Goal: Task Accomplishment & Management: Complete application form

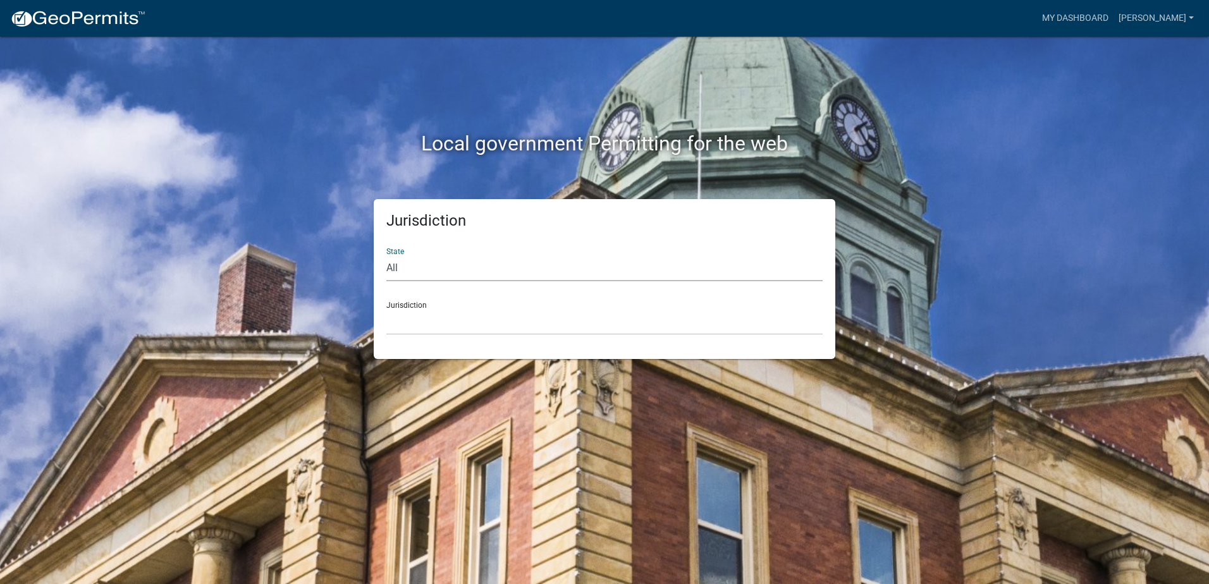
click at [442, 275] on select "All [US_STATE] [US_STATE] [US_STATE] [US_STATE] [US_STATE] [US_STATE] [US_STATE…" at bounding box center [604, 268] width 436 height 26
select select "[US_STATE]"
click at [386, 255] on select "All [US_STATE] [US_STATE] [US_STATE] [US_STATE] [US_STATE] [US_STATE] [US_STATE…" at bounding box center [604, 268] width 436 height 26
click at [422, 317] on select "[GEOGRAPHIC_DATA], [US_STATE] [GEOGRAPHIC_DATA], [US_STATE] [GEOGRAPHIC_DATA], …" at bounding box center [604, 322] width 436 height 26
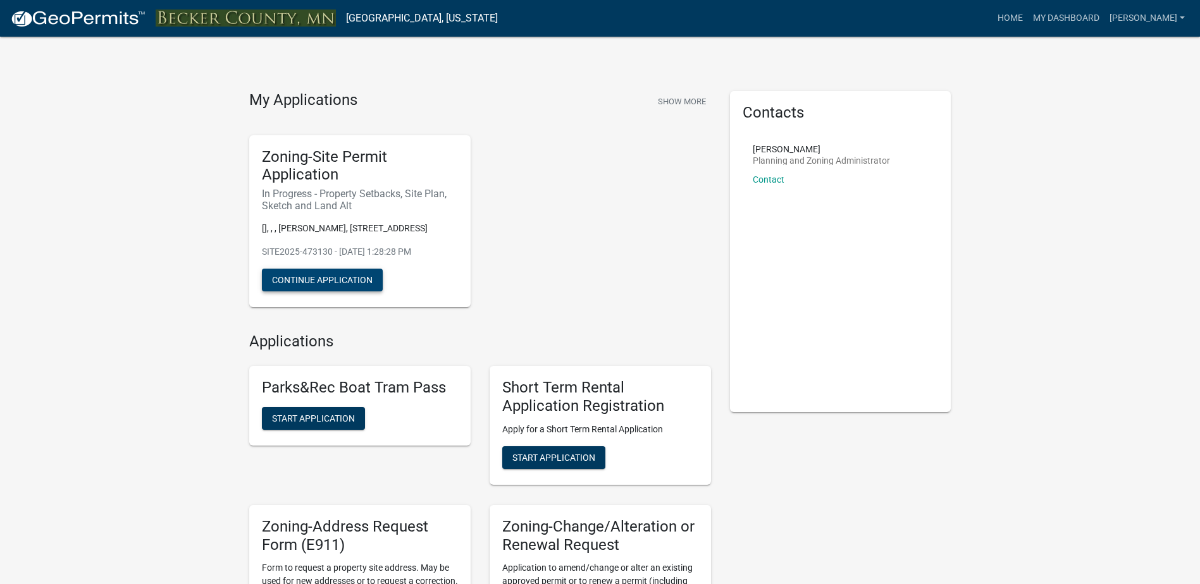
click at [333, 283] on button "Continue Application" at bounding box center [322, 280] width 121 height 23
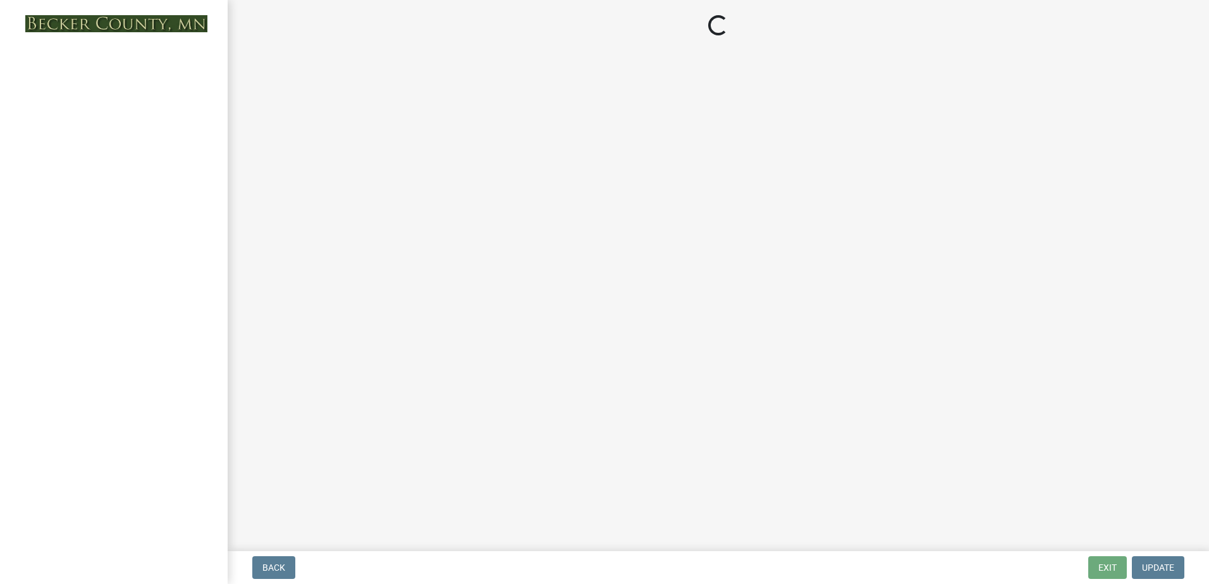
select select "bc359128-44fe-43a6-b559-d4174f4d38cf"
select select "f07d6a8d-5435-45ea-b141-0d7641a978e8"
select select "b56a4575-9846-47cf-8067-c59a4853da22"
select select "12f785fb-c378-4b18-841c-21c73dc99083"
select select "e8ab2dc3-aa3f-46f3-9b4a-37eb25ad84af"
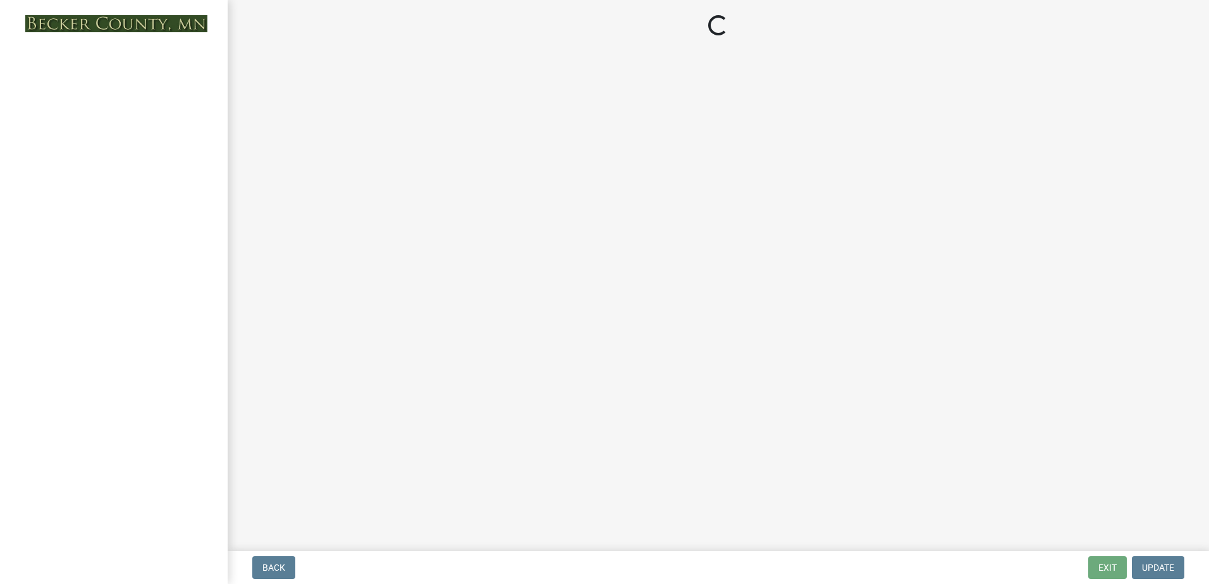
select select "27b2a8b4-abf6-463e-8c0c-7c5d2b4fe26f"
select select "b98836ba-4715-455d-97ab-be9a9df498a8"
select select "ff457040-d2bf-49fa-a716-aef4a9c76f60"
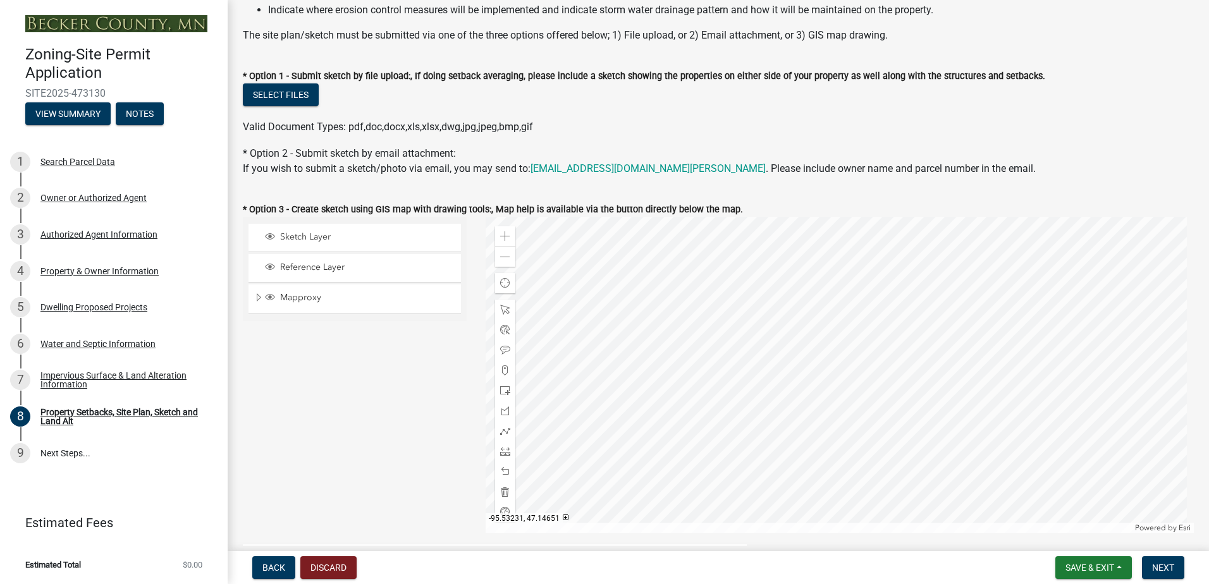
scroll to position [253, 0]
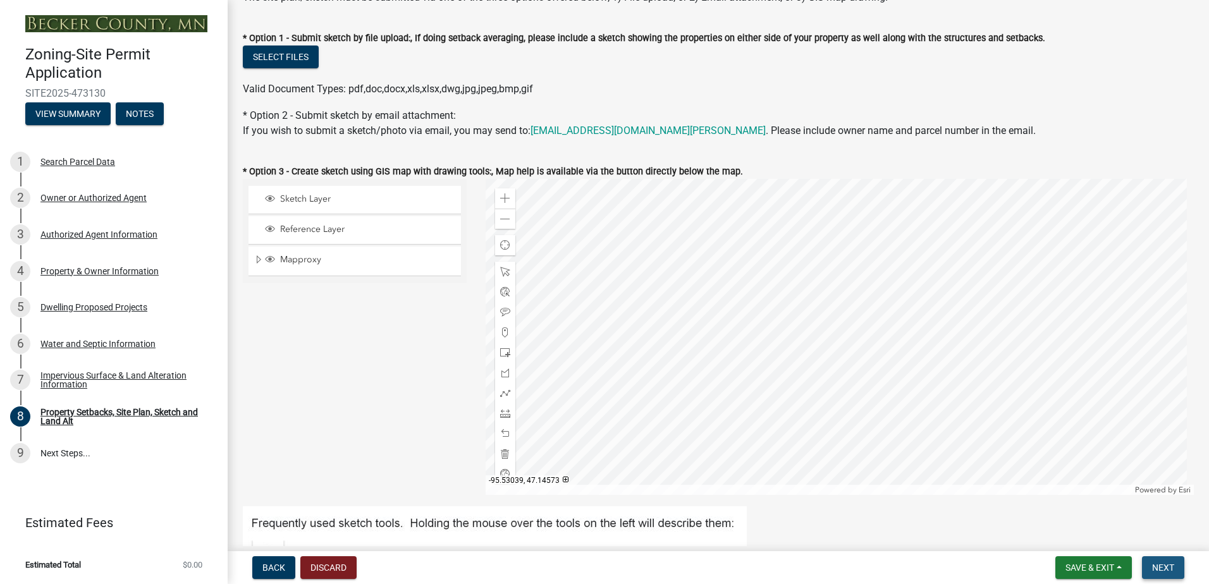
click at [1163, 563] on span "Next" at bounding box center [1163, 568] width 22 height 10
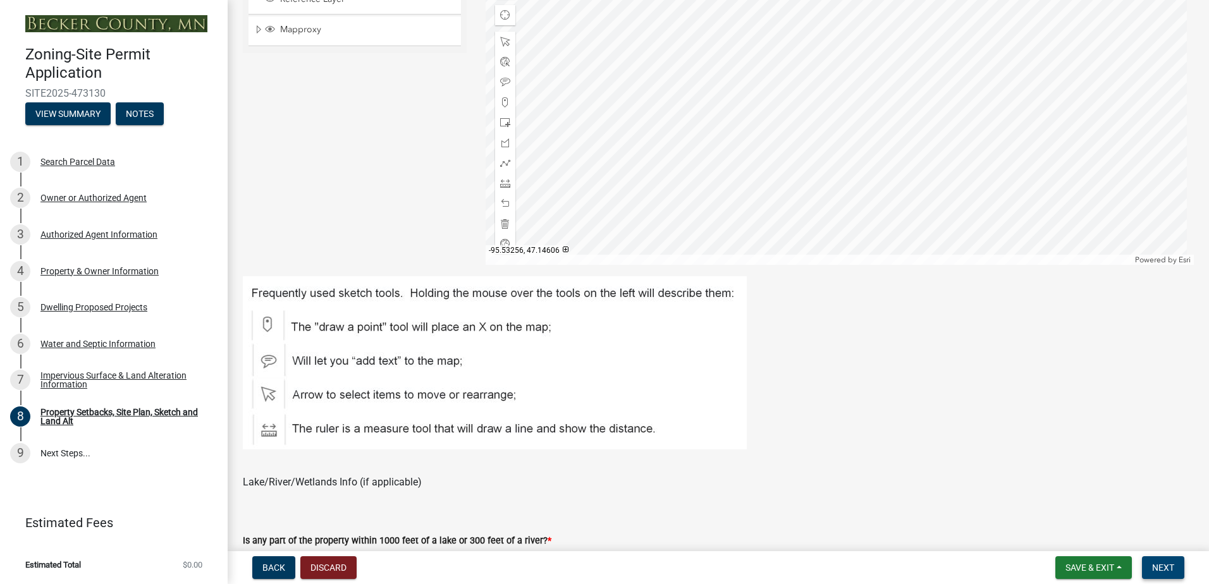
scroll to position [590, 0]
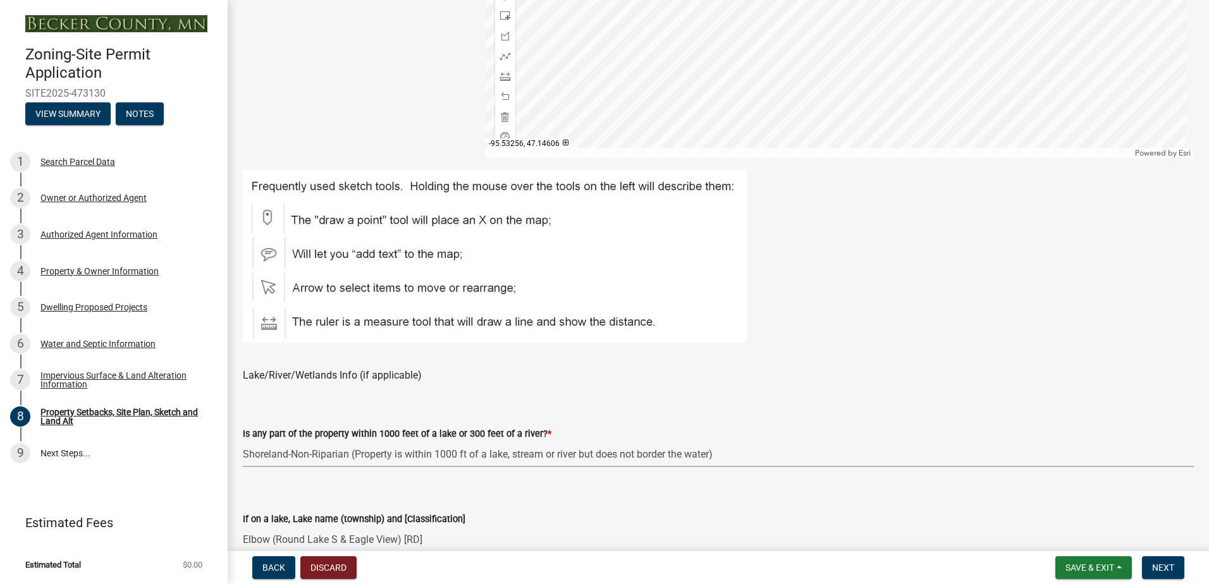
click at [406, 448] on select "Select Item... Shoreland-Riparian (Property is bordering a lake, river or strea…" at bounding box center [718, 454] width 951 height 26
click at [243, 441] on select "Select Item... Shoreland-Riparian (Property is bordering a lake, river or strea…" at bounding box center [718, 454] width 951 height 26
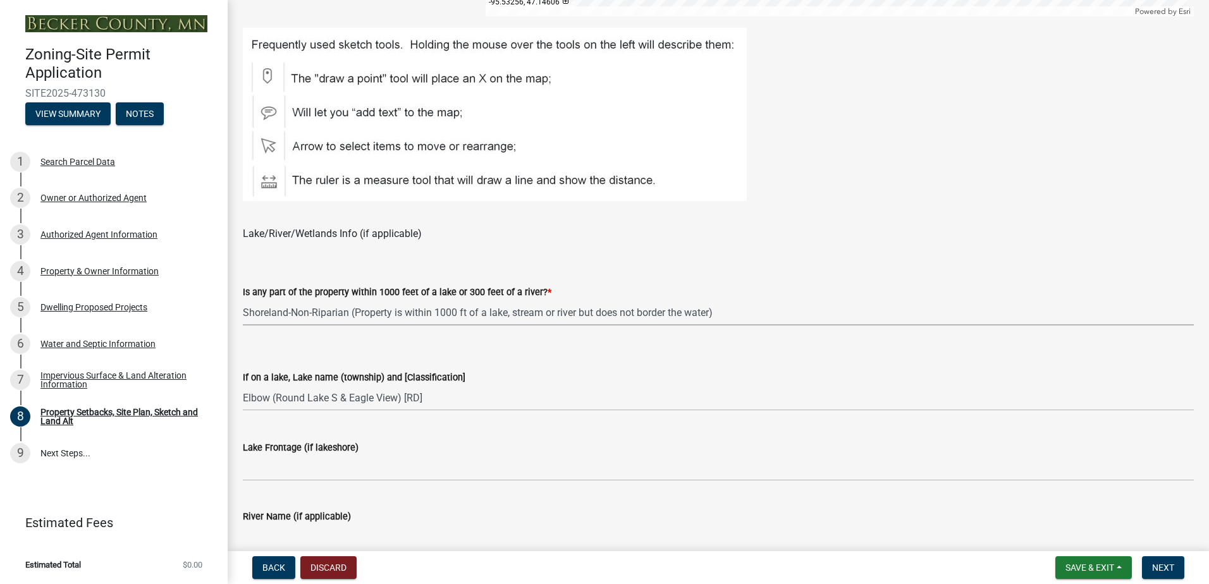
scroll to position [759, 0]
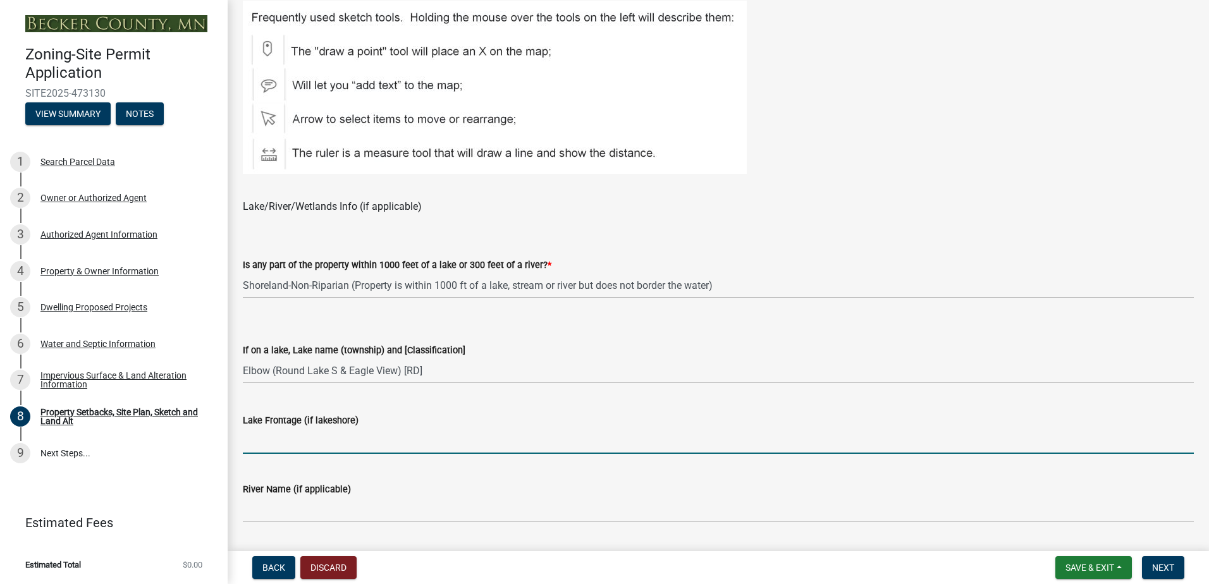
click at [350, 449] on input "Lake Frontage (if lakeshore)" at bounding box center [718, 441] width 951 height 26
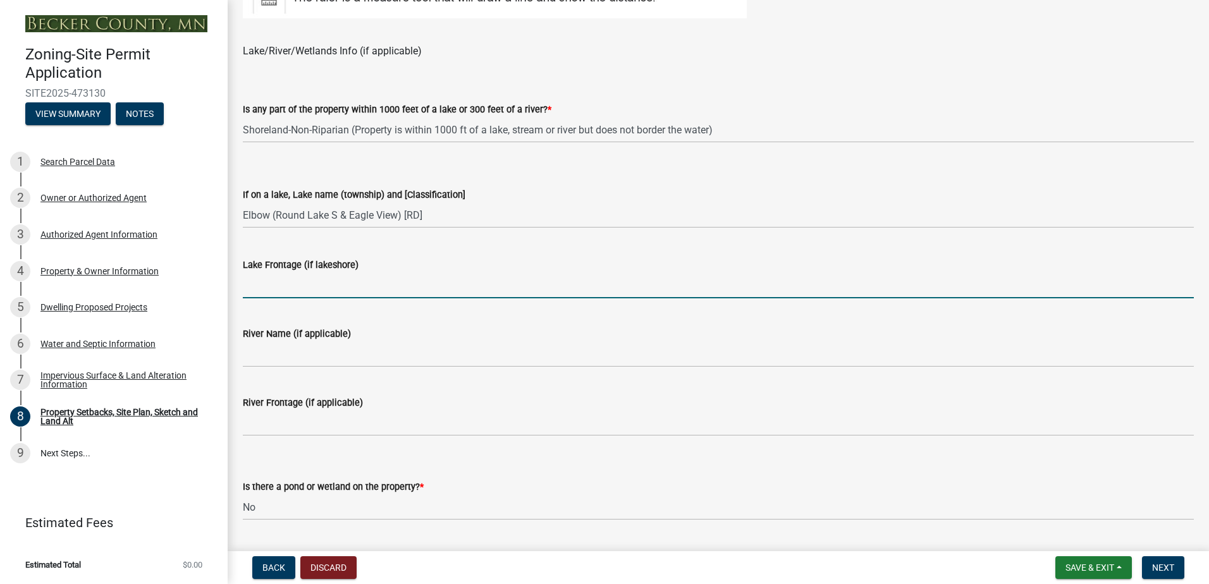
scroll to position [928, 0]
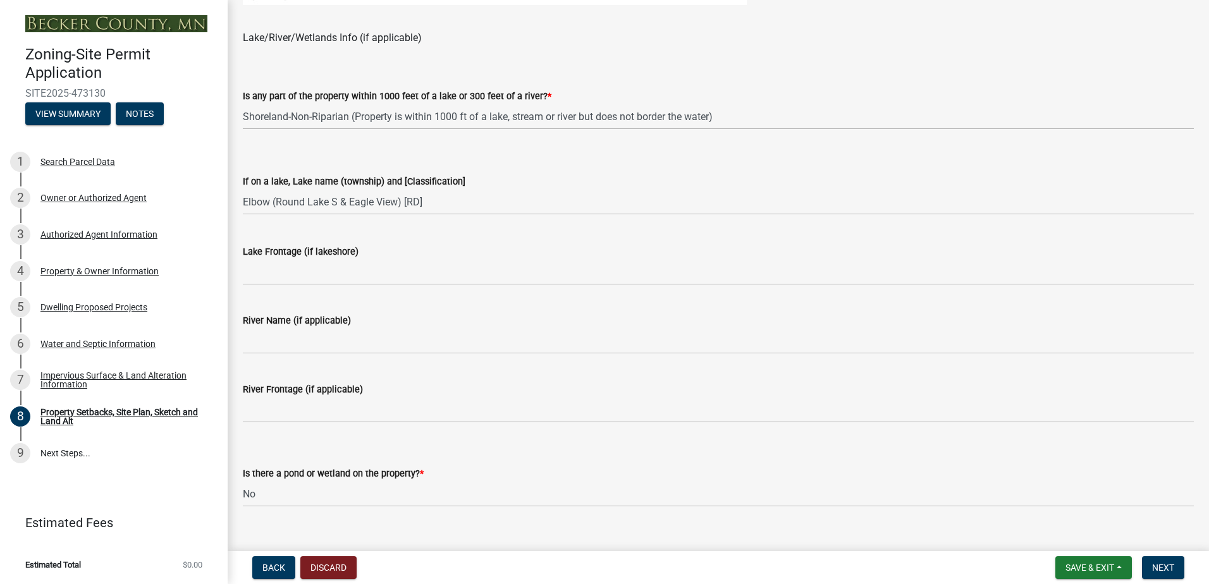
click at [333, 286] on wm-data-entity-input "Lake Frontage (if lakeshore)" at bounding box center [718, 260] width 951 height 69
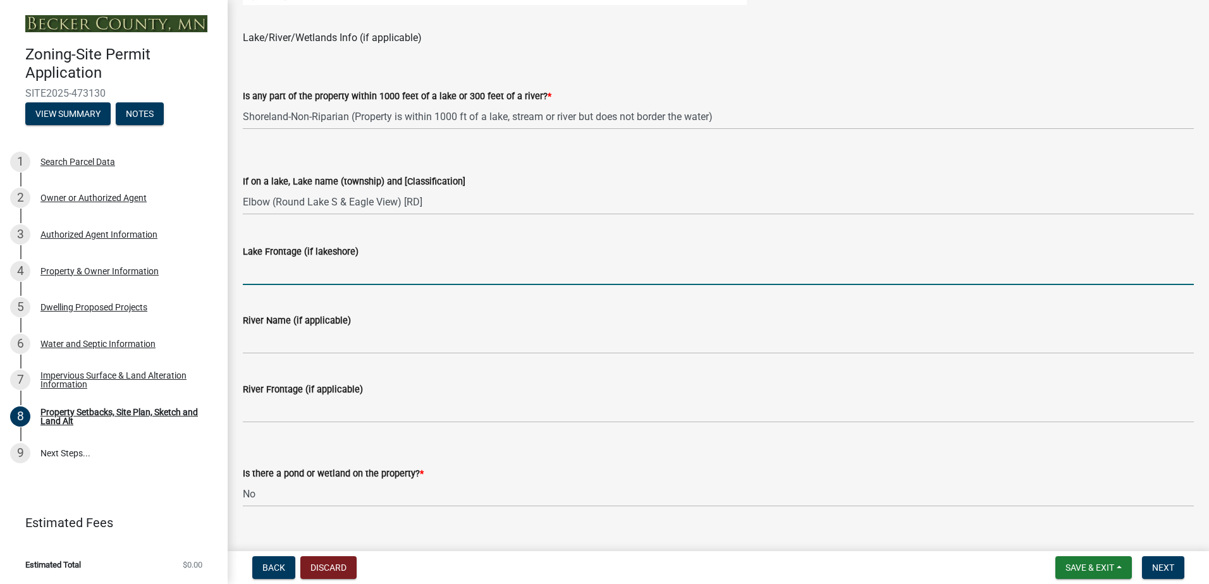
click at [322, 278] on input "Lake Frontage (if lakeshore)" at bounding box center [718, 272] width 951 height 26
type input "NA"
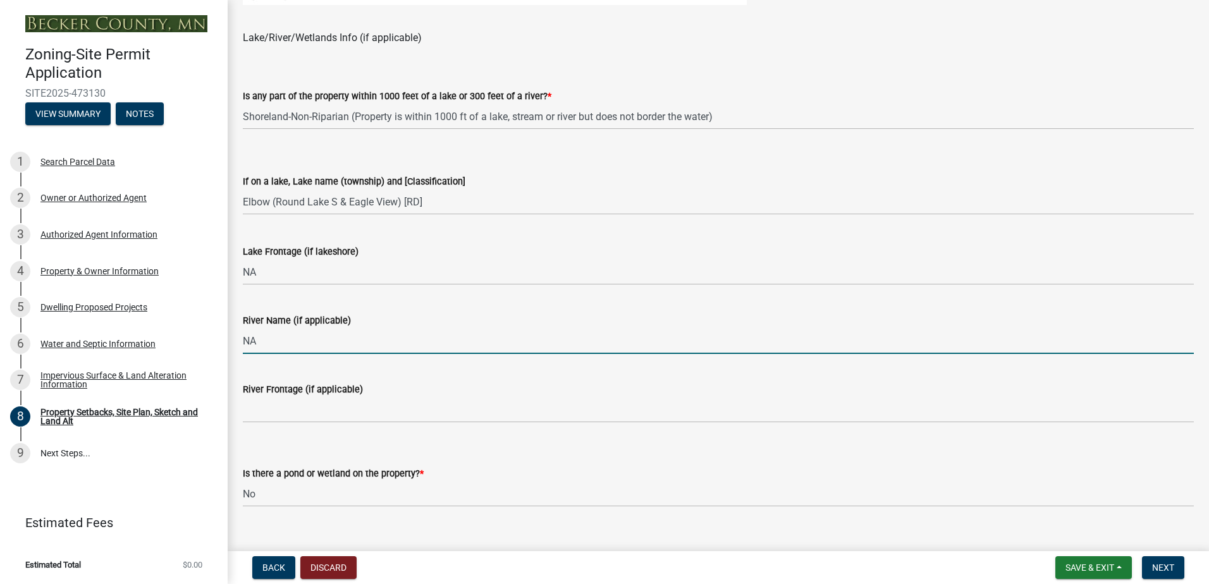
type input "NA"
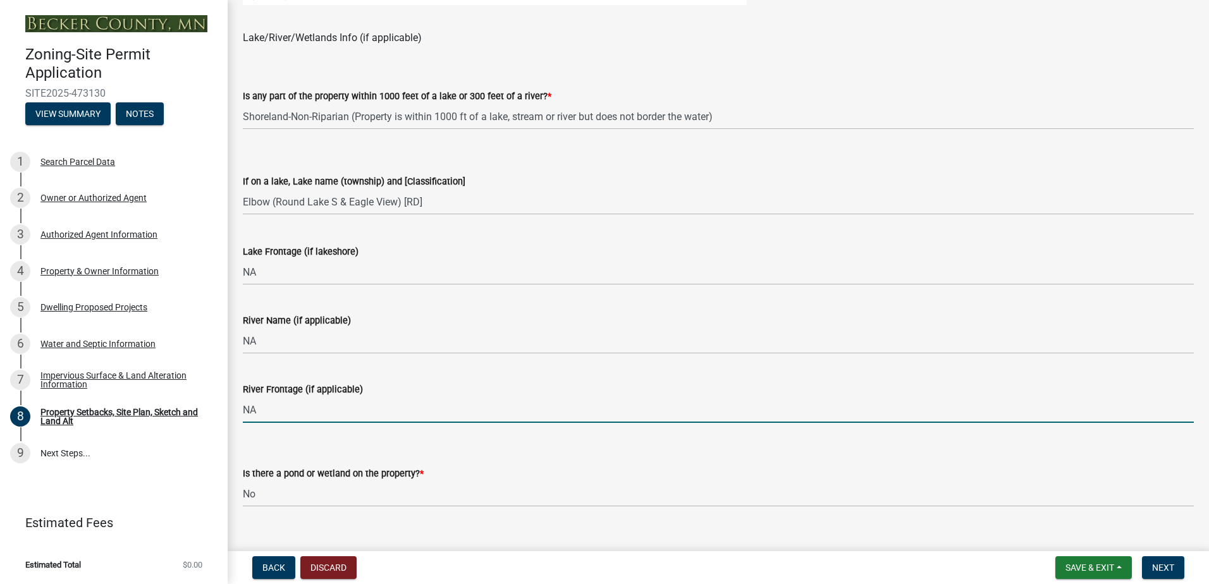
type input "NA"
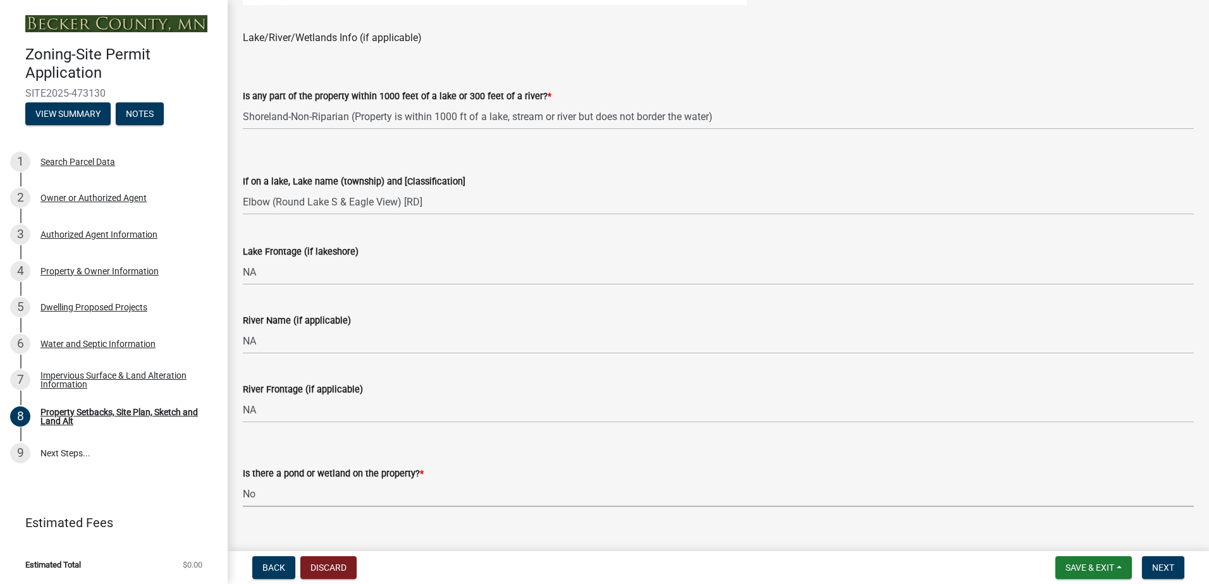
click at [386, 505] on select "Select Item... Yes No" at bounding box center [718, 494] width 951 height 26
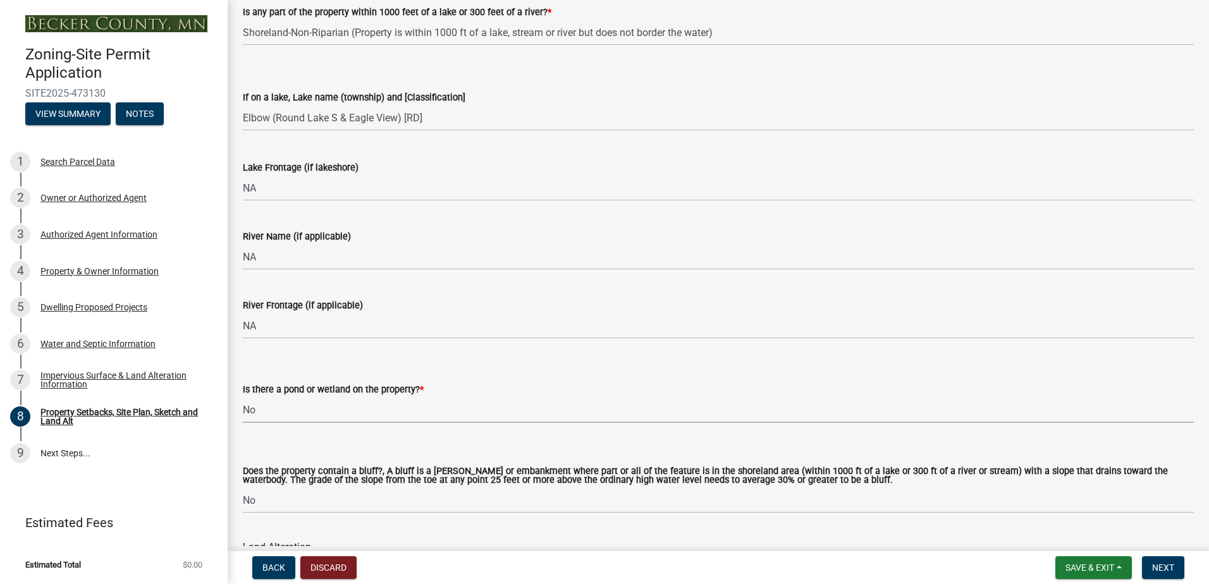
click at [303, 414] on select "Select Item... Yes No" at bounding box center [718, 410] width 951 height 26
click at [243, 397] on select "Select Item... Yes No" at bounding box center [718, 410] width 951 height 26
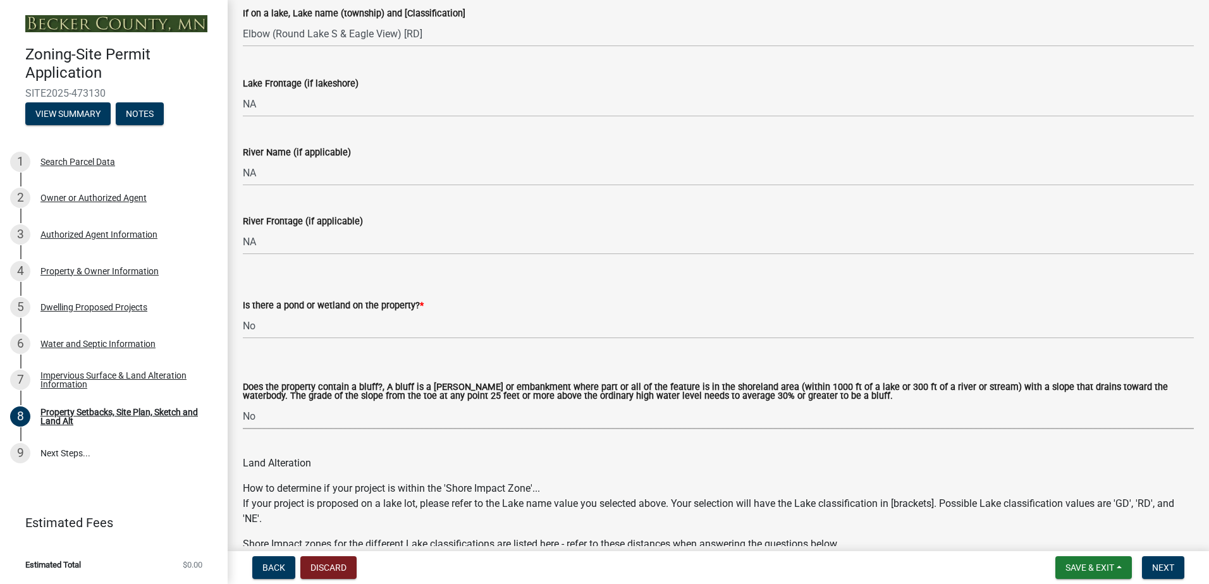
click at [453, 420] on select "Select Item... Yes No" at bounding box center [718, 416] width 951 height 26
click at [243, 404] on select "Select Item... Yes No" at bounding box center [718, 416] width 951 height 26
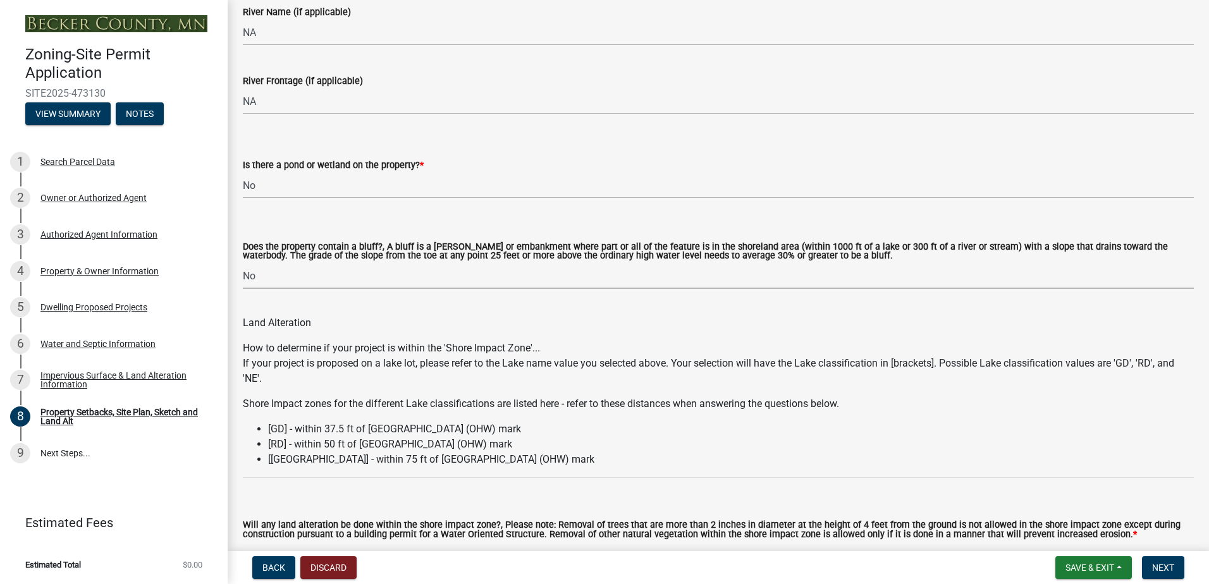
scroll to position [1265, 0]
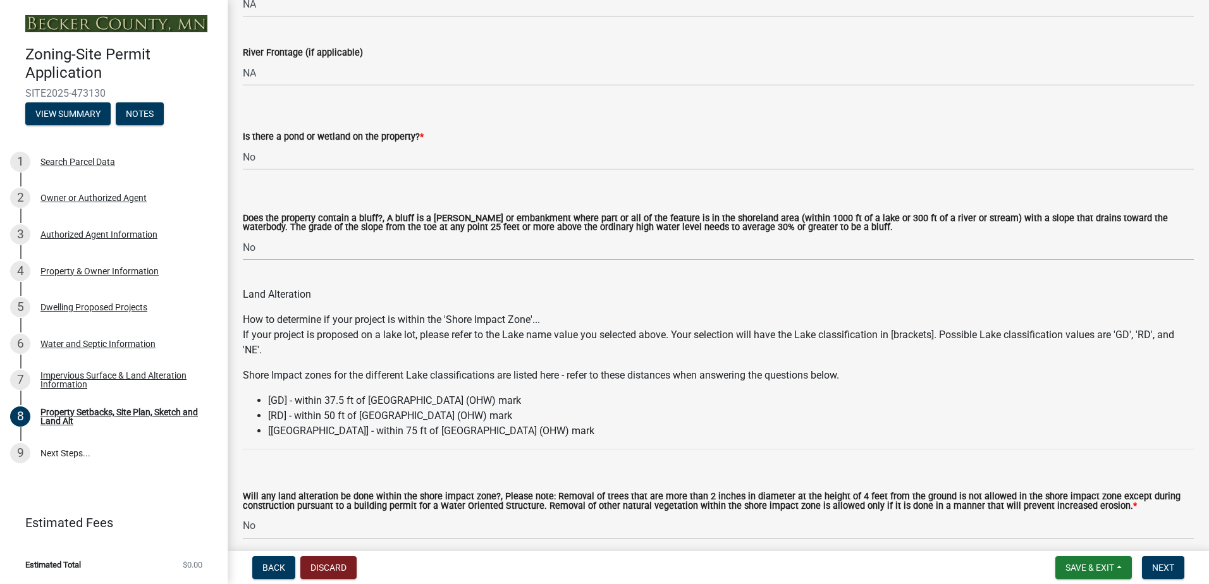
click at [311, 462] on div "Will any land alteration be done within the shore impact zone?, Please note: Re…" at bounding box center [718, 499] width 951 height 79
click at [304, 455] on wm-data-entity-input "How to determine if your project is within the 'Shore Impact Zone'... If your p…" at bounding box center [718, 385] width 951 height 147
click at [304, 437] on li "[[GEOGRAPHIC_DATA]] - within 75 ft of [GEOGRAPHIC_DATA] (OHW) mark" at bounding box center [731, 431] width 926 height 15
click at [285, 409] on li "[RD] - within 50 ft of [GEOGRAPHIC_DATA] (OHW) mark" at bounding box center [731, 415] width 926 height 15
click at [347, 295] on div "Land Alteration" at bounding box center [718, 294] width 951 height 15
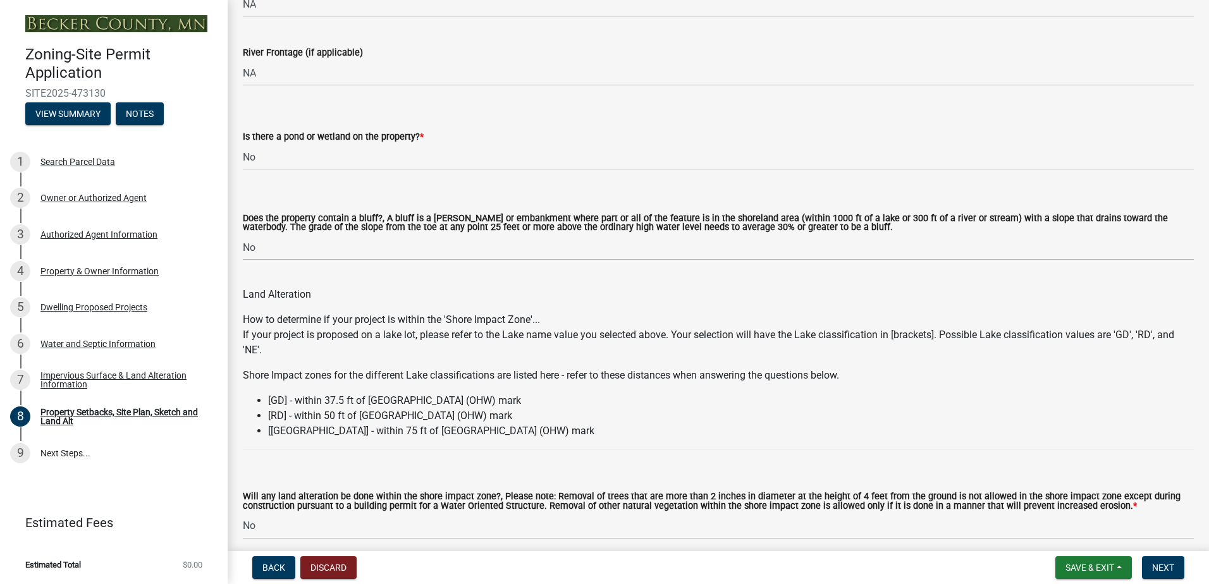
click at [326, 348] on p "If your project is proposed on a lake lot, please refer to the Lake name value …" at bounding box center [718, 343] width 951 height 30
click at [304, 385] on div "How to determine if your project is within the 'Shore Impact Zone'... If your p…" at bounding box center [718, 380] width 951 height 137
drag, startPoint x: 302, startPoint y: 383, endPoint x: 252, endPoint y: 357, distance: 55.7
click at [252, 357] on p "If your project is proposed on a lake lot, please refer to the Lake name value …" at bounding box center [718, 343] width 951 height 30
click at [285, 408] on li "[GD] - within 37.5 ft of [GEOGRAPHIC_DATA] (OHW) mark" at bounding box center [731, 400] width 926 height 15
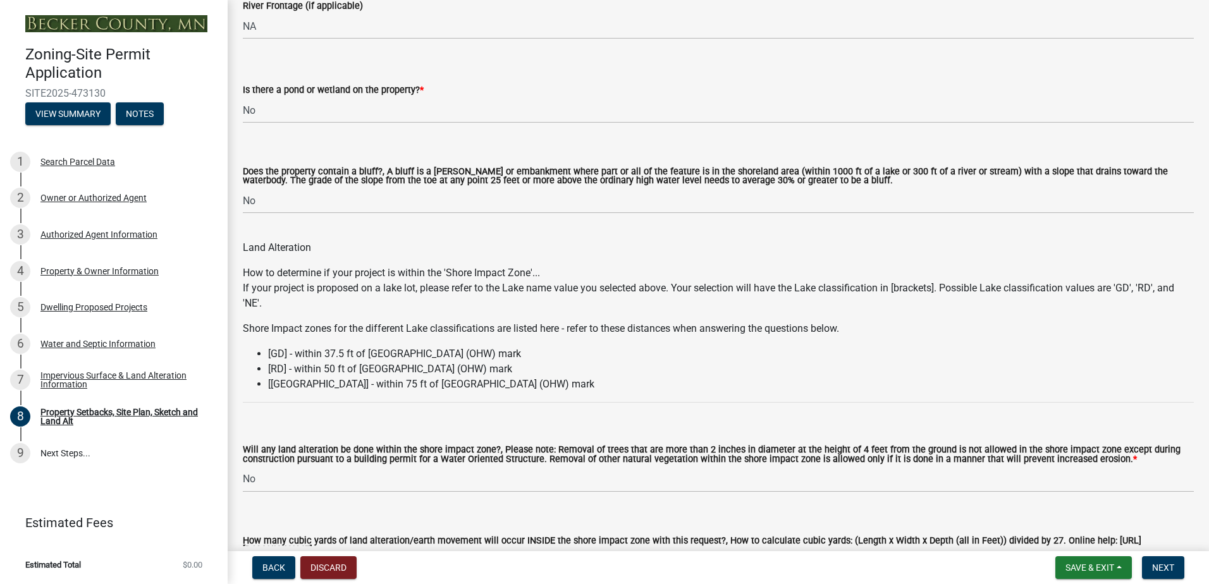
scroll to position [1349, 0]
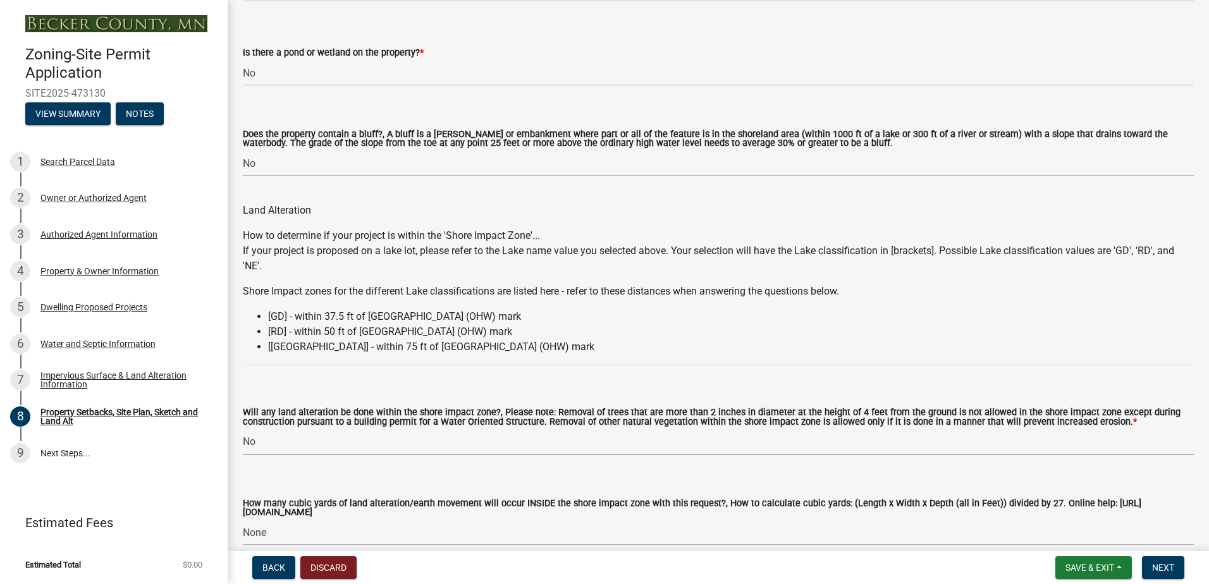
click at [332, 442] on select "Select Item... Yes No N/A" at bounding box center [718, 442] width 951 height 26
click at [243, 430] on select "Select Item... Yes No N/A" at bounding box center [718, 442] width 951 height 26
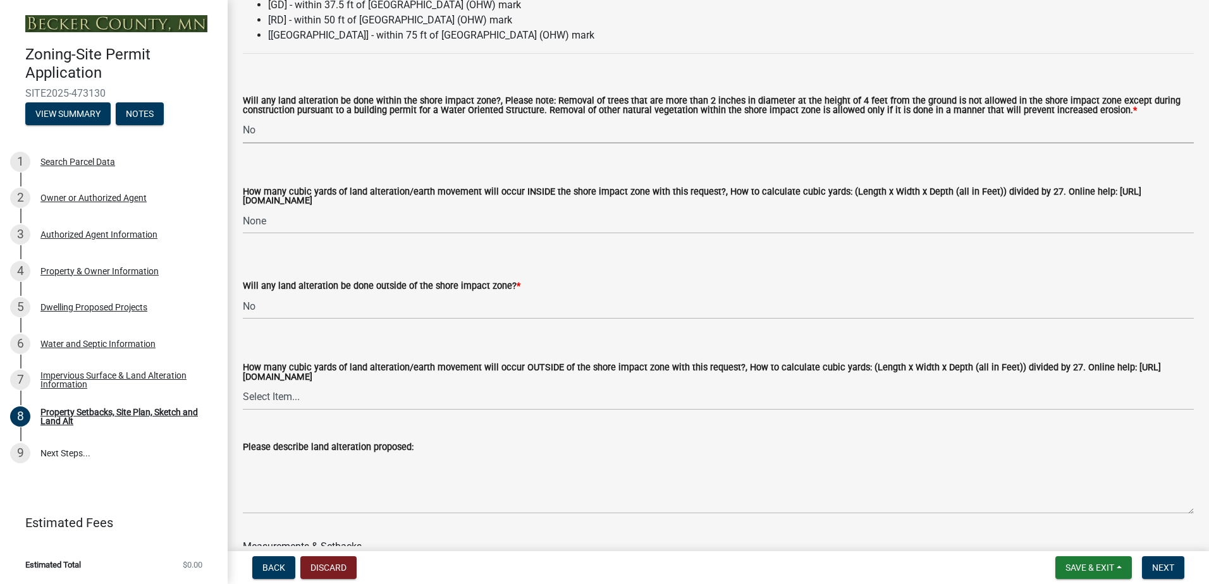
scroll to position [1686, 0]
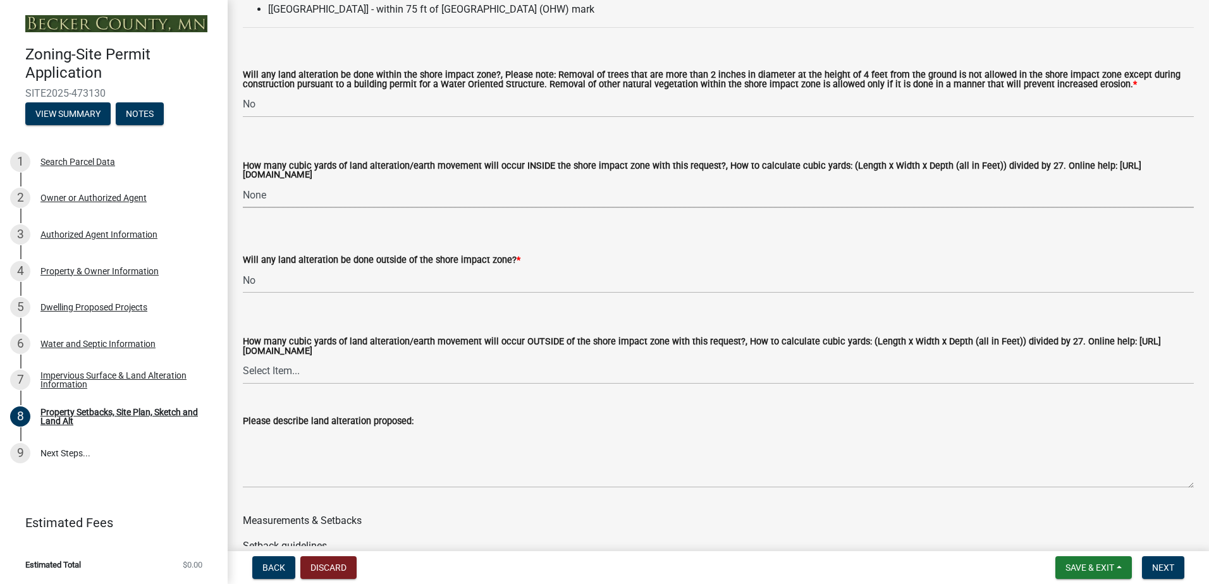
click at [400, 202] on select "Select Item... None 10 Cubic Yards or less 11-50 Cubic Yards Over 50 Cubic Yards" at bounding box center [718, 195] width 951 height 26
click at [243, 184] on select "Select Item... None 10 Cubic Yards or less 11-50 Cubic Yards Over 50 Cubic Yards" at bounding box center [718, 195] width 951 height 26
click at [333, 287] on select "Select Item... Yes No N/A" at bounding box center [718, 280] width 951 height 26
click at [243, 269] on select "Select Item... Yes No N/A" at bounding box center [718, 280] width 951 height 26
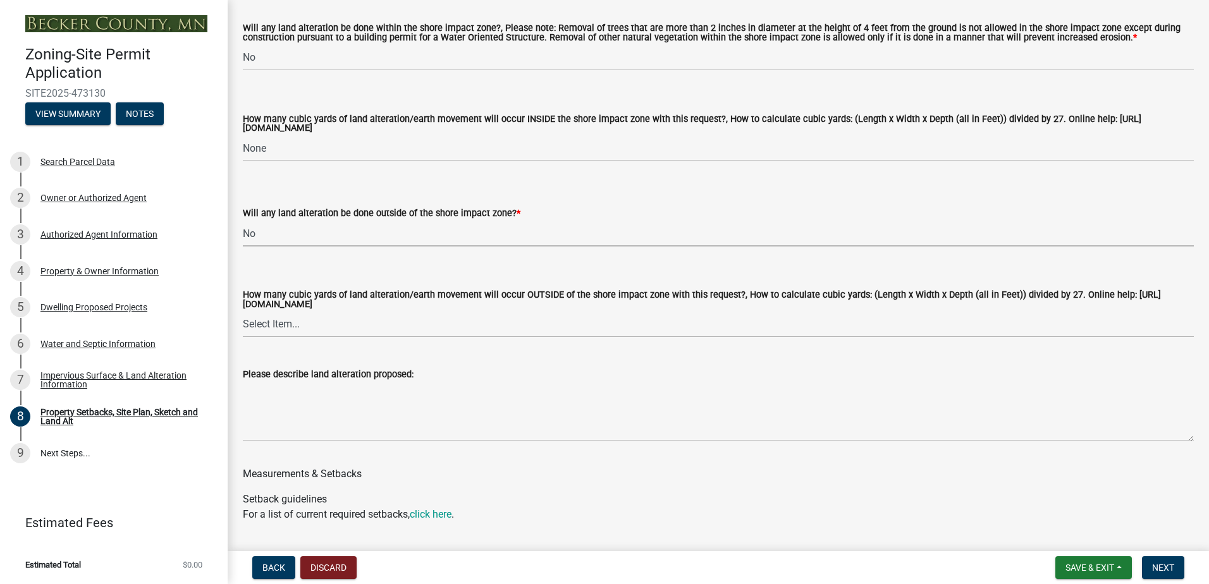
scroll to position [1771, 0]
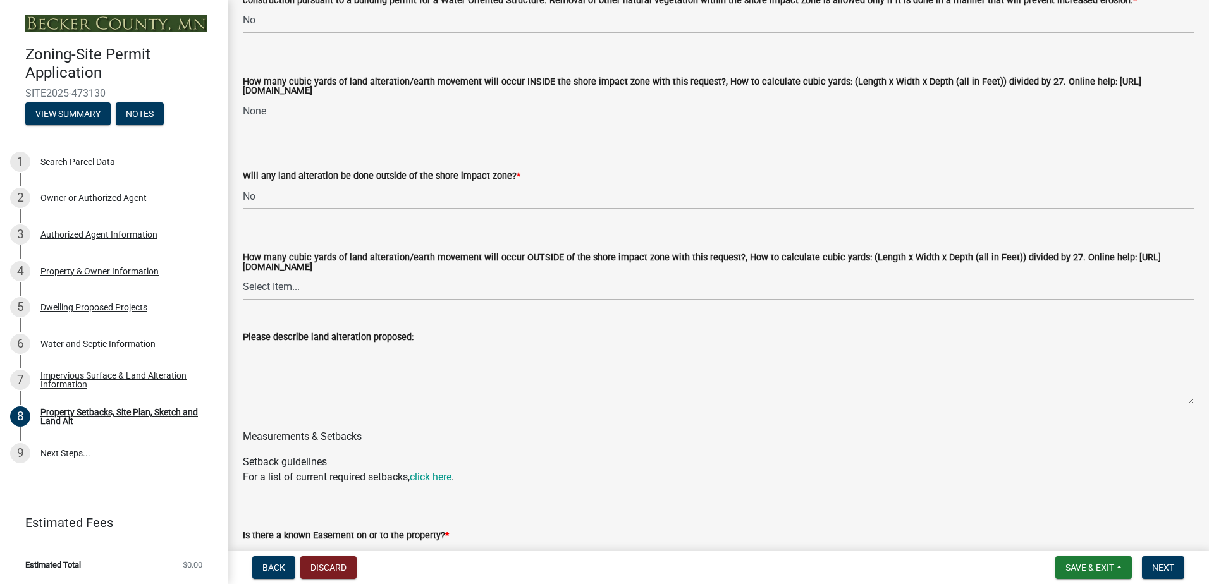
click at [333, 290] on select "Select Item... None 10 Cubic Yards or less 11-50 Cubic Yards Over 50 Cubic Yards" at bounding box center [718, 287] width 951 height 26
click at [243, 276] on select "Select Item... None 10 Cubic Yards or less 11-50 Cubic Yards Over 50 Cubic Yards" at bounding box center [718, 287] width 951 height 26
select select "d61e3758-d187-40af-a435-5e09c3f3d509"
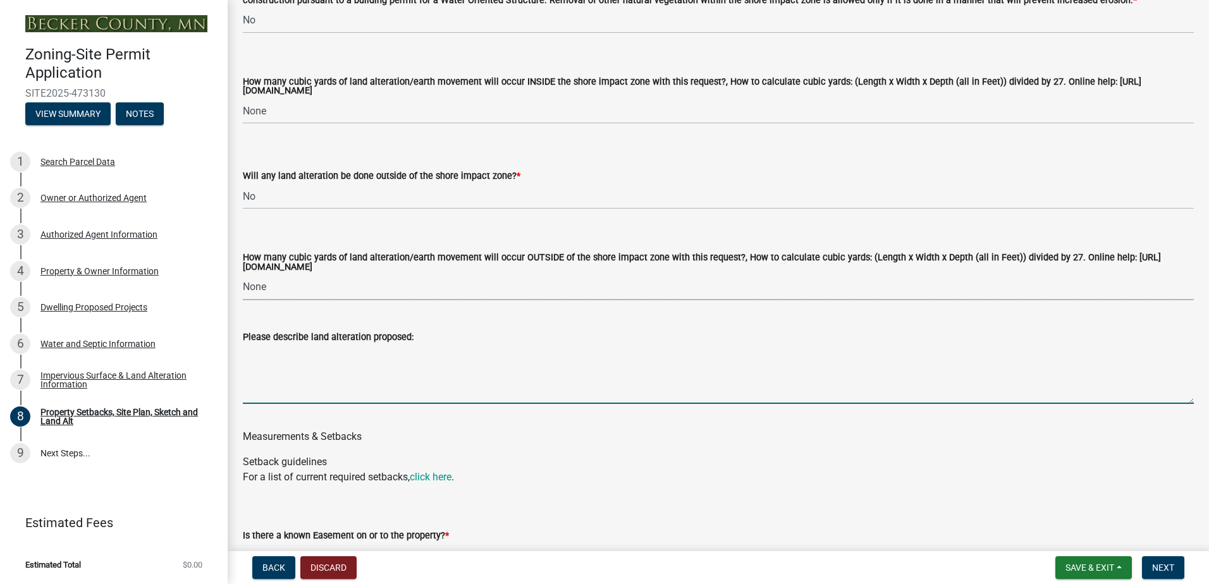
click at [341, 403] on textarea "Please describe land alteration proposed:" at bounding box center [718, 374] width 951 height 59
type textarea "Lot is already clear and leveled from when plots were established."
click at [420, 481] on link "click here" at bounding box center [431, 477] width 42 height 12
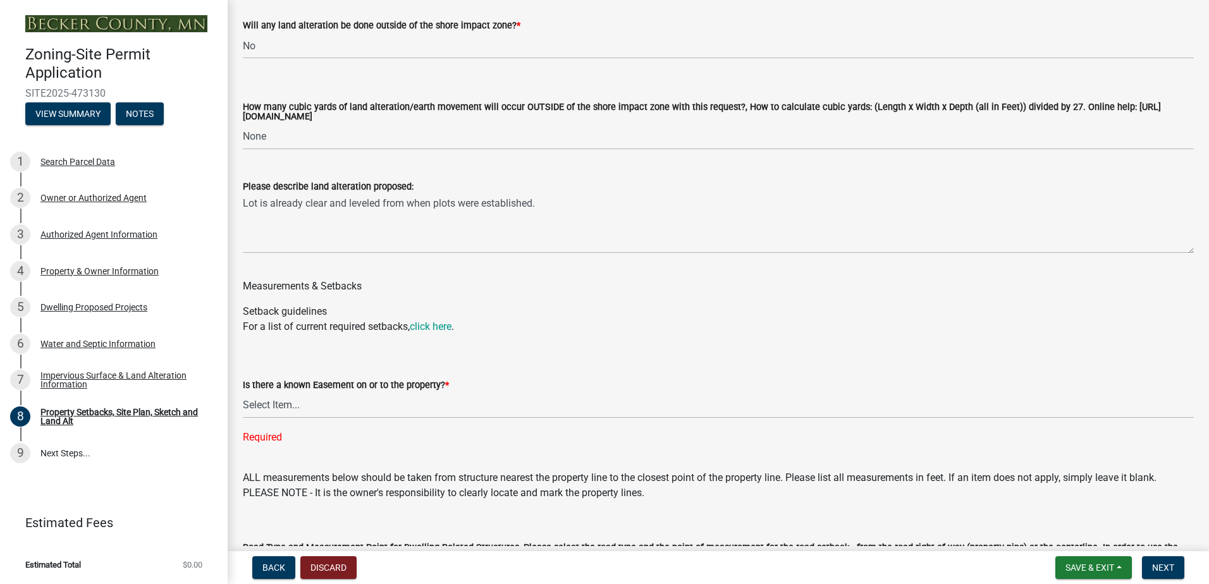
scroll to position [1939, 0]
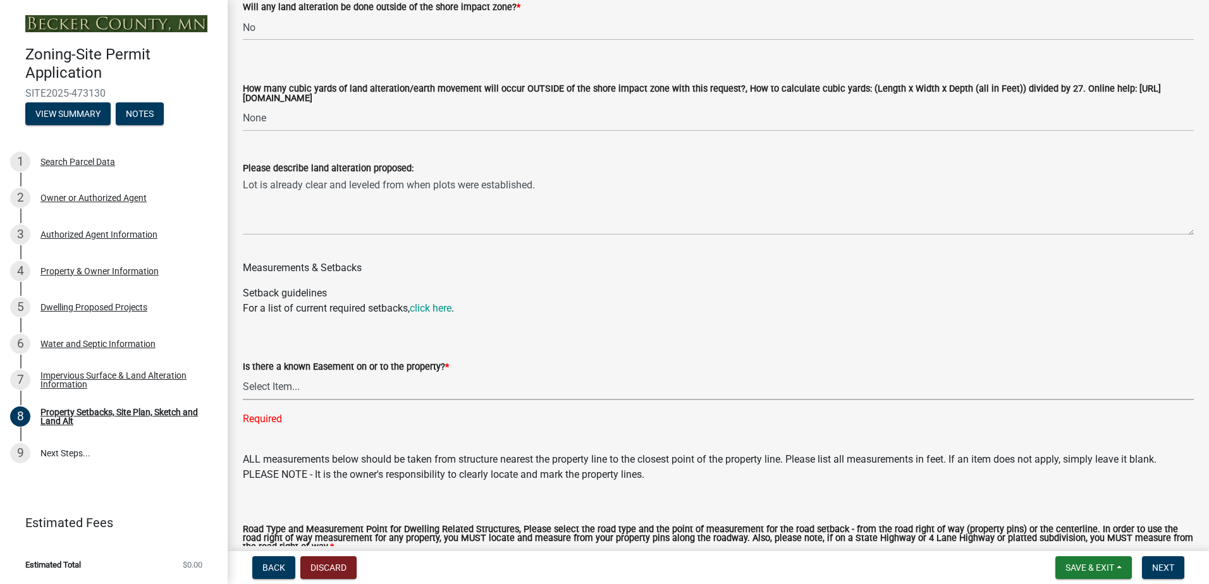
click at [336, 391] on select "Select Item... Yes No" at bounding box center [718, 387] width 951 height 26
click at [243, 376] on select "Select Item... Yes No" at bounding box center [718, 387] width 951 height 26
select select "c8b8ea71-7088-4e87-a493-7bc88cc2835b"
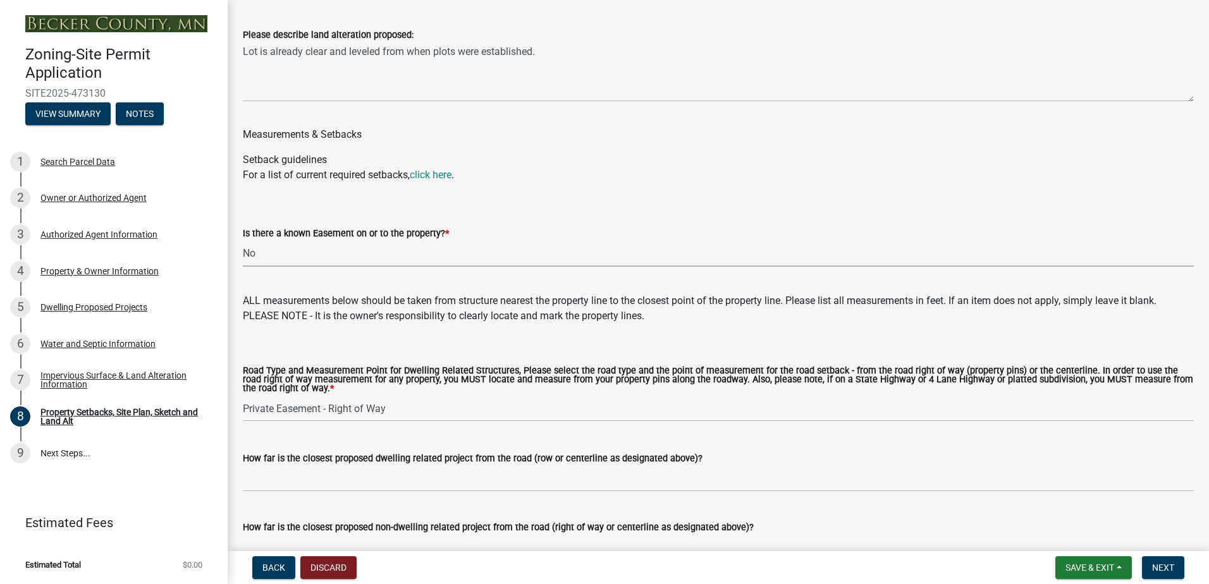
scroll to position [2108, 0]
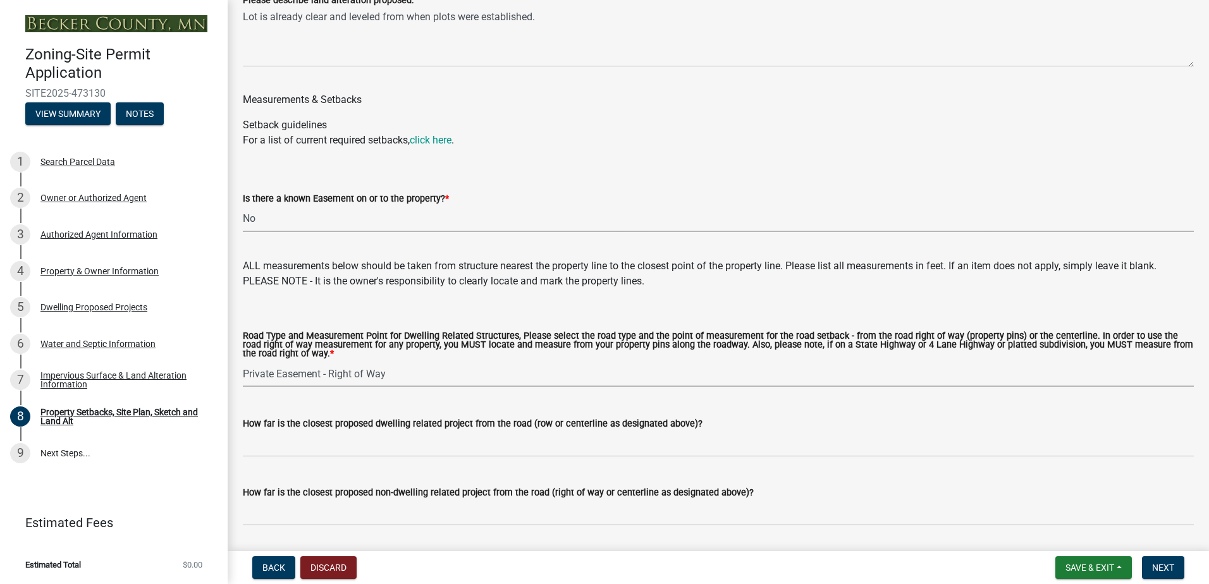
click at [376, 376] on select "Select Item... Private Easement - Right of Way Private Easement - Centerline Pu…" at bounding box center [718, 374] width 951 height 26
click at [492, 305] on div "Road Type and Measurement Point for Dwelling Related Structures, Please select …" at bounding box center [718, 343] width 951 height 89
click at [373, 377] on select "Select Item... Private Easement - Right of Way Private Easement - Centerline Pu…" at bounding box center [718, 374] width 951 height 26
click at [509, 310] on div "Road Type and Measurement Point for Dwelling Related Structures, Please select …" at bounding box center [718, 343] width 951 height 89
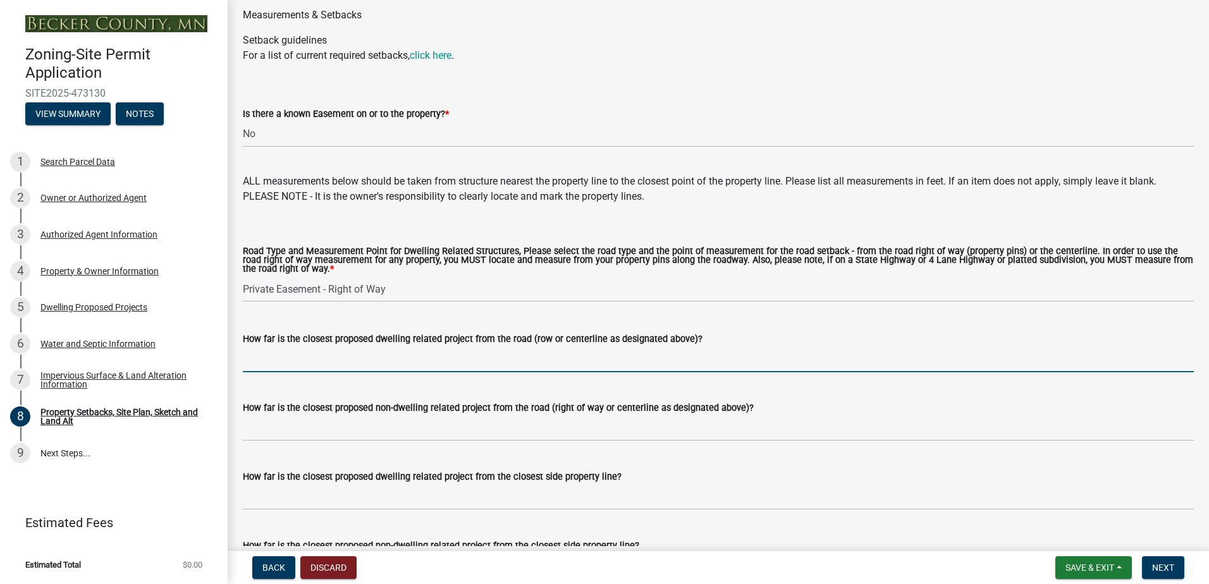
click at [377, 366] on input "How far is the closest proposed dwelling related project from the road (row or …" at bounding box center [718, 360] width 951 height 26
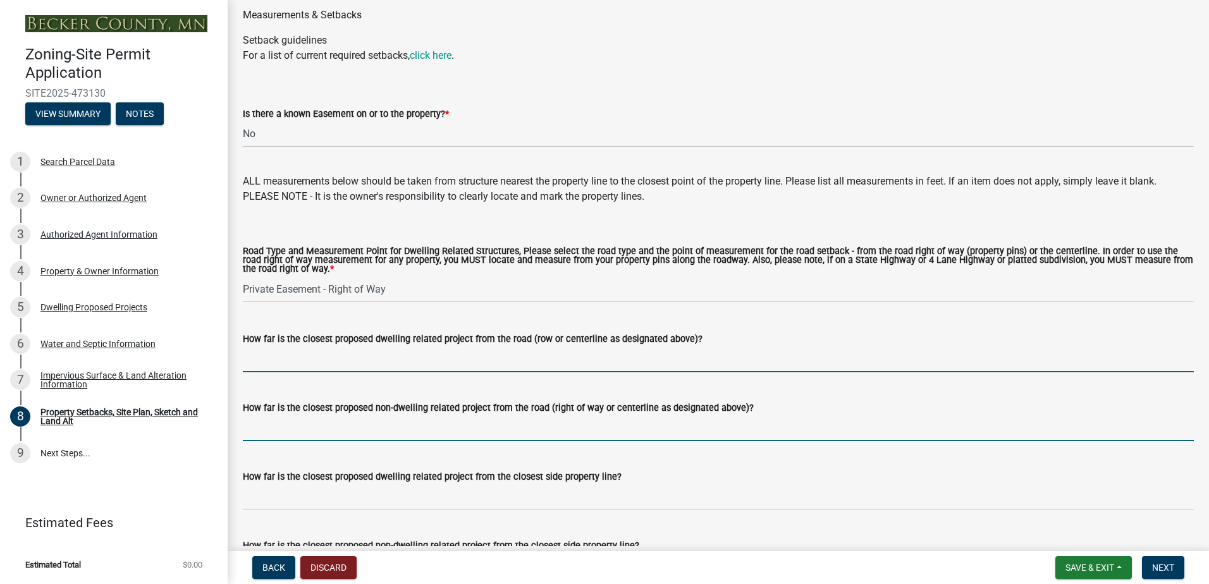
click at [347, 429] on input "How far is the closest proposed non-dwelling related project from the road (rig…" at bounding box center [718, 428] width 951 height 26
click at [362, 357] on input "How far is the closest proposed dwelling related project from the road (row or …" at bounding box center [718, 360] width 951 height 26
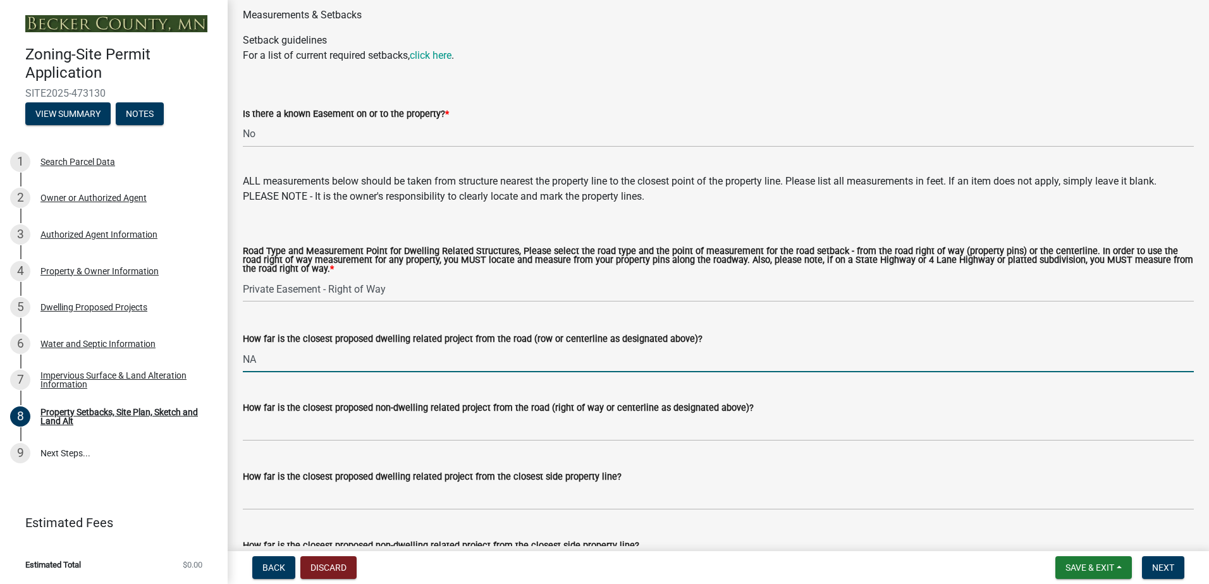
type input "NA"
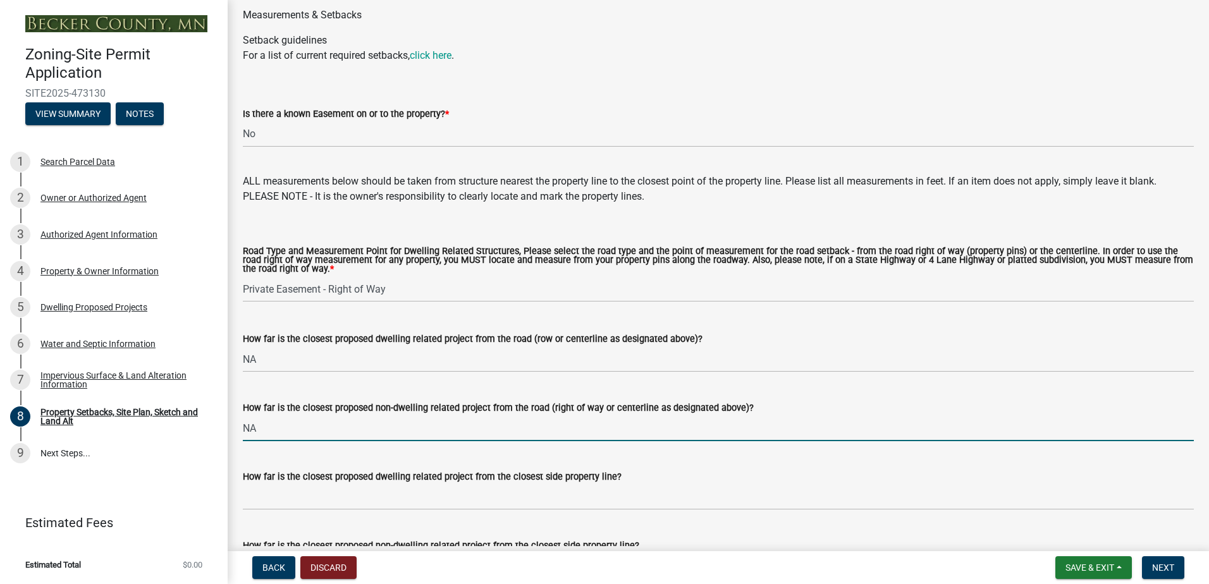
type input "NA"
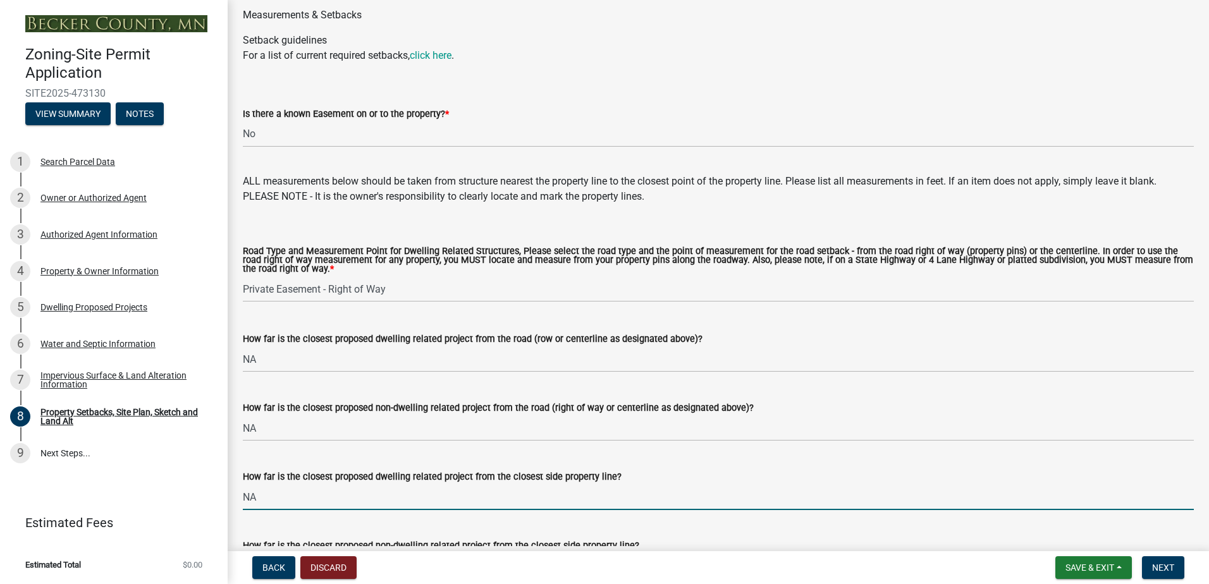
scroll to position [2276, 0]
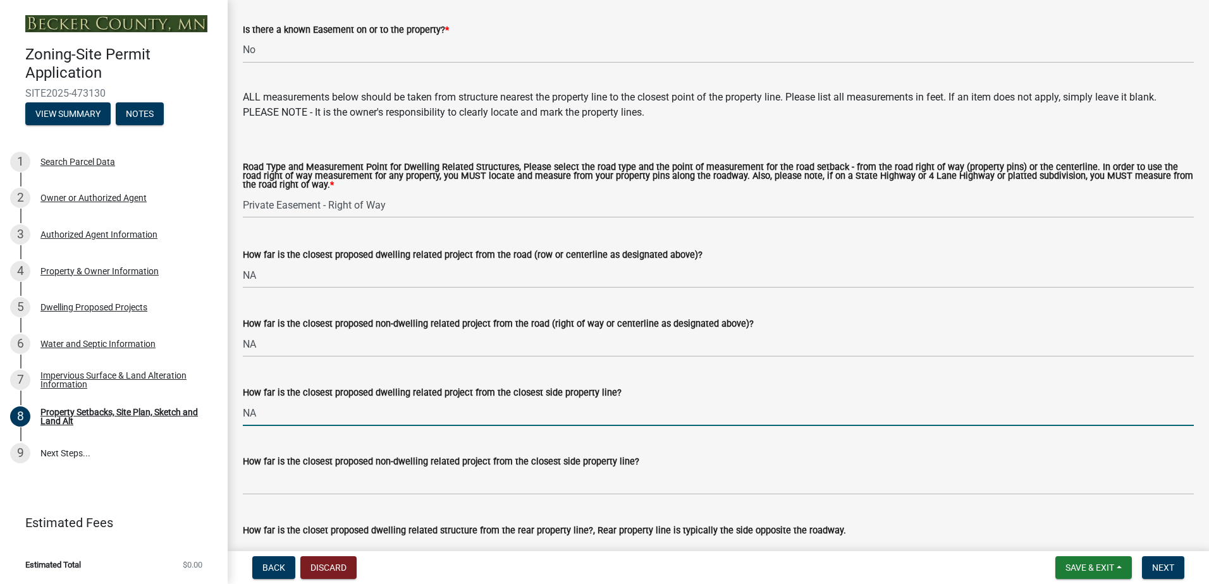
click at [303, 426] on input "NA" at bounding box center [718, 413] width 951 height 26
type input "N"
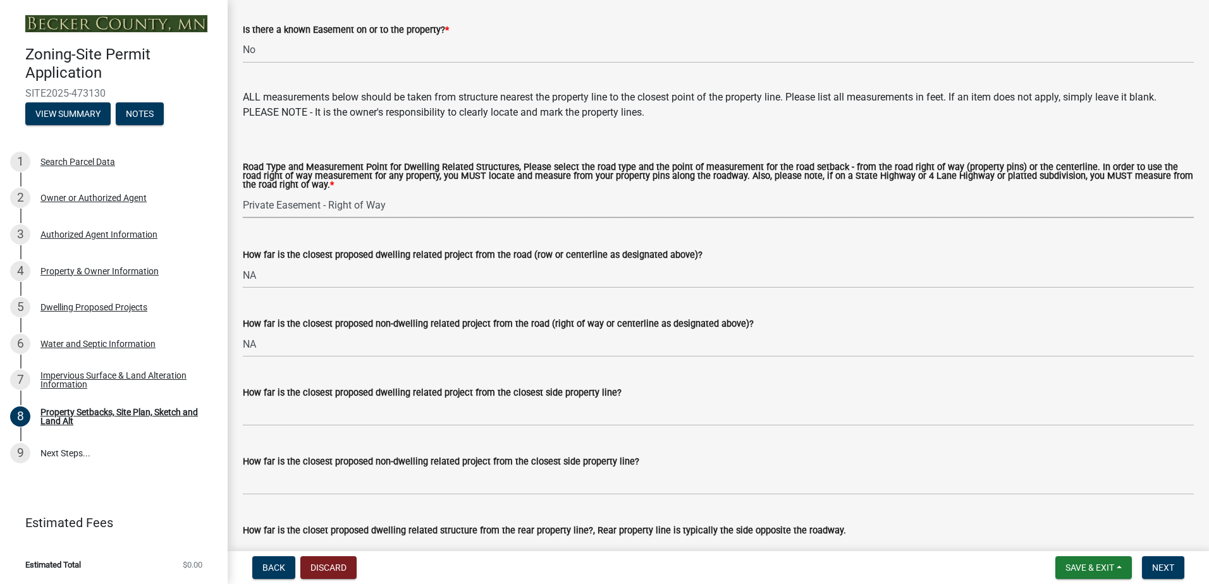
click at [338, 209] on select "Select Item... Private Easement - Right of Way Private Easement - Centerline Pu…" at bounding box center [718, 205] width 951 height 26
click at [243, 195] on select "Select Item... Private Easement - Right of Way Private Easement - Centerline Pu…" at bounding box center [718, 205] width 951 height 26
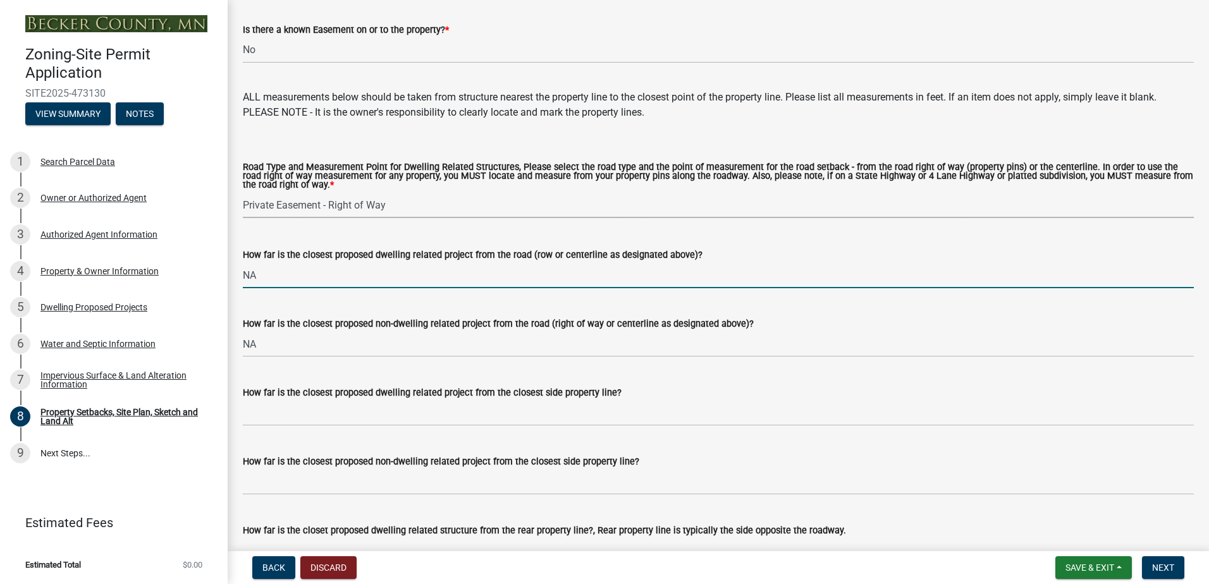
click at [311, 281] on input "NA" at bounding box center [718, 275] width 951 height 26
type input "N"
type input "10"
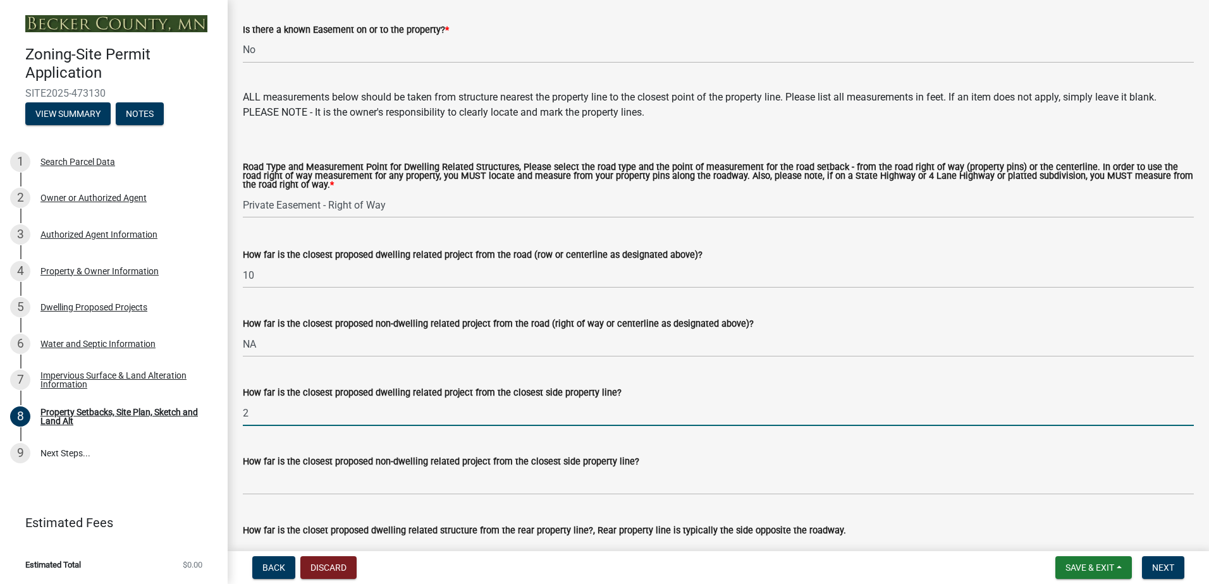
scroll to position [2360, 0]
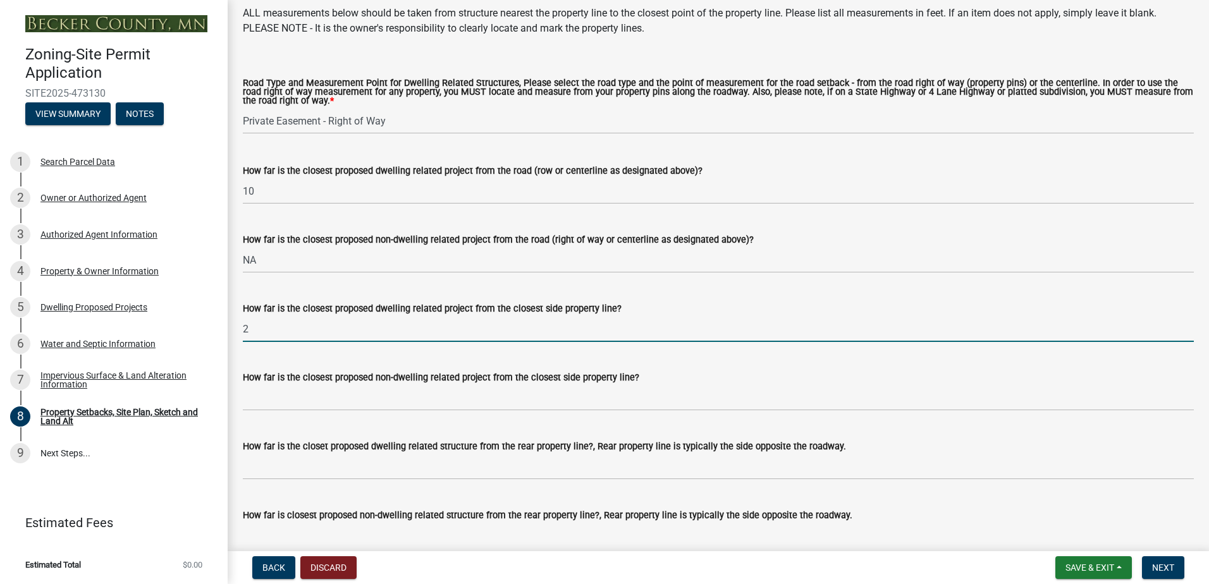
type input "2"
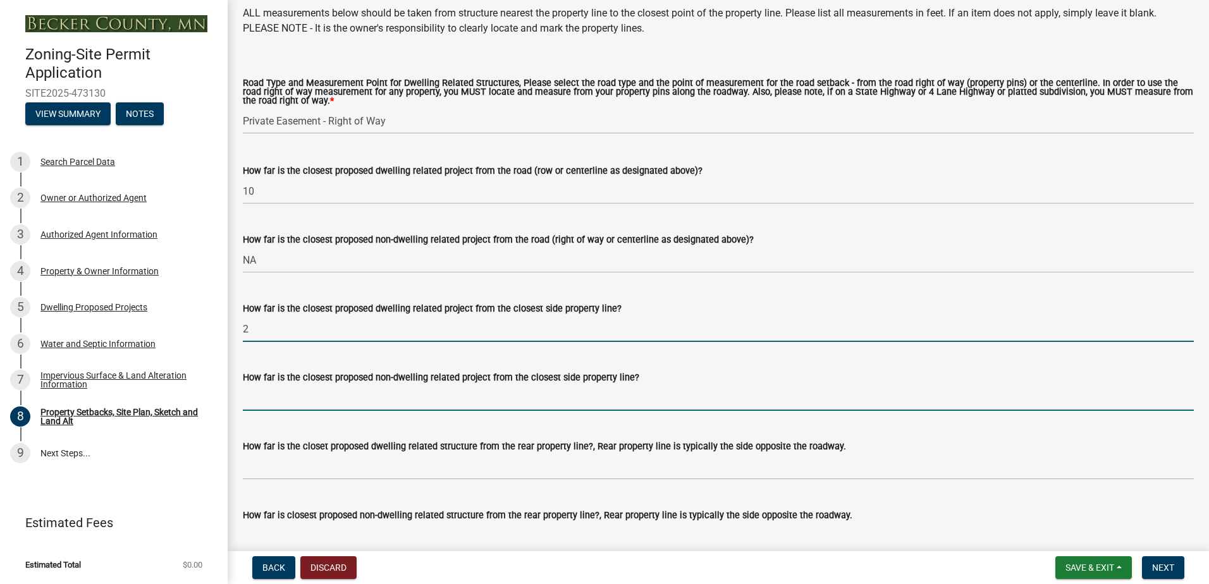
click at [312, 404] on input "How far is the closest proposed non-dwelling related project from the closest s…" at bounding box center [718, 398] width 951 height 26
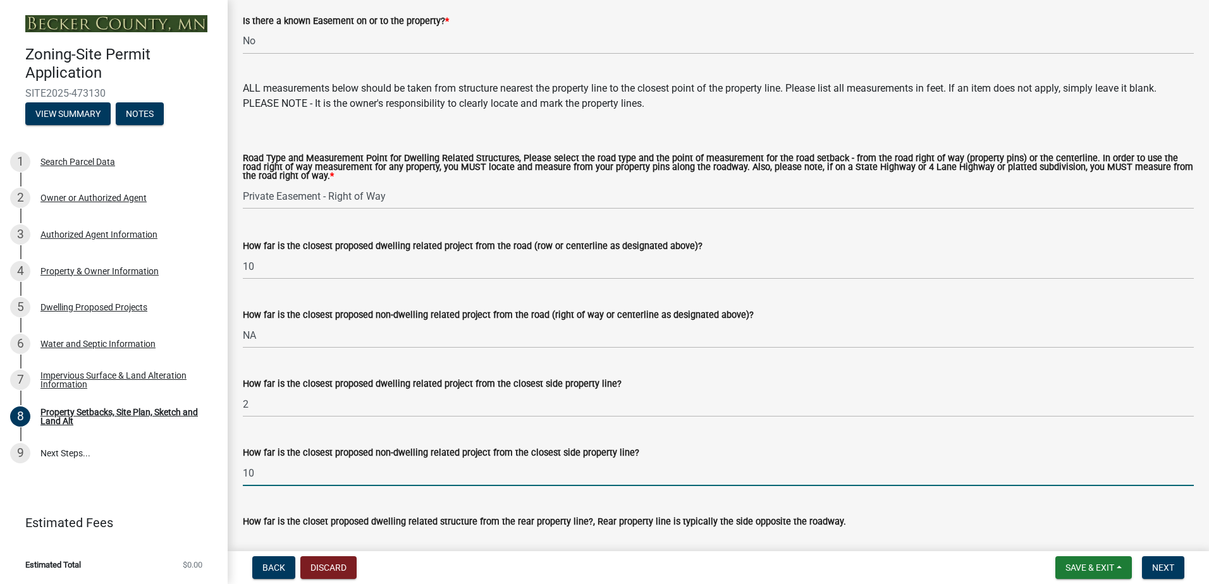
scroll to position [2276, 0]
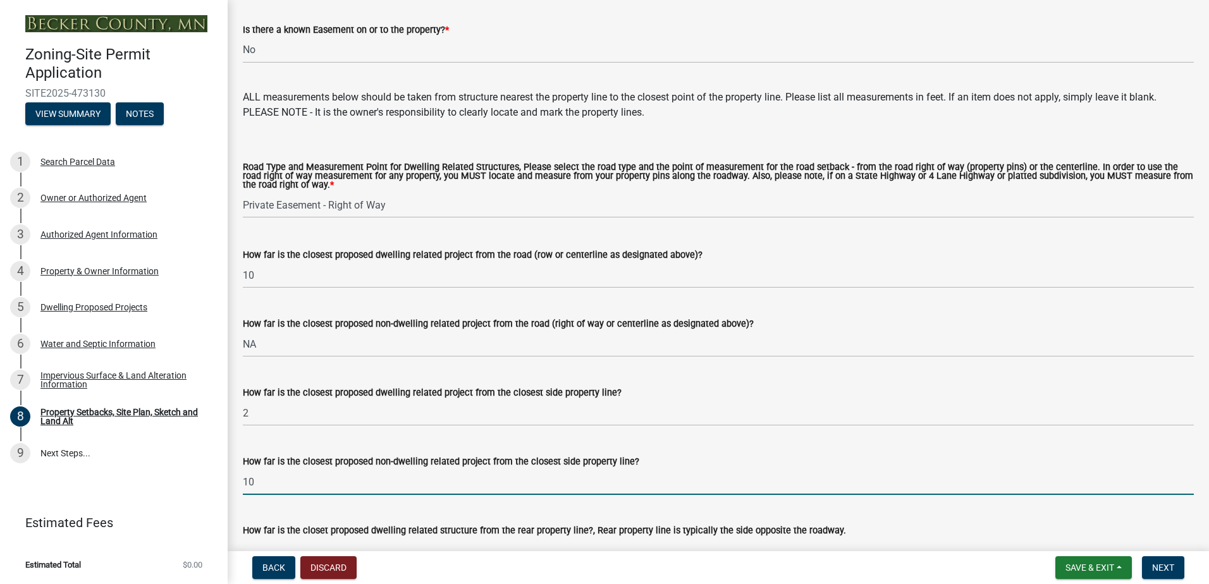
type input "10"
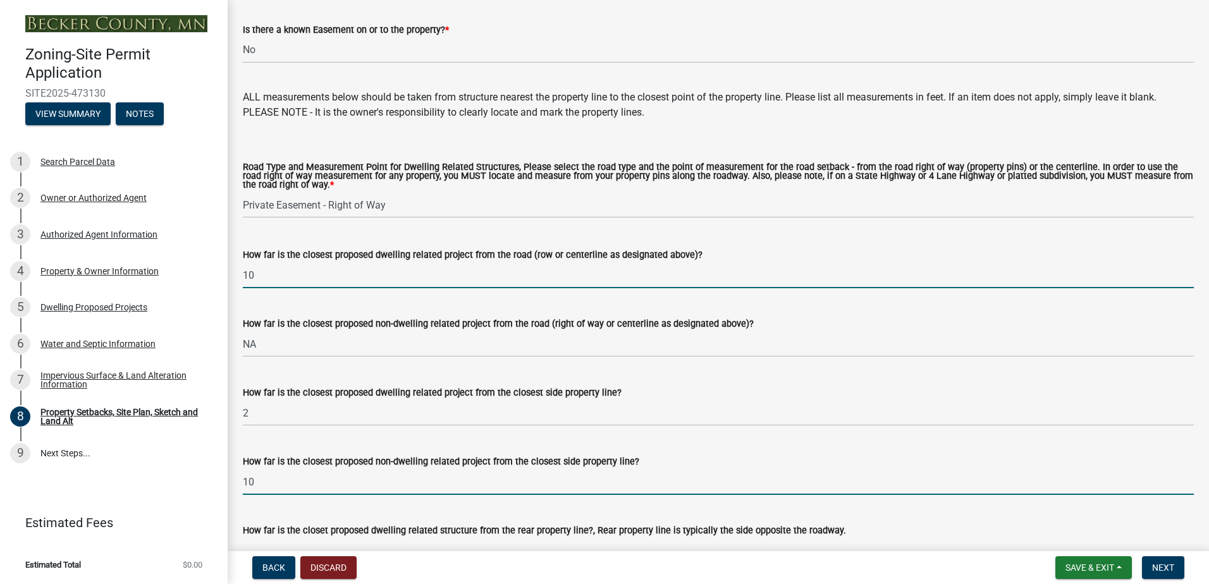
click at [339, 274] on input "10" at bounding box center [718, 275] width 951 height 26
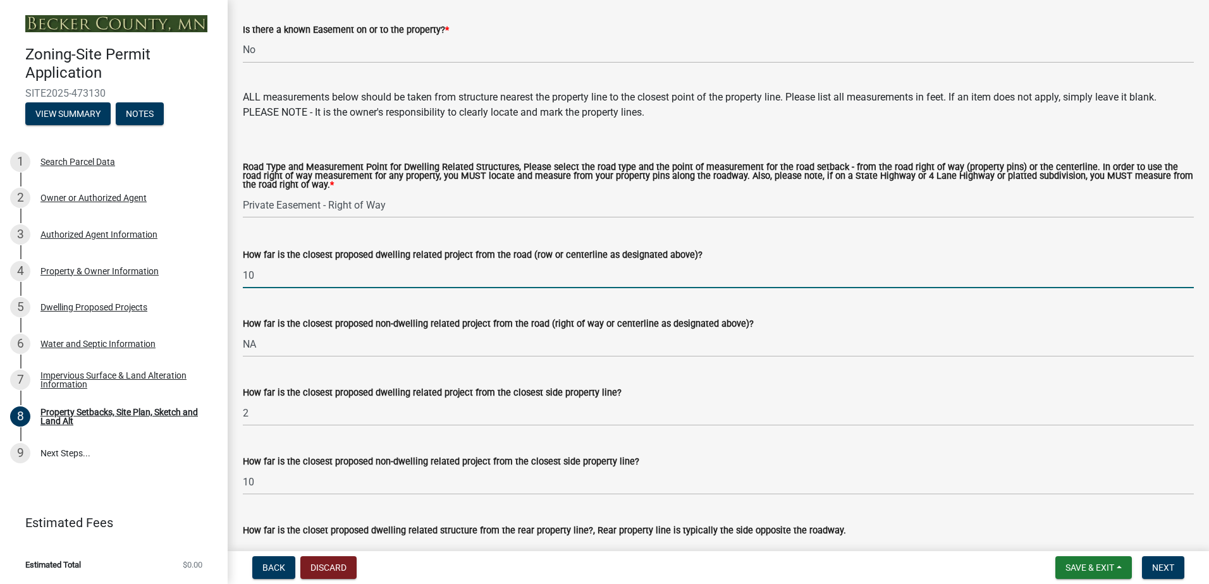
type input "1"
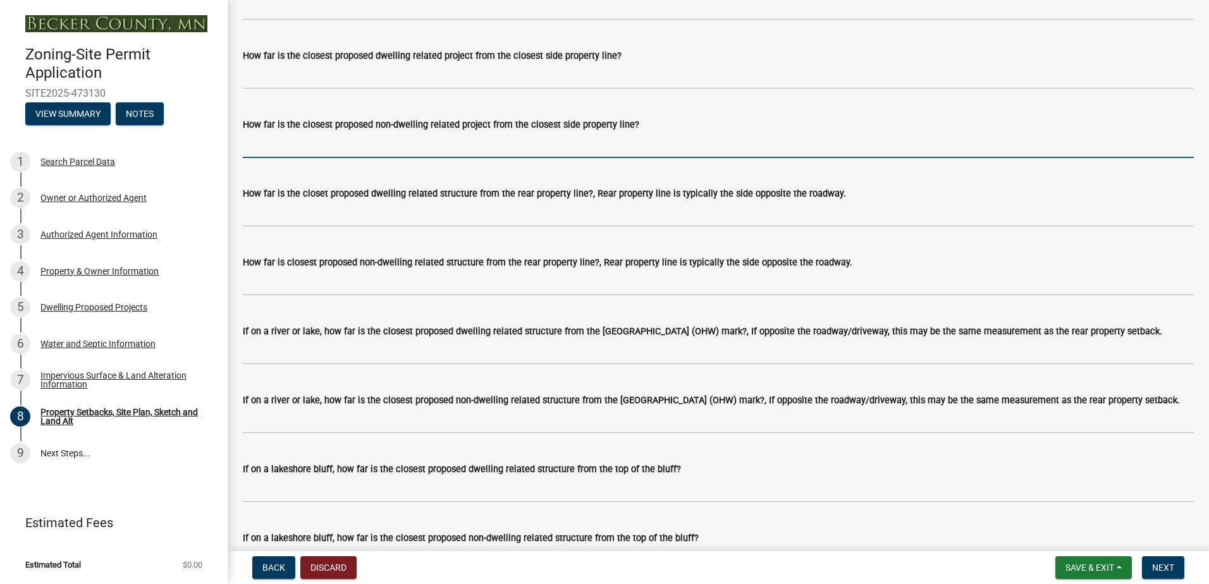
scroll to position [2782, 0]
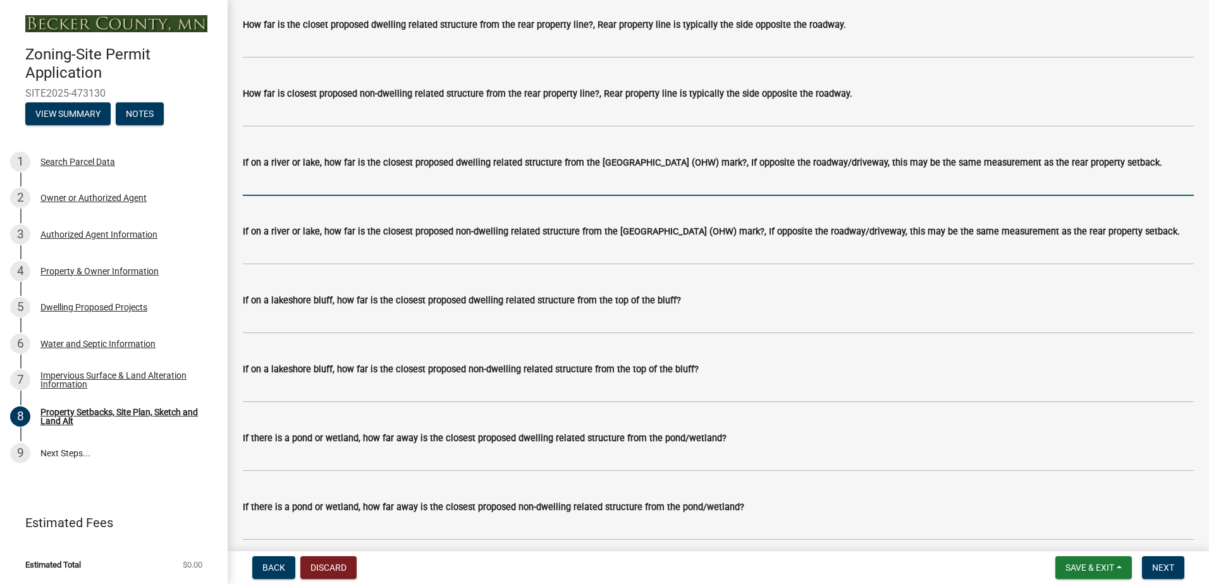
click at [444, 193] on input "If on a river or lake, how far is the closest proposed dwelling related structu…" at bounding box center [718, 183] width 951 height 26
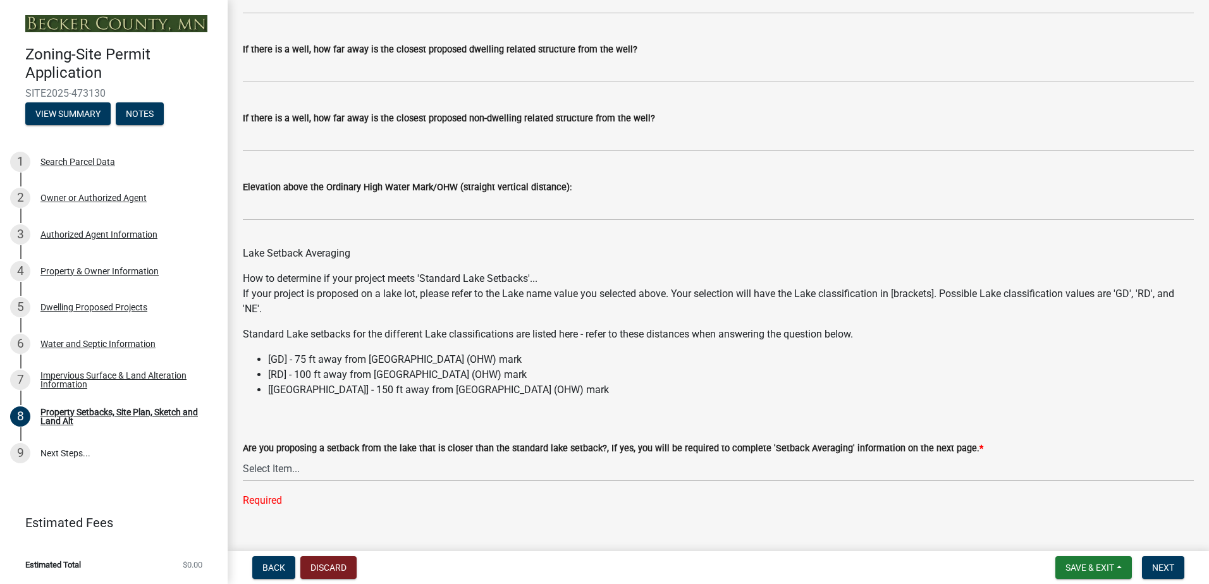
scroll to position [3609, 0]
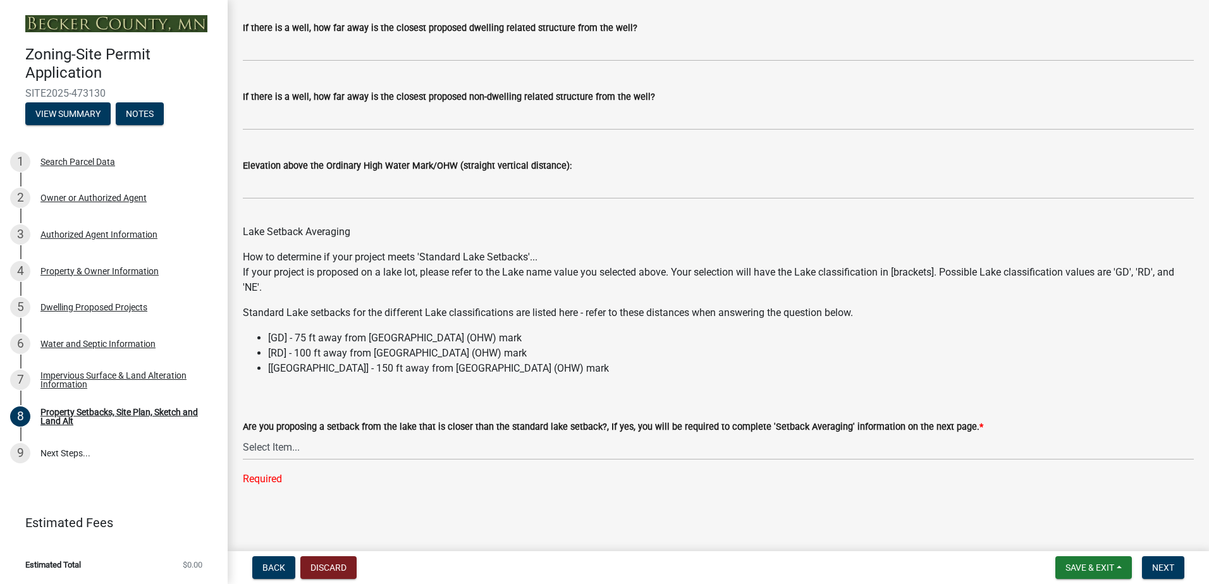
click at [309, 369] on li "[[GEOGRAPHIC_DATA]] - 150 ft away from [GEOGRAPHIC_DATA] (OHW) mark" at bounding box center [731, 368] width 926 height 15
click at [326, 439] on select "Select Item... Yes No N/A" at bounding box center [718, 447] width 951 height 26
click at [648, 297] on div "How to determine if your project meets 'Standard Lake Setbacks'... If your proj…" at bounding box center [718, 313] width 951 height 126
click at [374, 438] on select "Select Item... Yes No N/A" at bounding box center [718, 447] width 951 height 26
click at [706, 375] on li "[[GEOGRAPHIC_DATA]] - 150 ft away from [GEOGRAPHIC_DATA] (OHW) mark" at bounding box center [731, 368] width 926 height 15
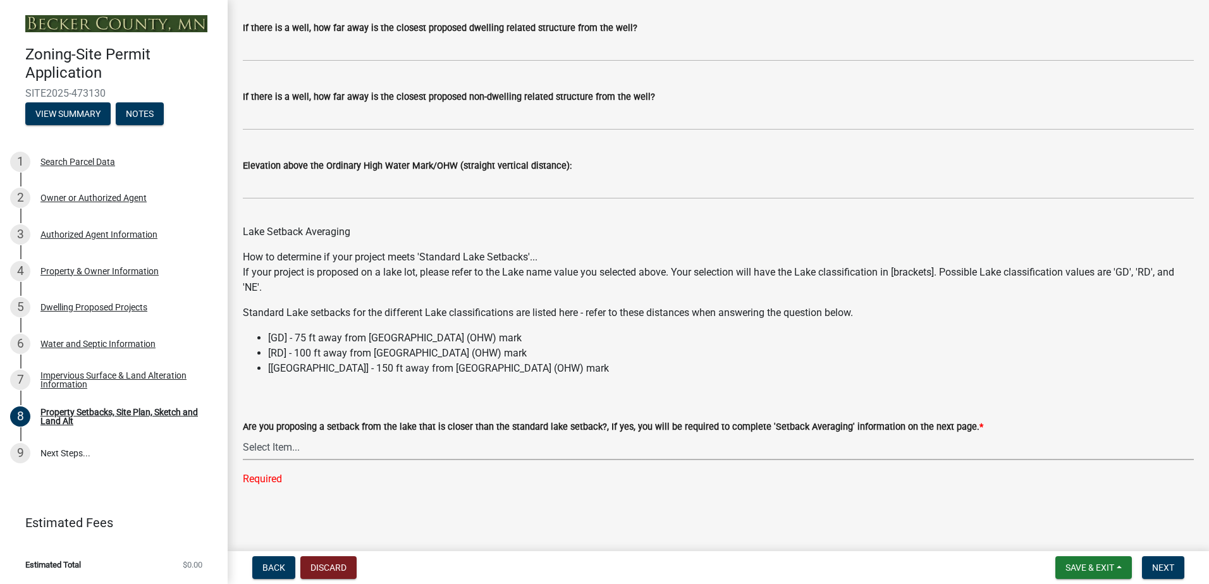
click at [359, 442] on select "Select Item... Yes No N/A" at bounding box center [718, 447] width 951 height 26
click at [243, 460] on select "Select Item... Yes No N/A" at bounding box center [718, 447] width 951 height 26
select select "19d13e65-c93d-443e-910a-7a17299544cc"
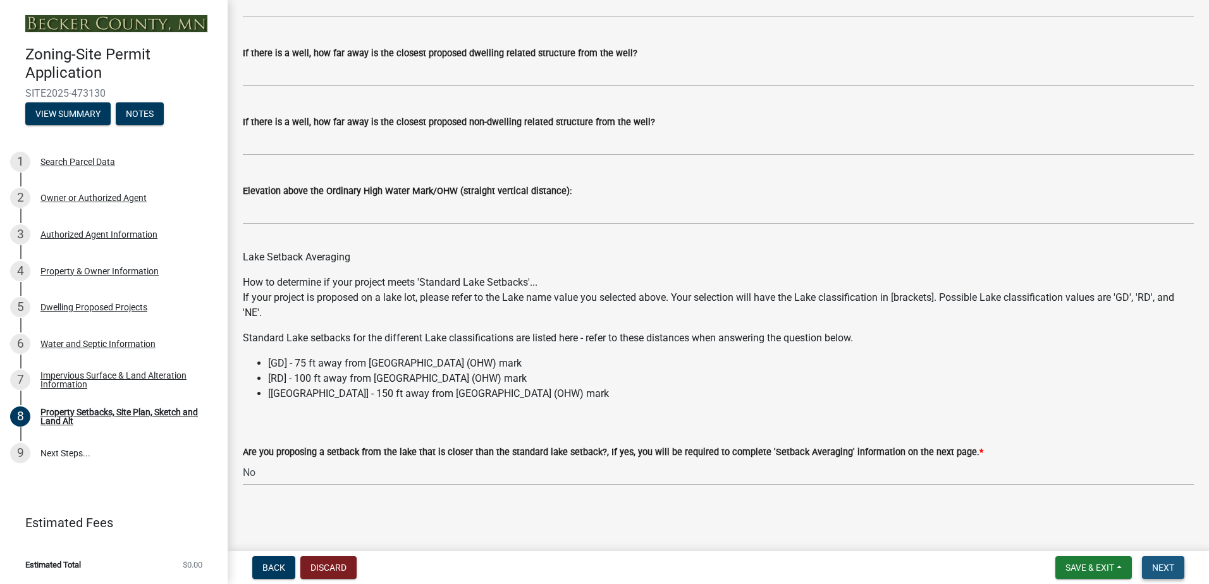
click at [1155, 563] on span "Next" at bounding box center [1163, 568] width 22 height 10
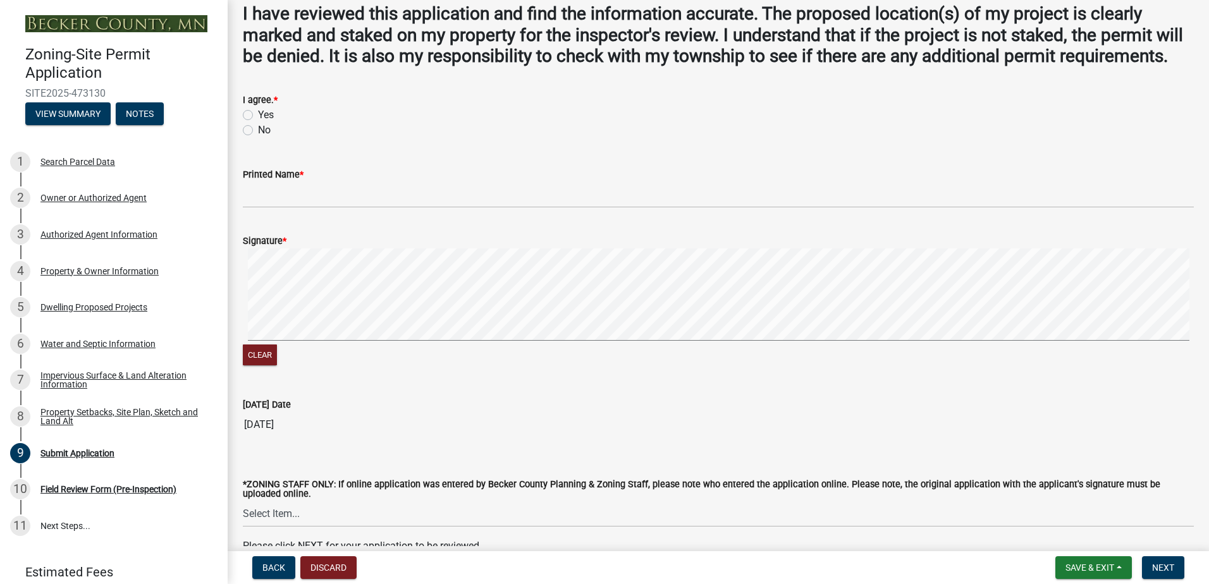
scroll to position [0, 0]
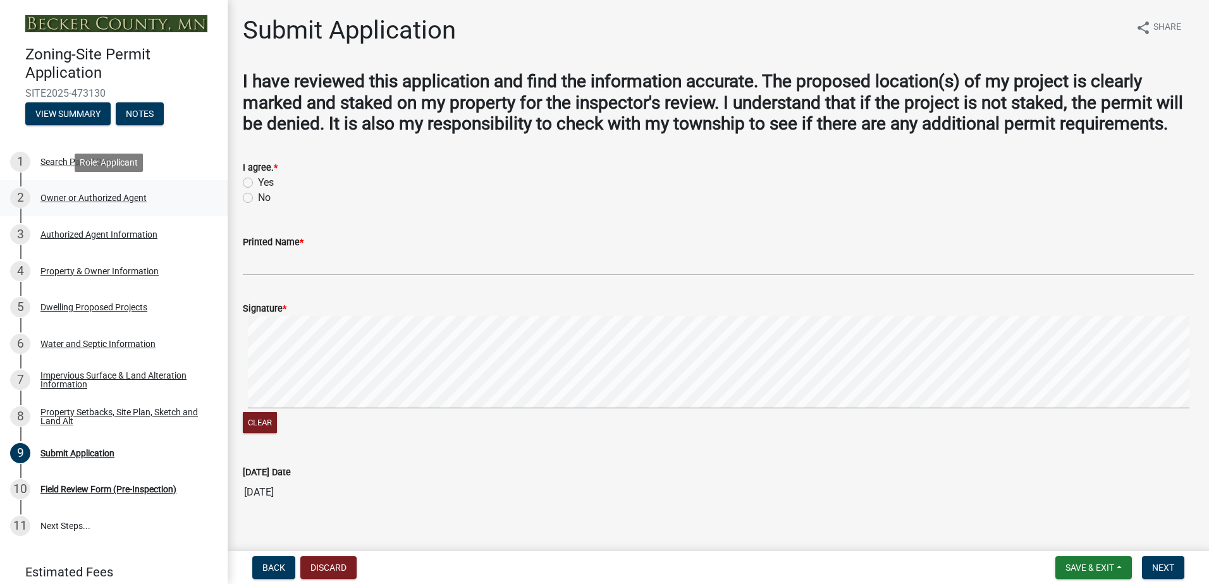
click at [83, 206] on div "2 Owner or Authorized Agent" at bounding box center [108, 198] width 197 height 20
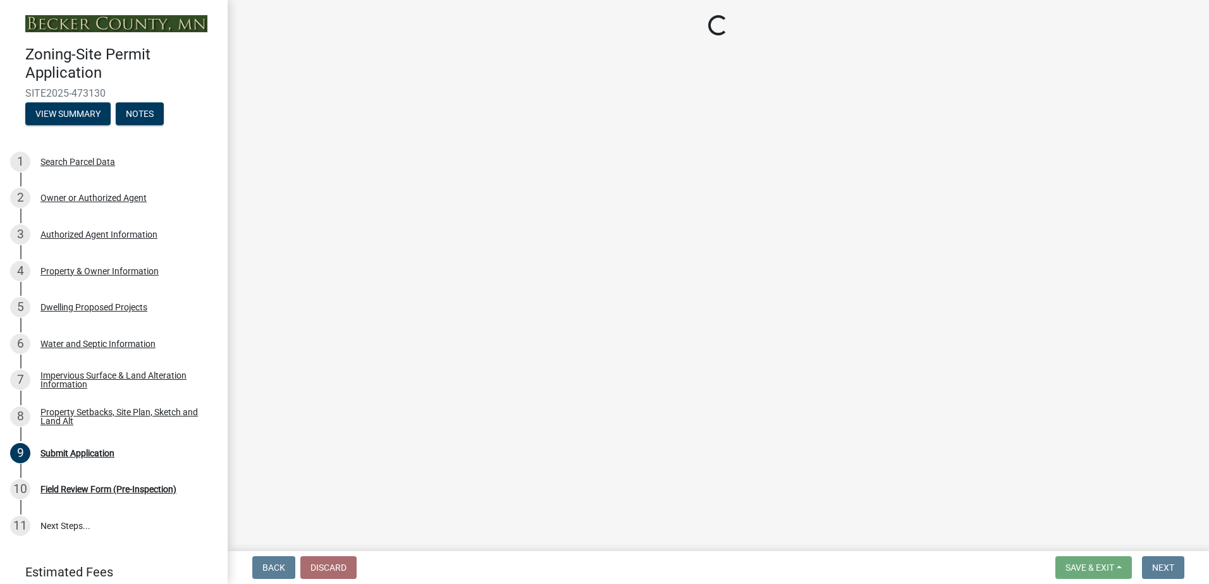
select select "059d621c-7166-4fbc-97da-2eca626821a9"
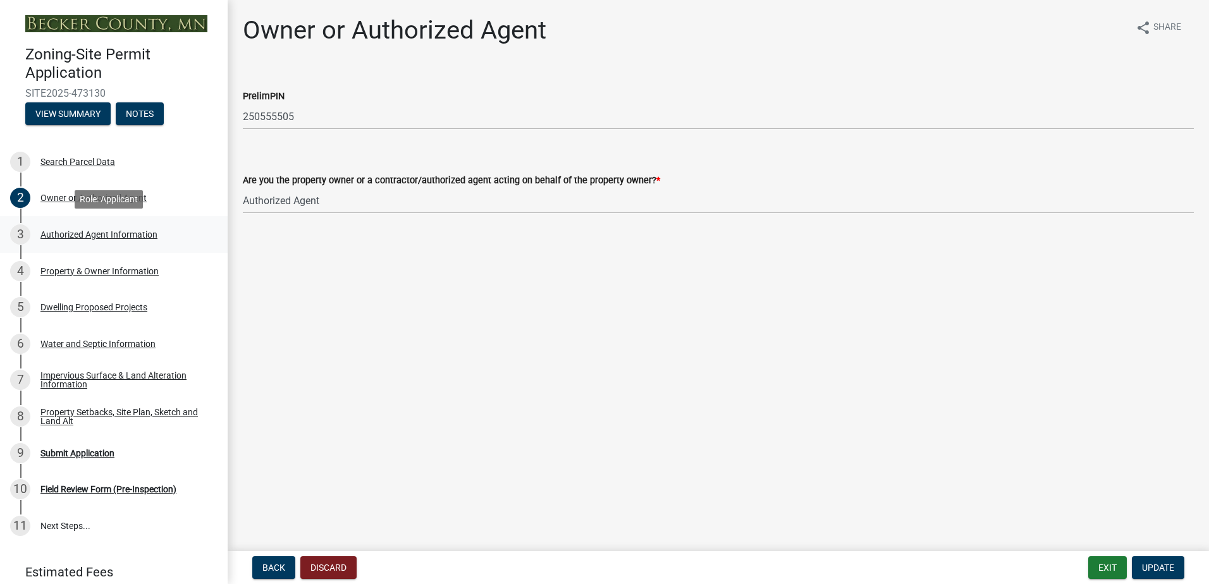
click at [112, 226] on div "3 Authorized Agent Information" at bounding box center [108, 234] width 197 height 20
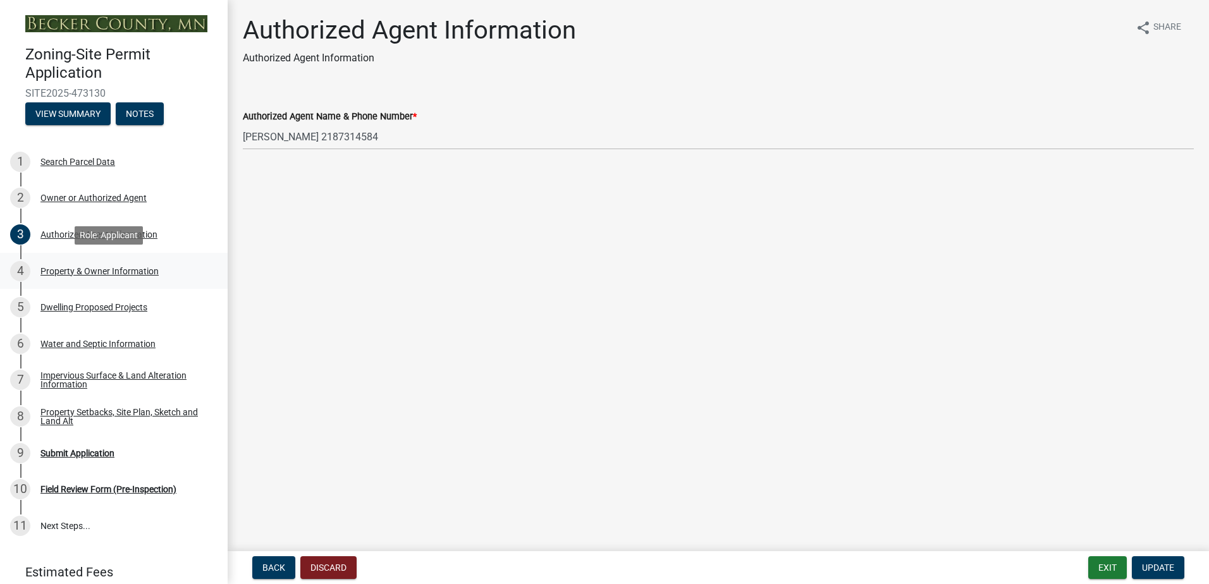
click at [77, 264] on div "4 Property & Owner Information" at bounding box center [108, 271] width 197 height 20
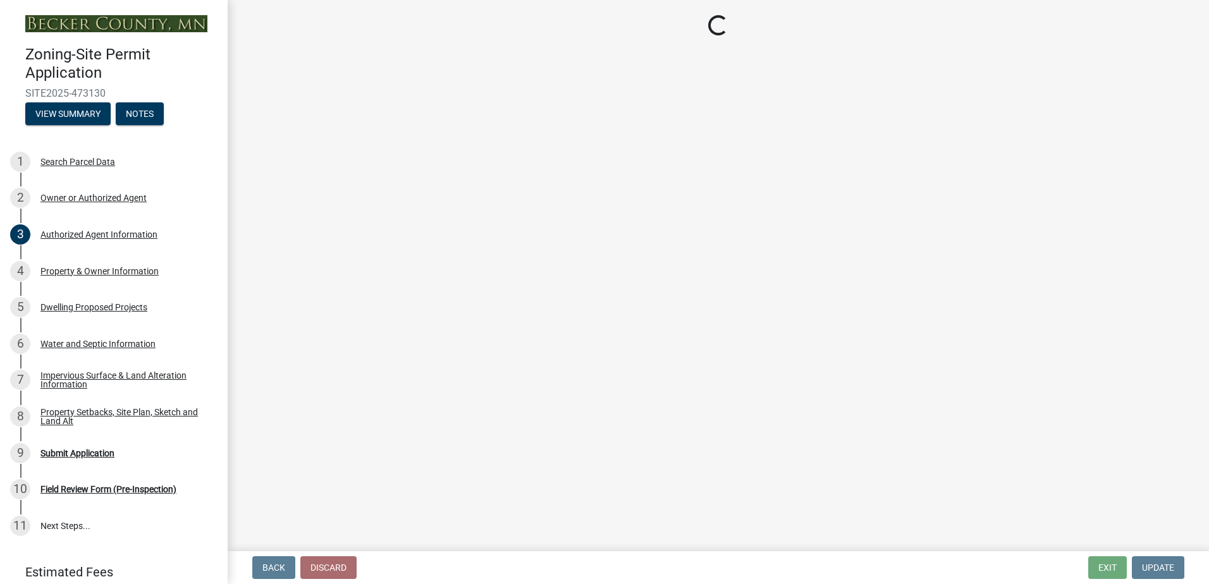
select select "5e530ebf-847c-4054-afce-89bca60f4f71"
select select "f87eba17-8ed9-4ad8-aefc-fe36a3f3544b"
select select "393a978c-6bd5-4cb2-a6a0-db6feb8732b8"
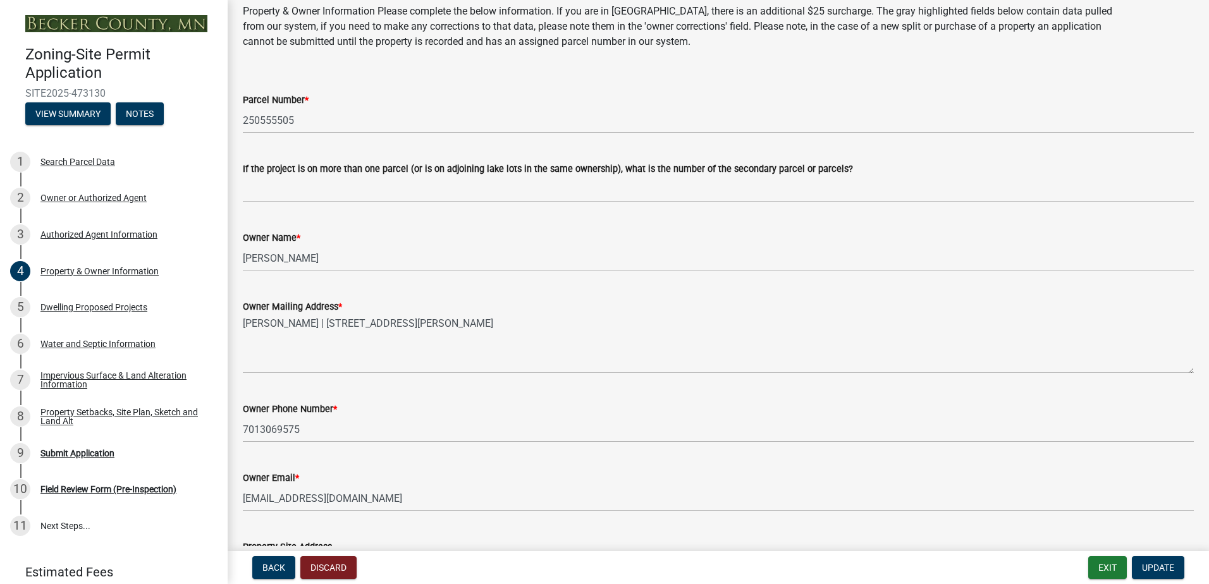
scroll to position [84, 0]
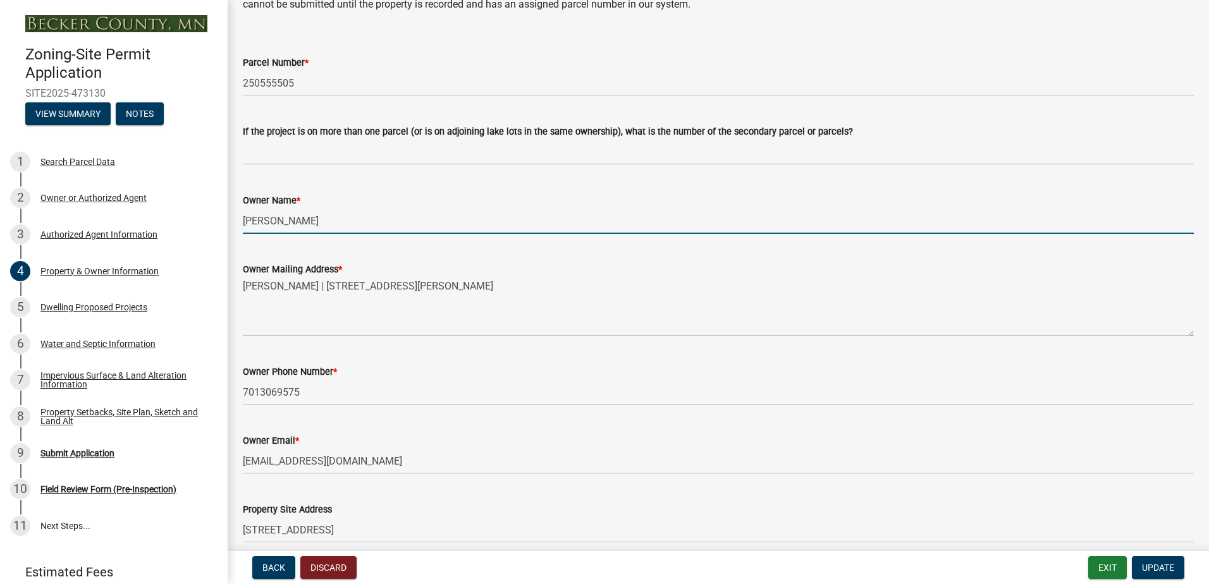
click at [300, 219] on input "[PERSON_NAME]" at bounding box center [718, 221] width 951 height 26
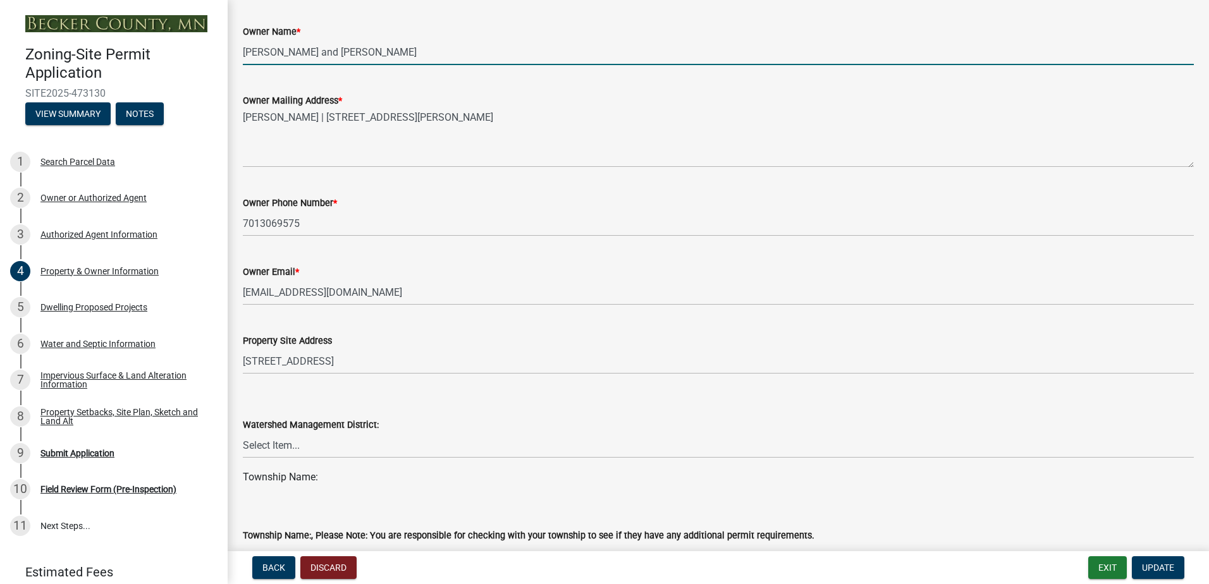
scroll to position [337, 0]
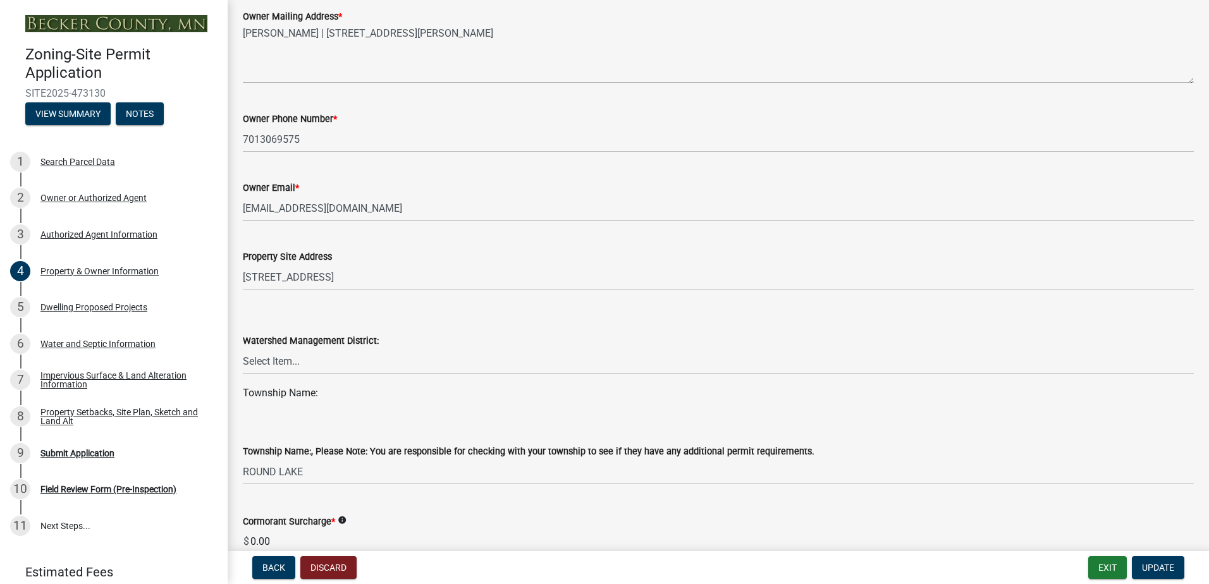
type input "[PERSON_NAME] and [PERSON_NAME]"
click at [322, 359] on select "Select Item... PELICAN RIVER WTRSHD BUFFALO WATERSHED CORMORANT WATERSHED WILD …" at bounding box center [718, 361] width 951 height 26
click at [453, 316] on div "Watershed Management District: Select Item... PELICAN RIVER WTRSHD BUFFALO WATE…" at bounding box center [718, 337] width 951 height 74
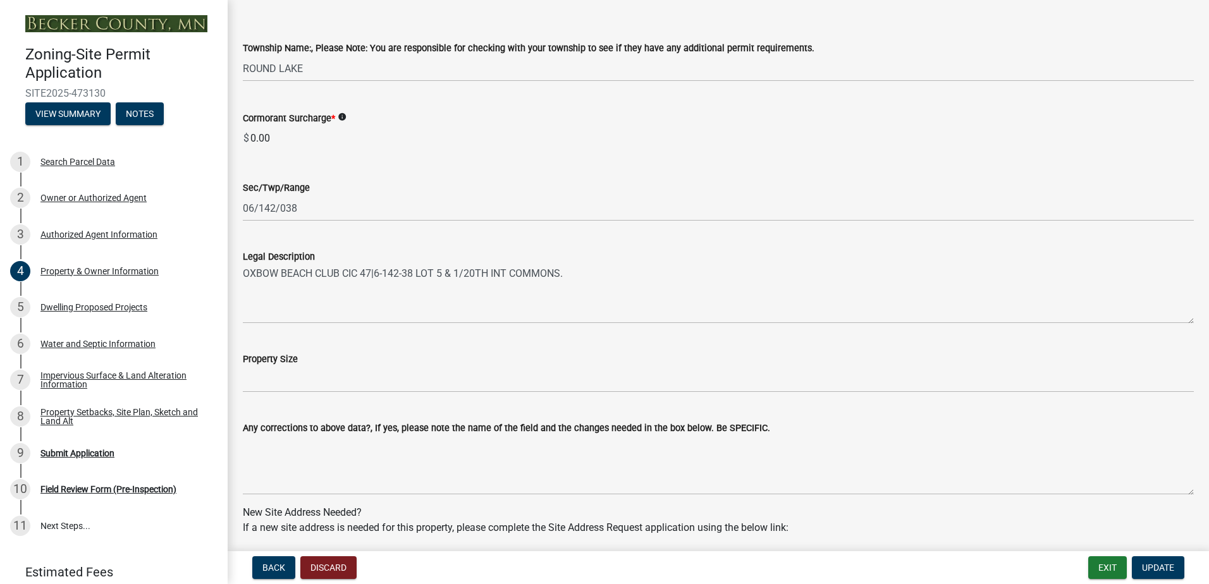
scroll to position [759, 0]
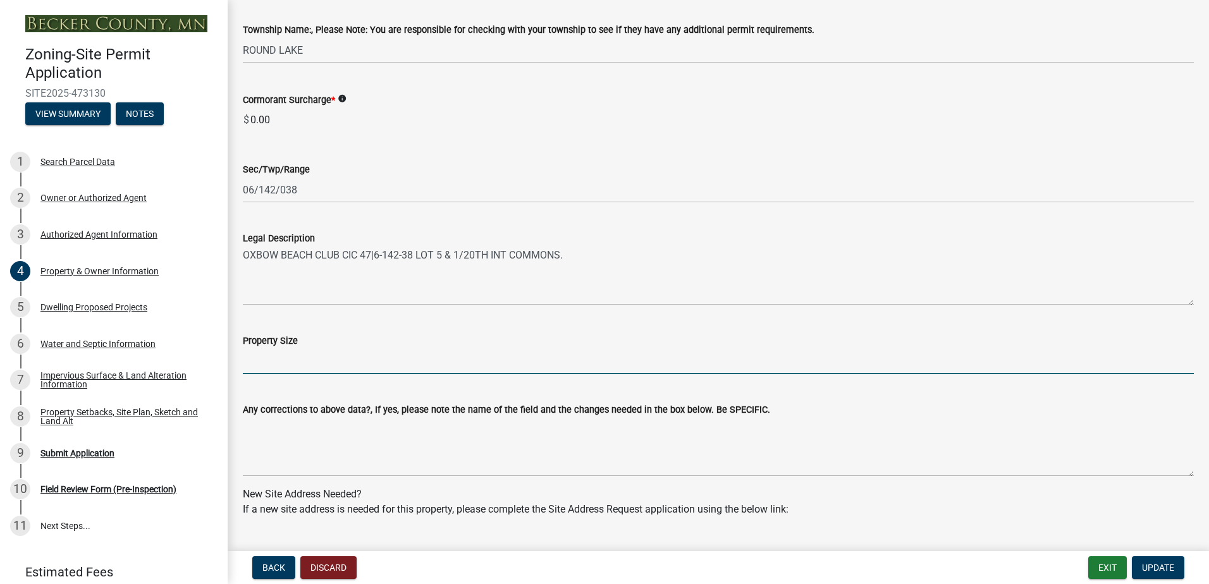
click at [338, 359] on input "Property Size" at bounding box center [718, 361] width 951 height 26
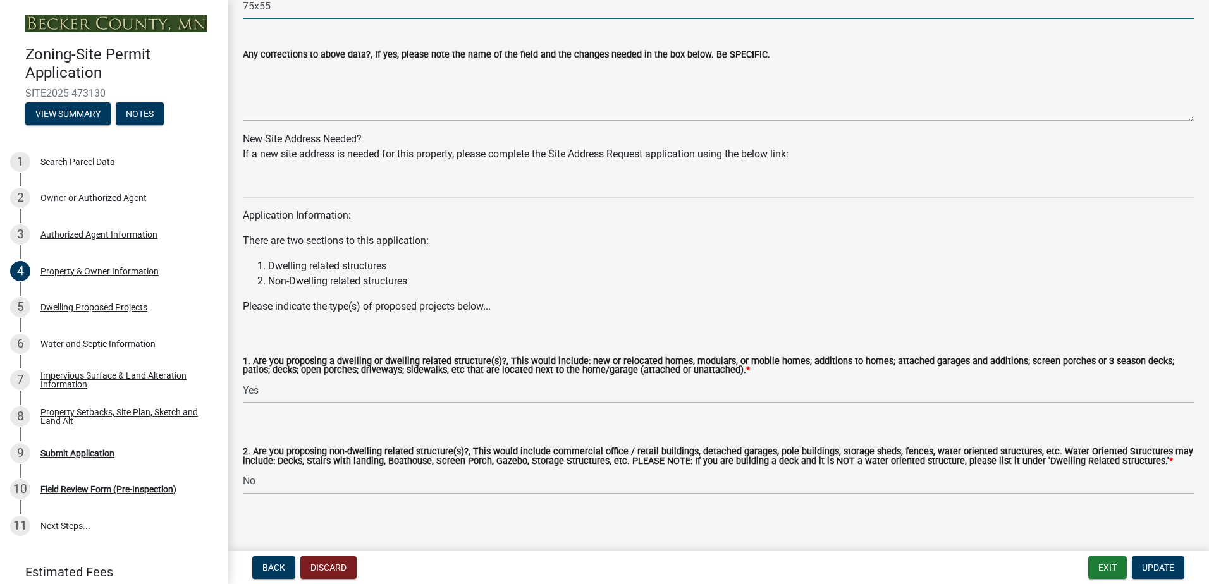
scroll to position [1124, 0]
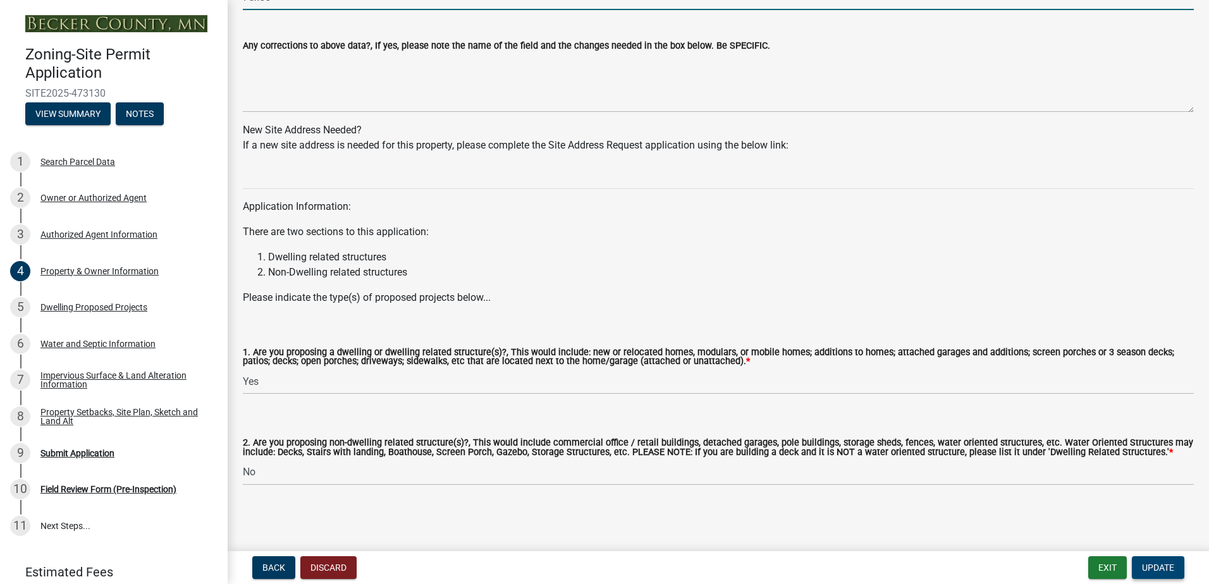
type input "75x55"
click at [1174, 572] on span "Update" at bounding box center [1158, 568] width 32 height 10
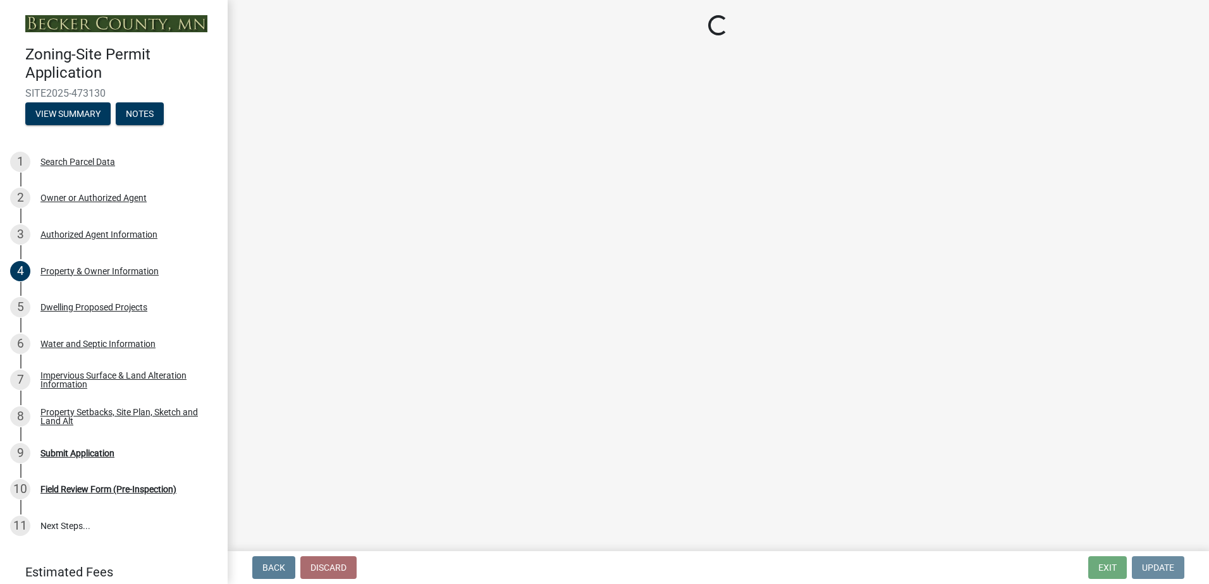
scroll to position [0, 0]
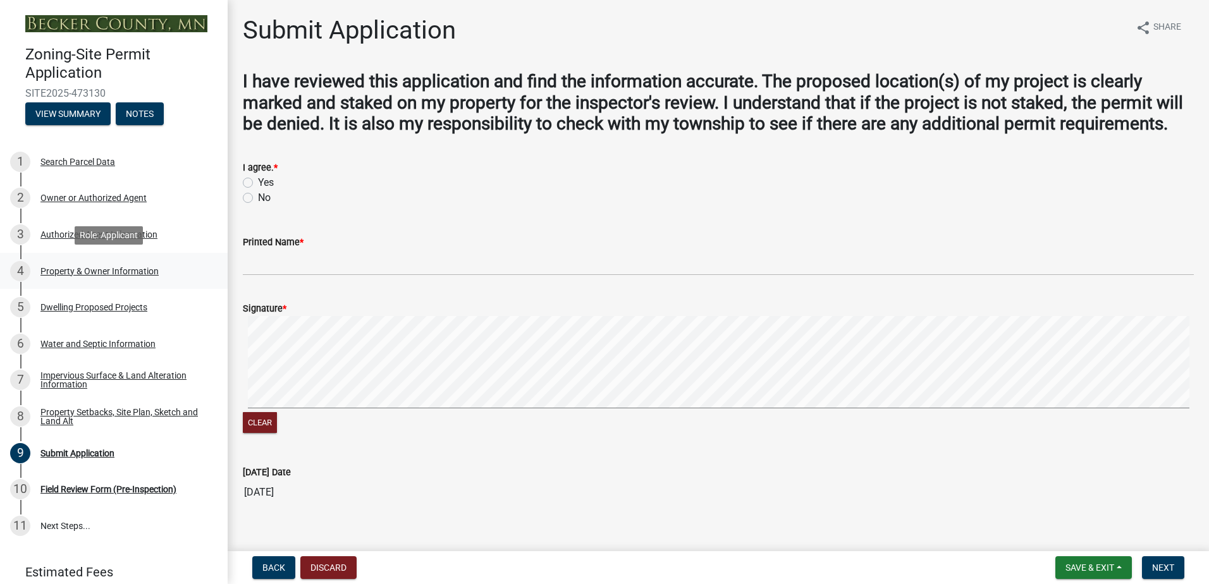
click at [110, 267] on div "Property & Owner Information" at bounding box center [99, 271] width 118 height 9
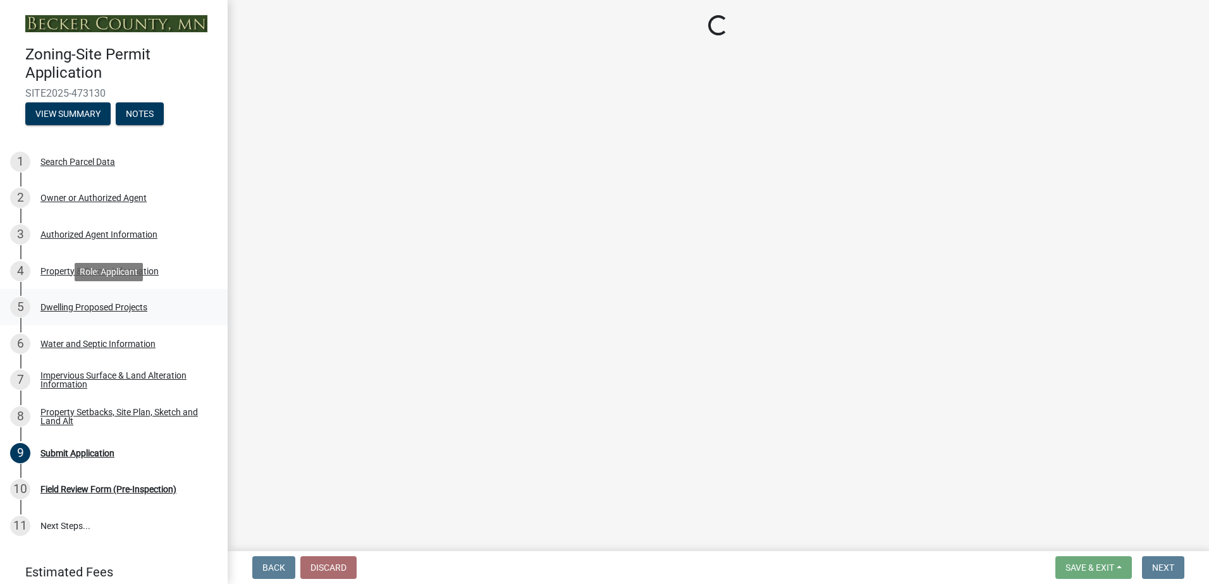
select select "5e530ebf-847c-4054-afce-89bca60f4f71"
select select "f87eba17-8ed9-4ad8-aefc-fe36a3f3544b"
select select "393a978c-6bd5-4cb2-a6a0-db6feb8732b8"
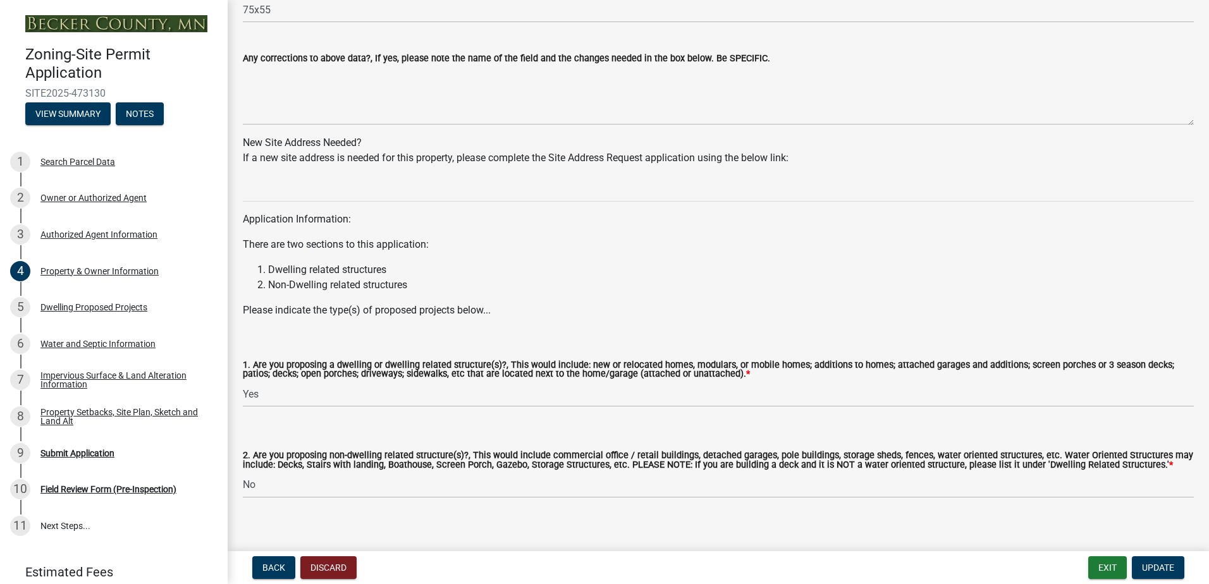
scroll to position [1124, 0]
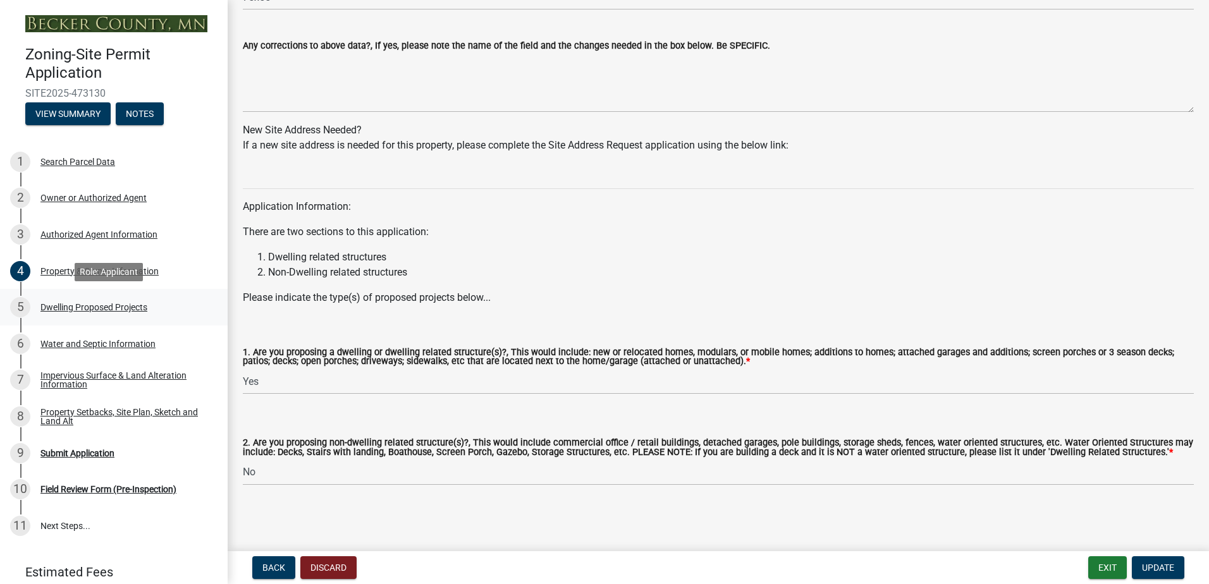
click at [111, 310] on div "Dwelling Proposed Projects" at bounding box center [93, 307] width 107 height 9
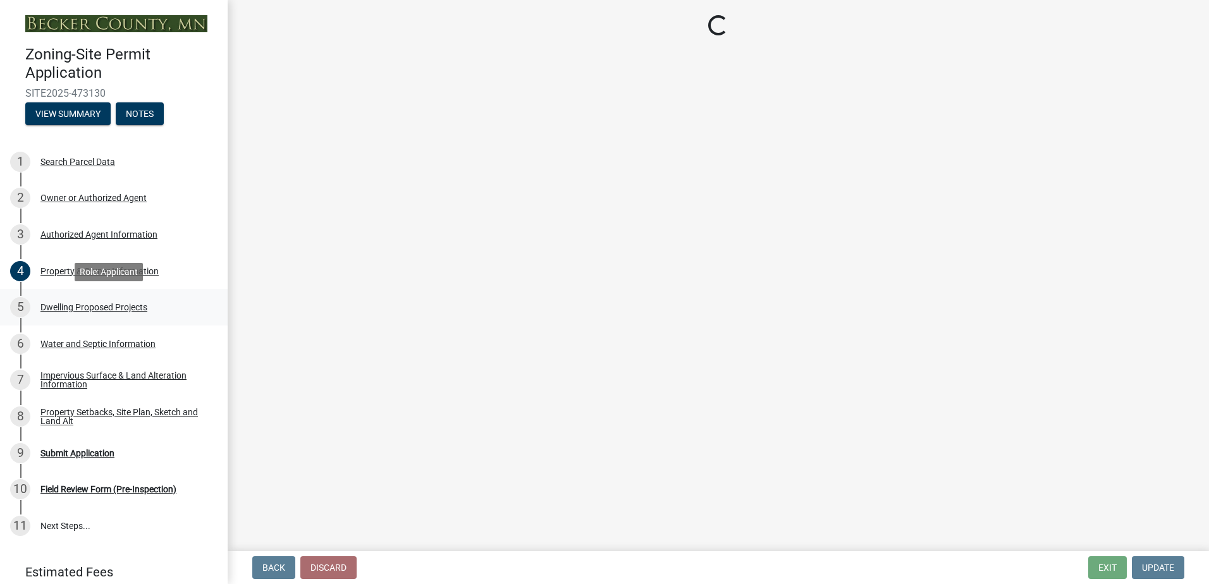
scroll to position [0, 0]
select select "5b8abcc6-67f7-49fb-8f25-c295ccc2b339"
select select "566f81cc-4b3f-4ecb-9f16-a2b313352c61"
select select "f4ae0446-41fa-4afd-99aa-409617c58827"
select select "e13aacd2-5b16-46a8-9c16-26b3d7b1c810"
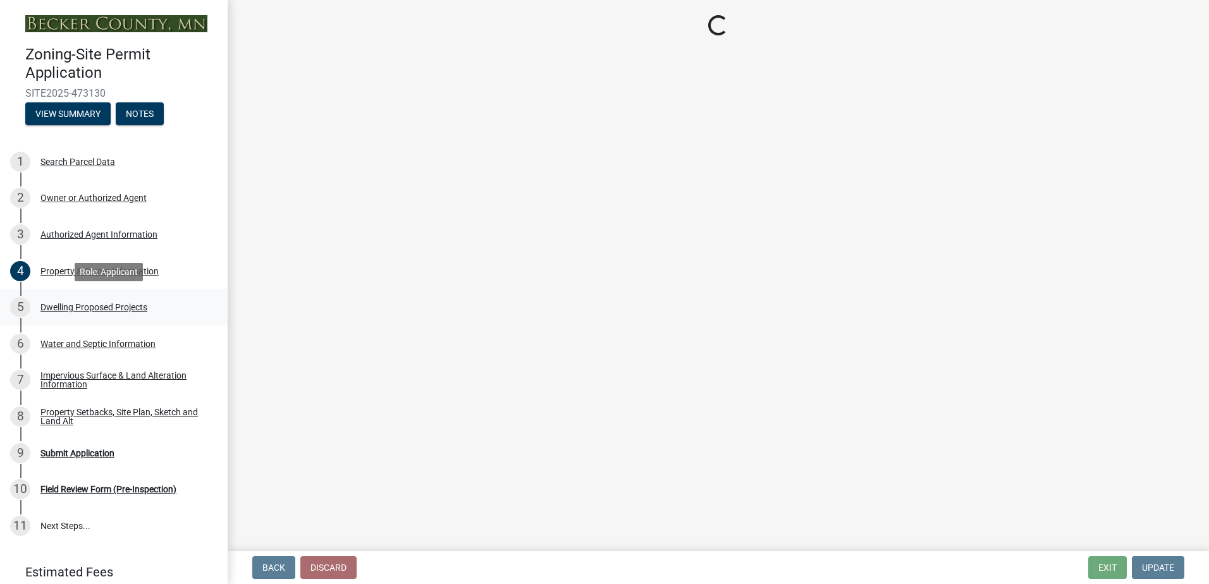
select select "744d8552-d7ef-4cf1-b465-42901748f06c"
select select "638dddef-31f4-4d73-b0b5-0ffc7b344434"
select select "256d326d-7a65-4b43-bb27-2952fbe4c534"
select select "cbc699c5-a6de-4f3d-a533-ae678b946106"
select select "f1d8ab9f-3049-45ab-b225-68f6b4f5b1c8"
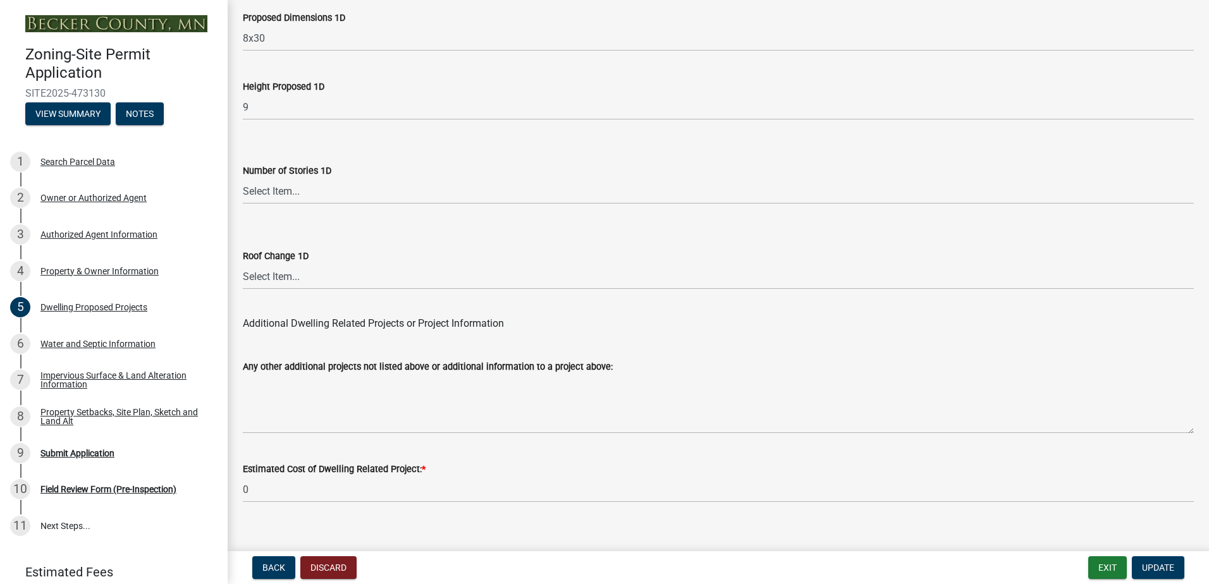
scroll to position [3024, 0]
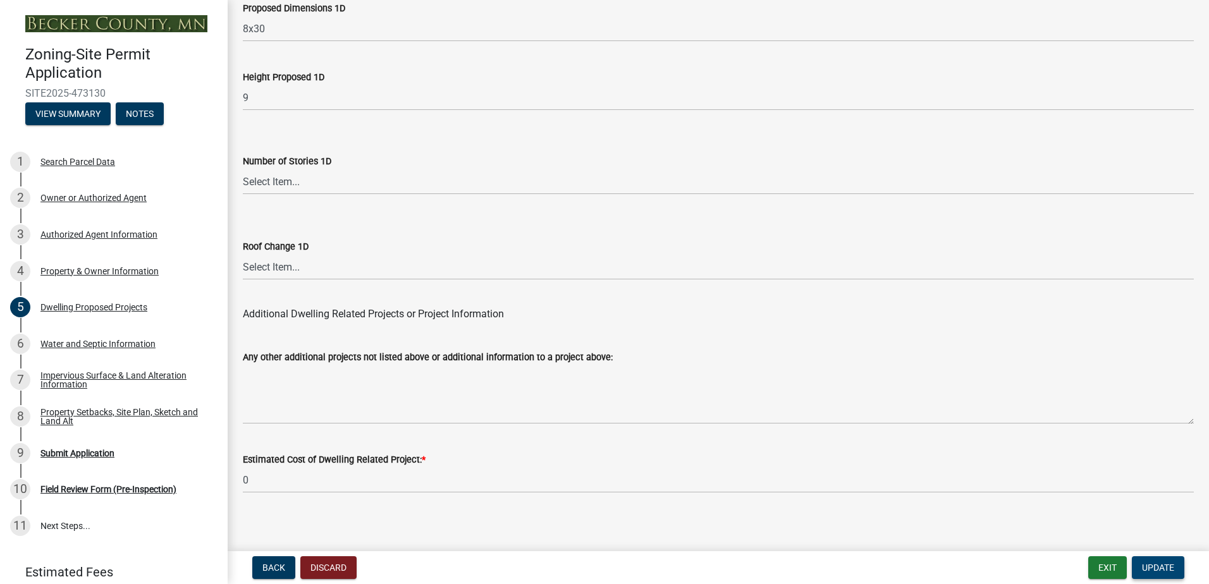
click at [1166, 564] on span "Update" at bounding box center [1158, 568] width 32 height 10
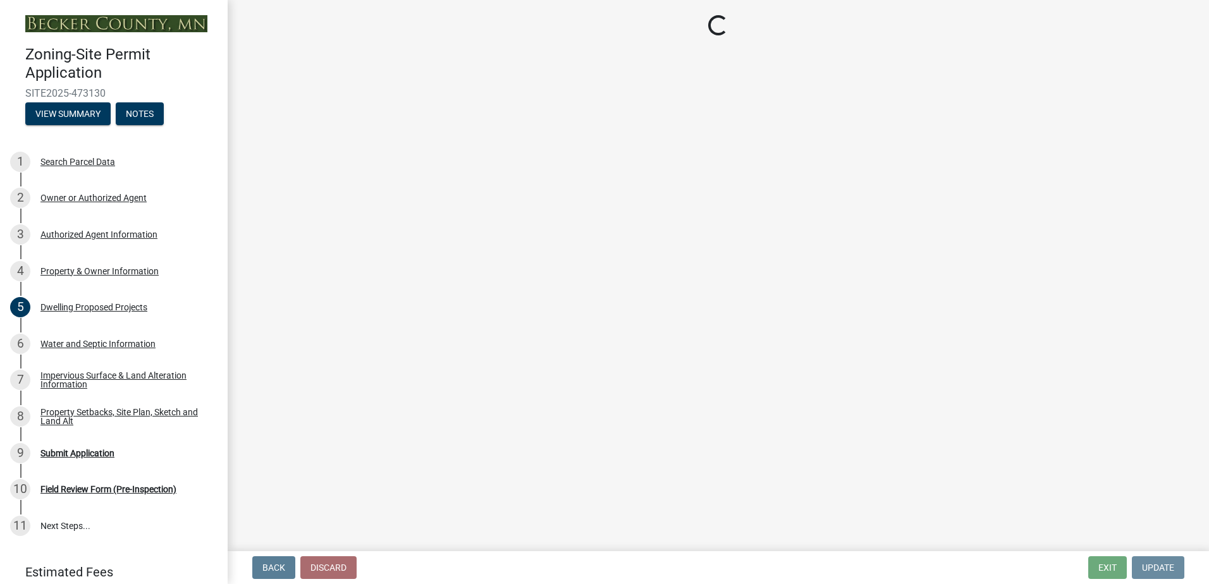
scroll to position [0, 0]
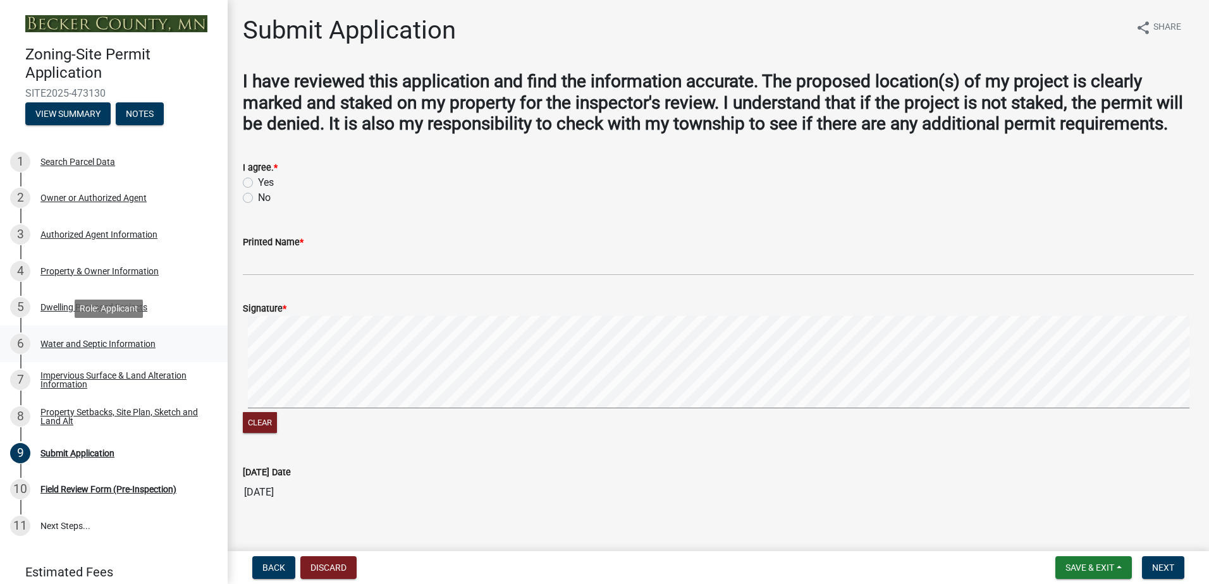
click at [83, 351] on div "6 Water and Septic Information" at bounding box center [108, 344] width 197 height 20
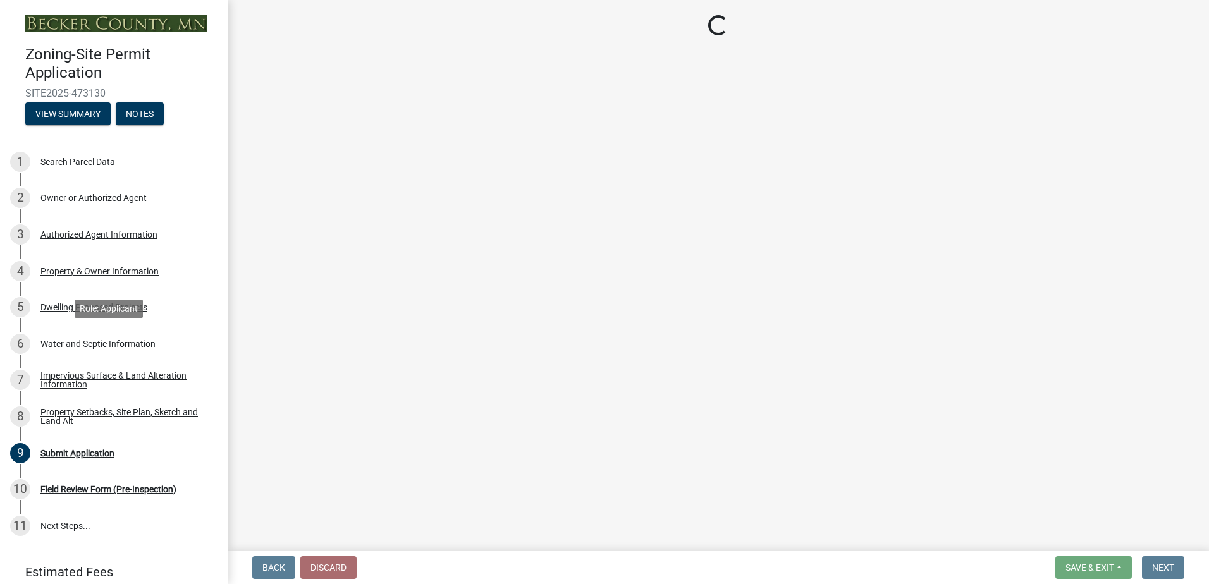
select select "9c51a48b-0bee-4836-8d5c-beab6e77ad2a"
select select "25b8aef2-9eed-4c0f-8836-08d4b8d082b1"
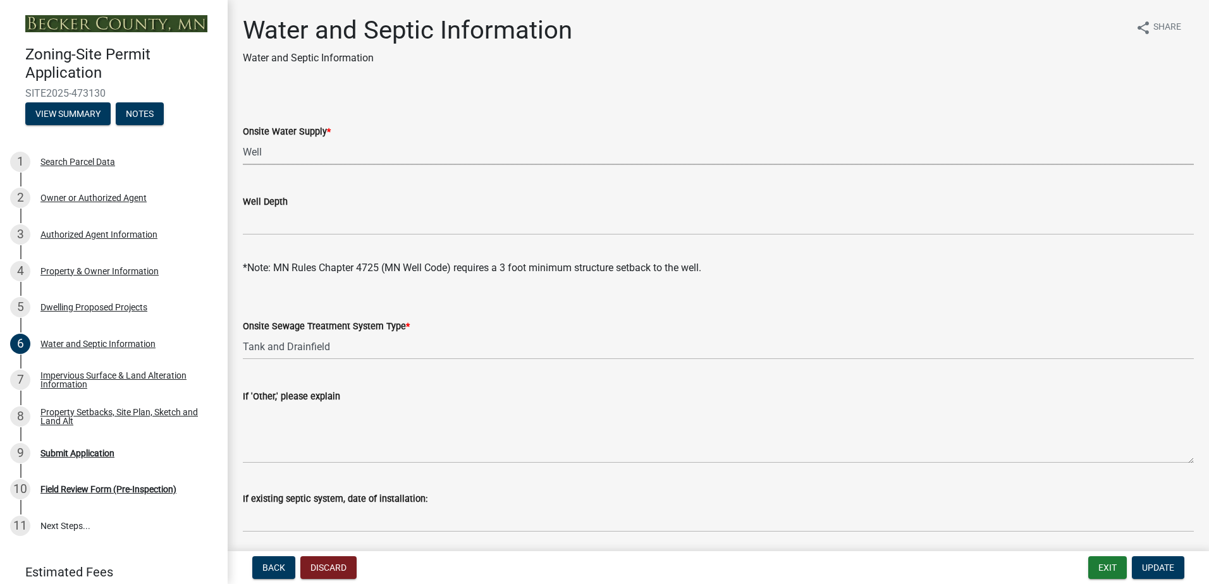
click at [333, 156] on select "Select Item... Well New Well to be Installed Attached to City Water System No o…" at bounding box center [718, 152] width 951 height 26
click at [436, 101] on div "Onsite Water Supply * Select Item... Well New Well to be Installed Attached to …" at bounding box center [718, 128] width 951 height 74
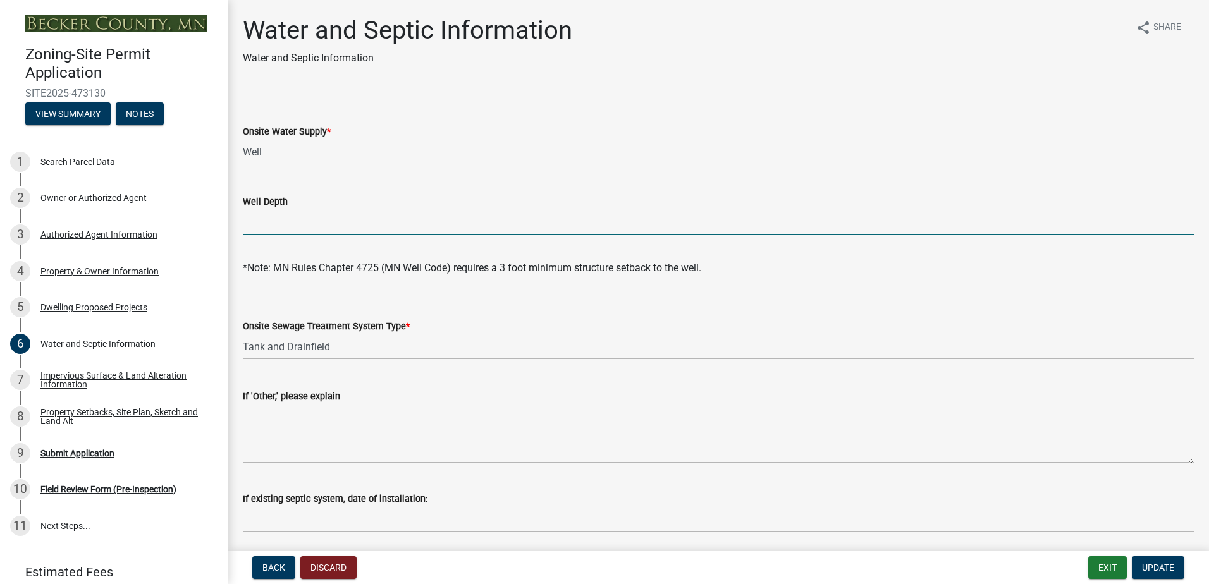
click at [314, 223] on input "Well Depth" at bounding box center [718, 222] width 951 height 26
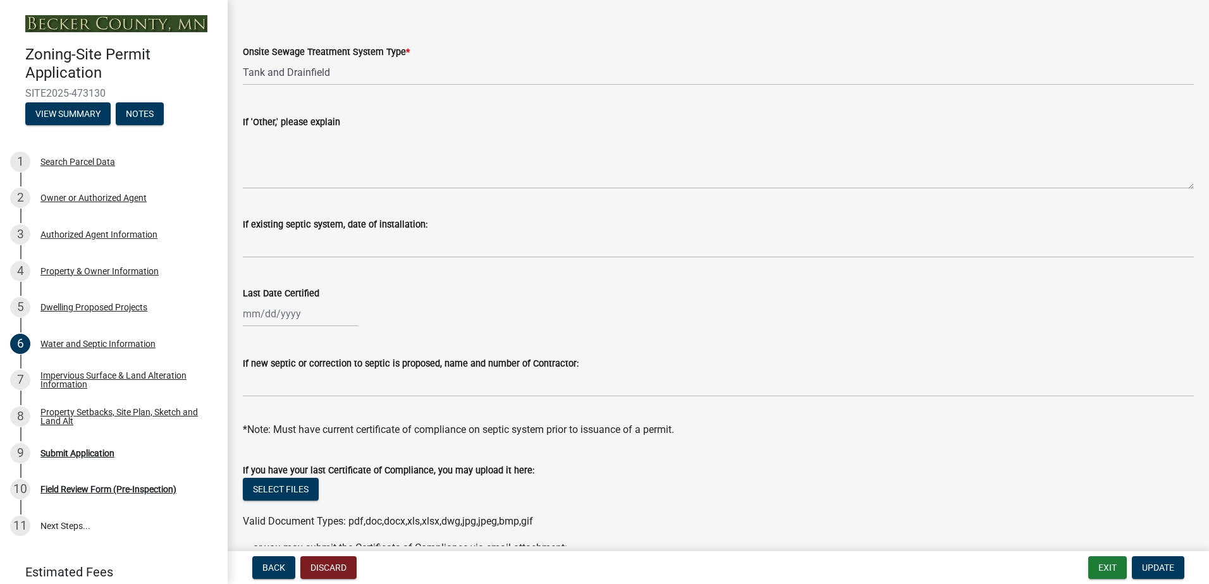
scroll to position [359, 0]
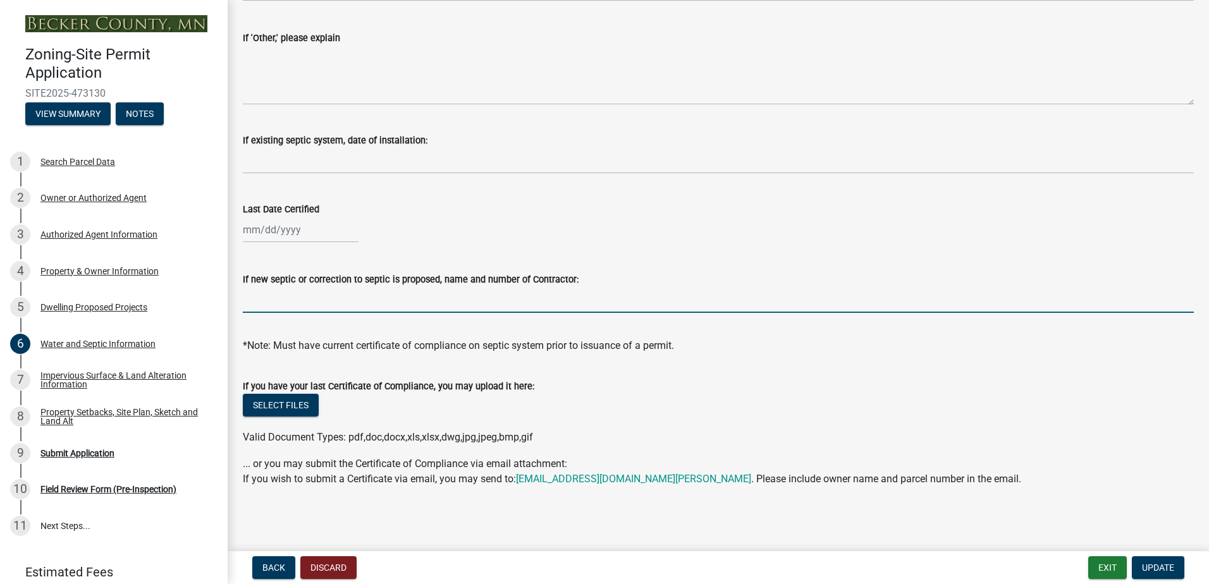
click at [496, 290] on input "If new septic or correction to septic is proposed, name and number of Contracto…" at bounding box center [718, 300] width 951 height 26
click at [360, 300] on input "Muff Excavation" at bounding box center [718, 300] width 951 height 26
click at [395, 300] on input "Muff Excavation" at bounding box center [718, 300] width 951 height 26
type input "M"
type input "[PERSON_NAME] Excavation"
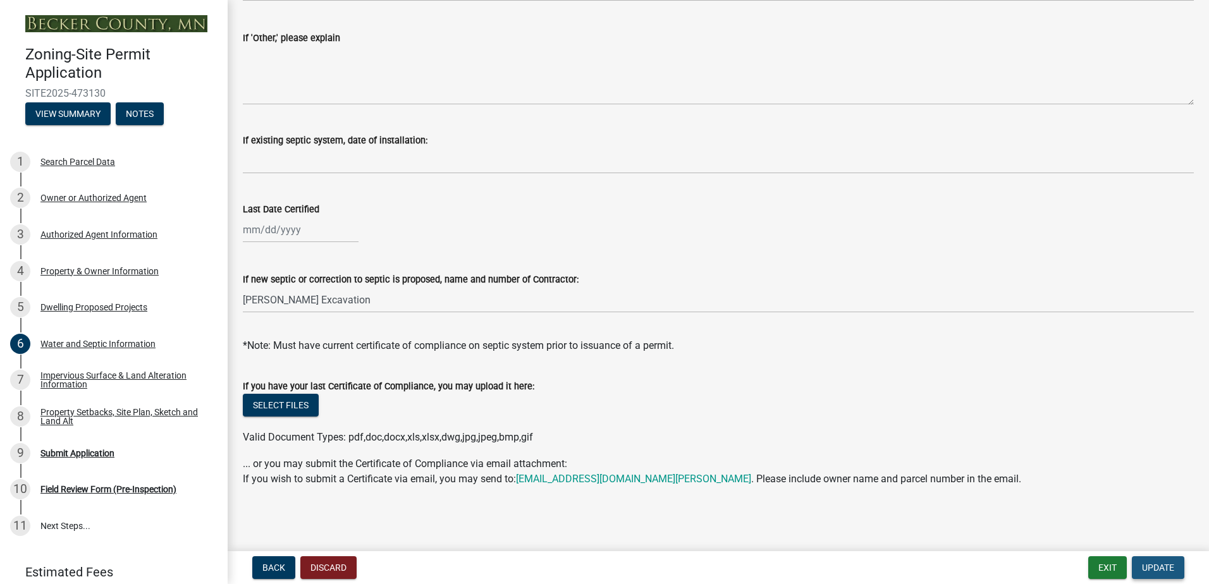
click at [1166, 567] on span "Update" at bounding box center [1158, 568] width 32 height 10
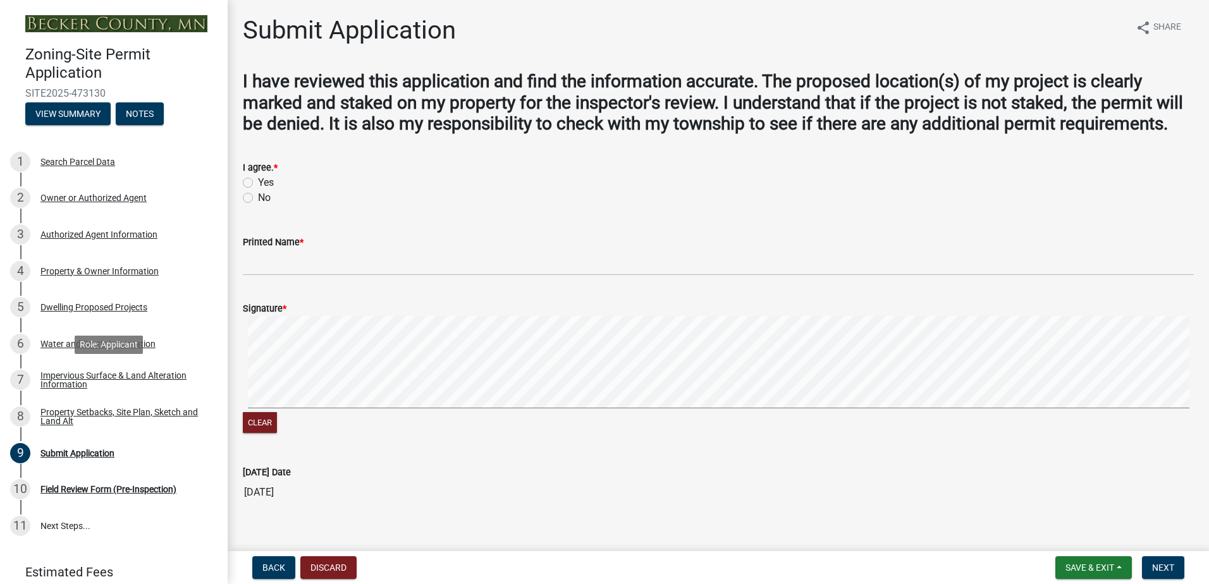
click at [114, 377] on div "Impervious Surface & Land Alteration Information" at bounding box center [123, 380] width 167 height 18
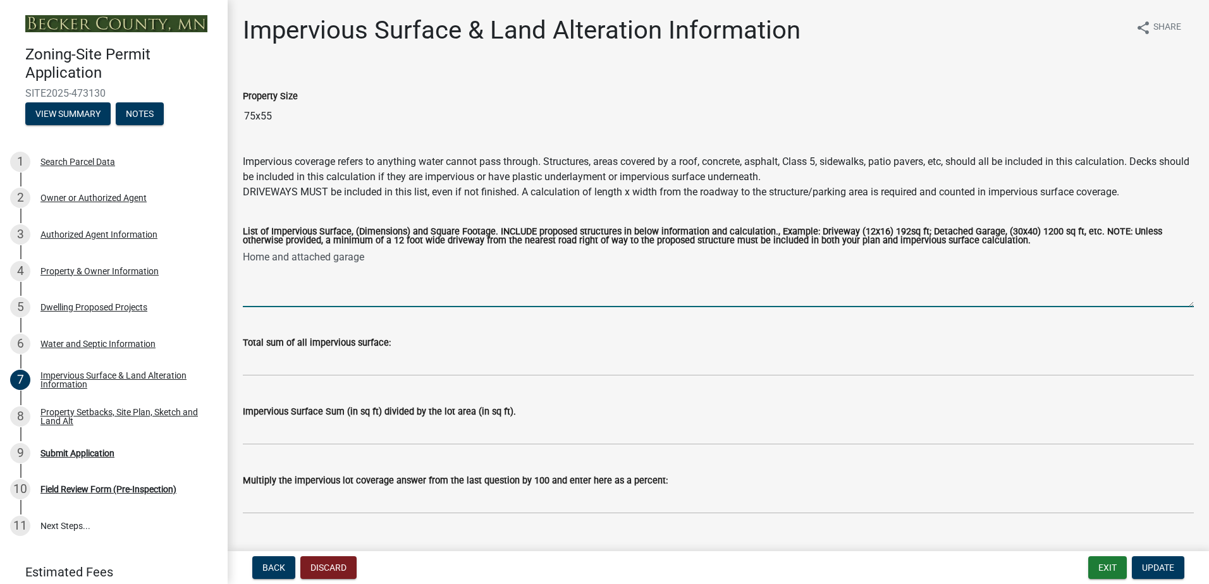
click at [398, 259] on textarea "Home and attached garage" at bounding box center [718, 277] width 951 height 59
type textarea "Home and attached garage, concrete walkway and patio."
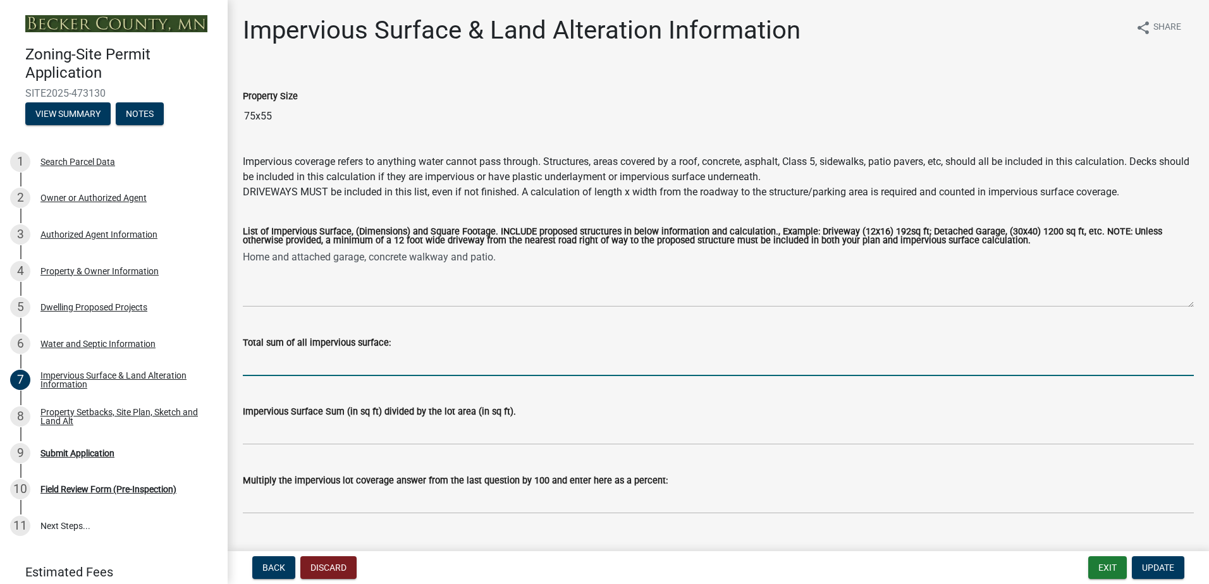
click at [383, 360] on input "Total sum of all impervious surface:" at bounding box center [718, 363] width 951 height 26
click at [290, 356] on input "Total sum of all impervious surface:" at bounding box center [718, 363] width 951 height 26
type input "9"
click at [407, 359] on input "Total sum of all impervious surface:" at bounding box center [718, 363] width 951 height 26
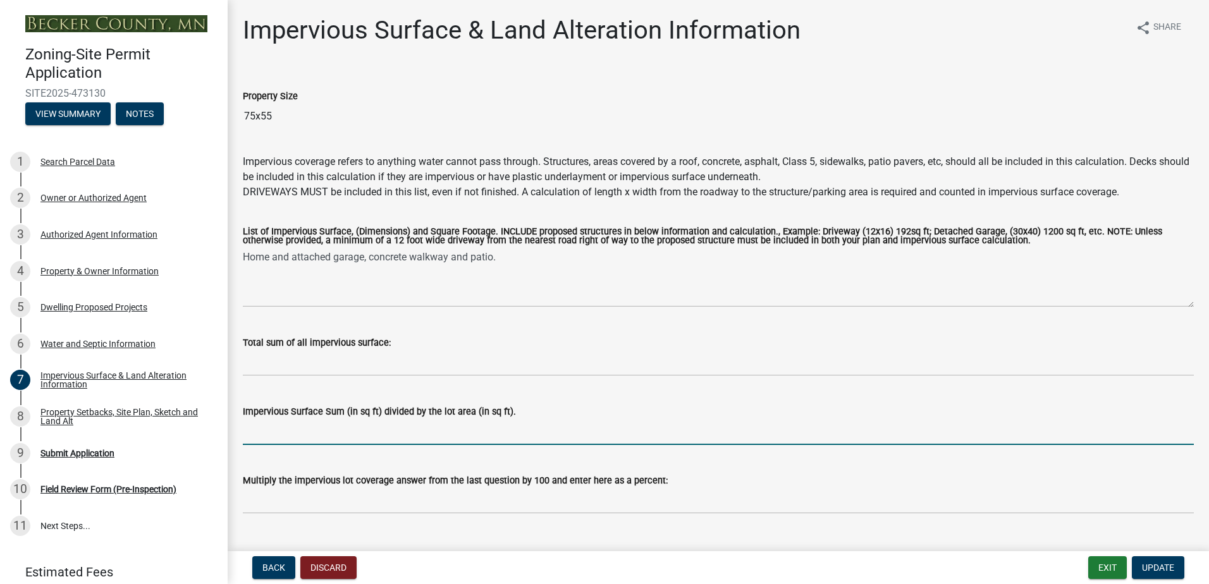
click at [360, 444] on input "Impervious Surface Sum (in sq ft) divided by the lot area (in sq ft)." at bounding box center [718, 432] width 951 height 26
type input "79%"
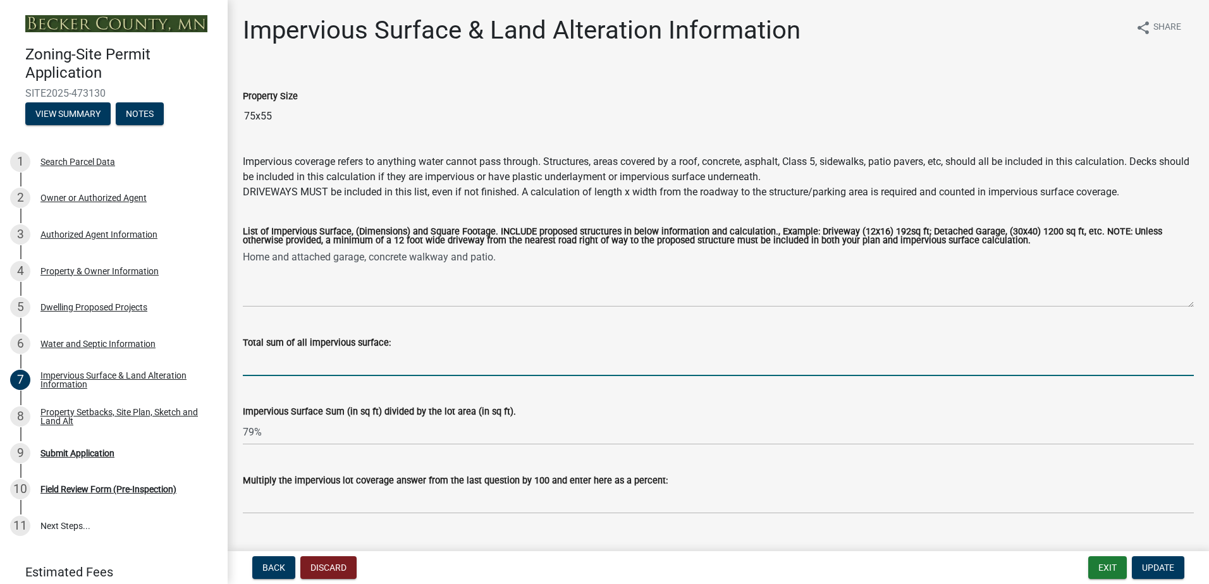
click at [381, 375] on input "Total sum of all impervious surface:" at bounding box center [718, 363] width 951 height 26
type input "3256"
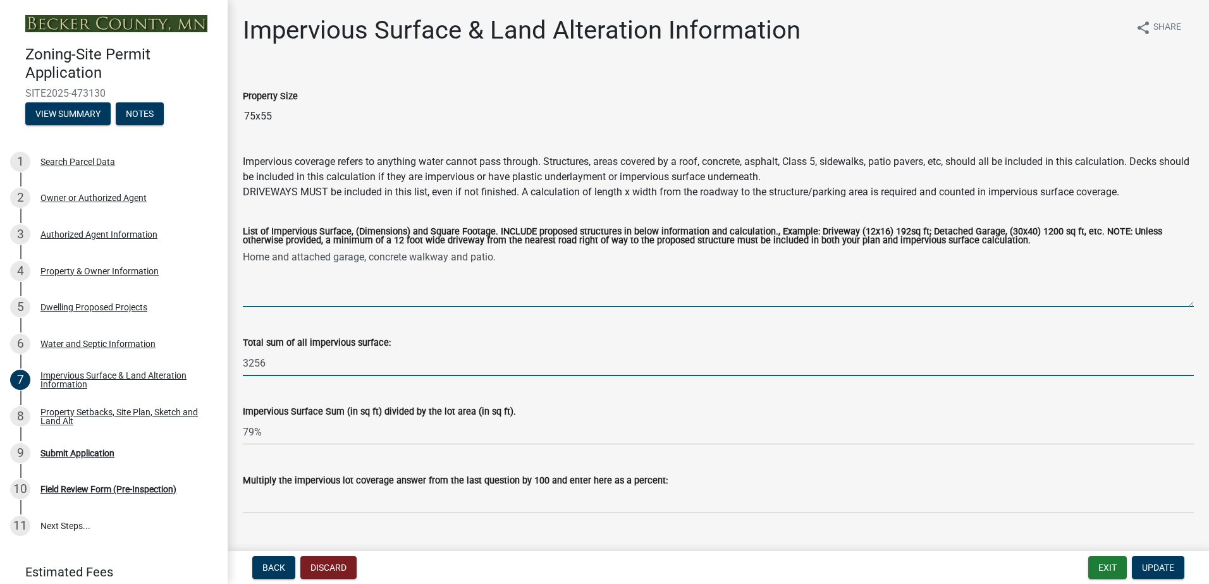
click at [387, 294] on textarea "Home and attached garage, concrete walkway and patio." at bounding box center [718, 277] width 951 height 59
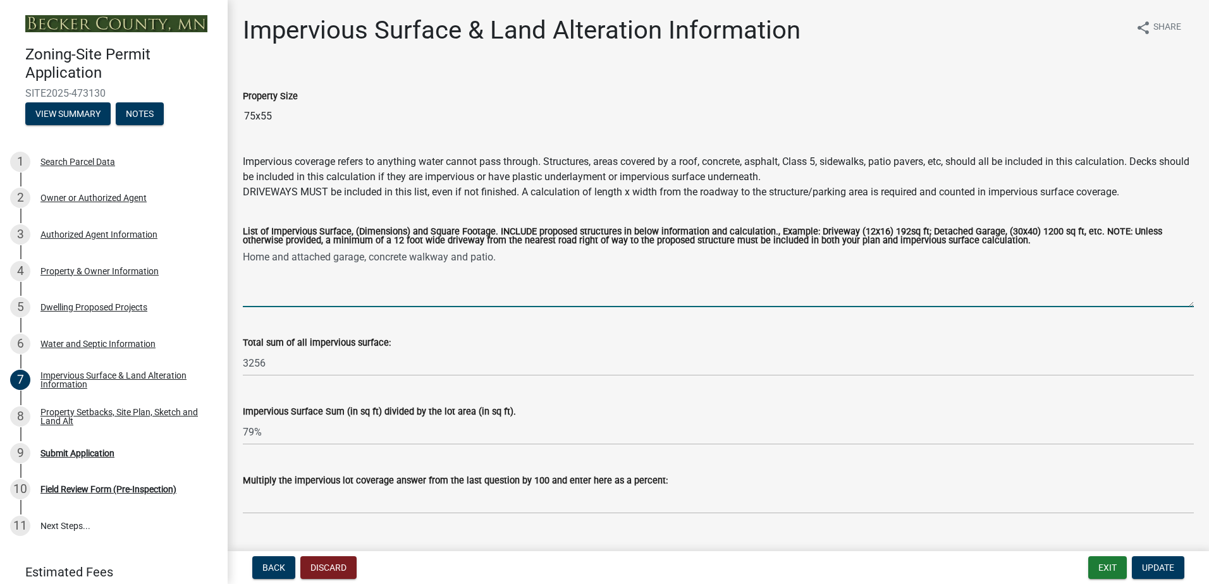
click at [503, 258] on textarea "Home and attached garage, concrete walkway and patio." at bounding box center [718, 277] width 951 height 59
click at [520, 257] on textarea "Home and attached garage, concrete walkway and patio." at bounding box center [718, 277] width 951 height 59
click at [273, 256] on textarea "Home and attached garage, concrete walkway and patio." at bounding box center [718, 277] width 951 height 59
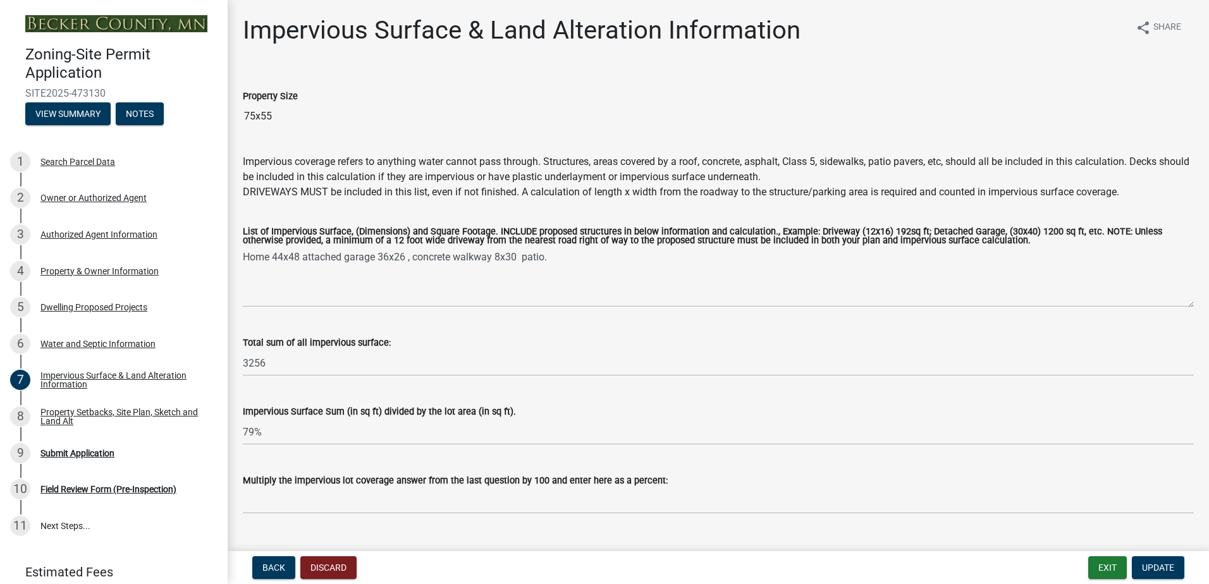
click at [612, 243] on label "List of Impervious Surface, (Dimensions) and Square Footage. INCLUDE proposed s…" at bounding box center [718, 237] width 951 height 18
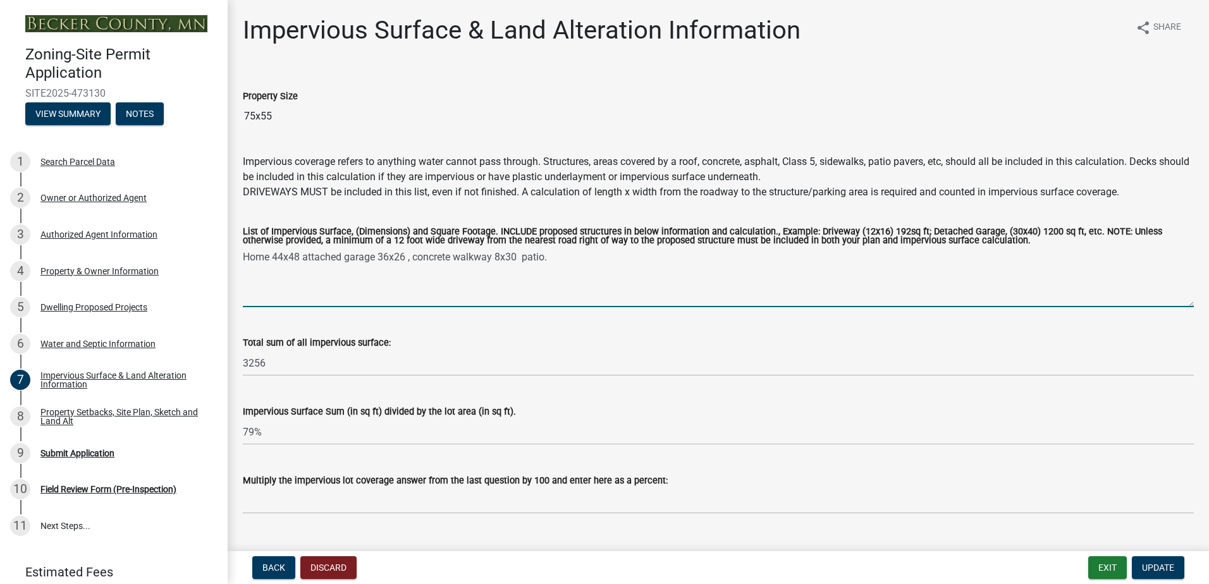
click at [612, 248] on textarea "Home 44x48 attached garage 36x26 , concrete walkway 8x30 patio." at bounding box center [718, 277] width 951 height 59
click at [606, 250] on textarea "Home 44x48 attached garage 36x26 , concrete walkway 8x30 patio." at bounding box center [718, 277] width 951 height 59
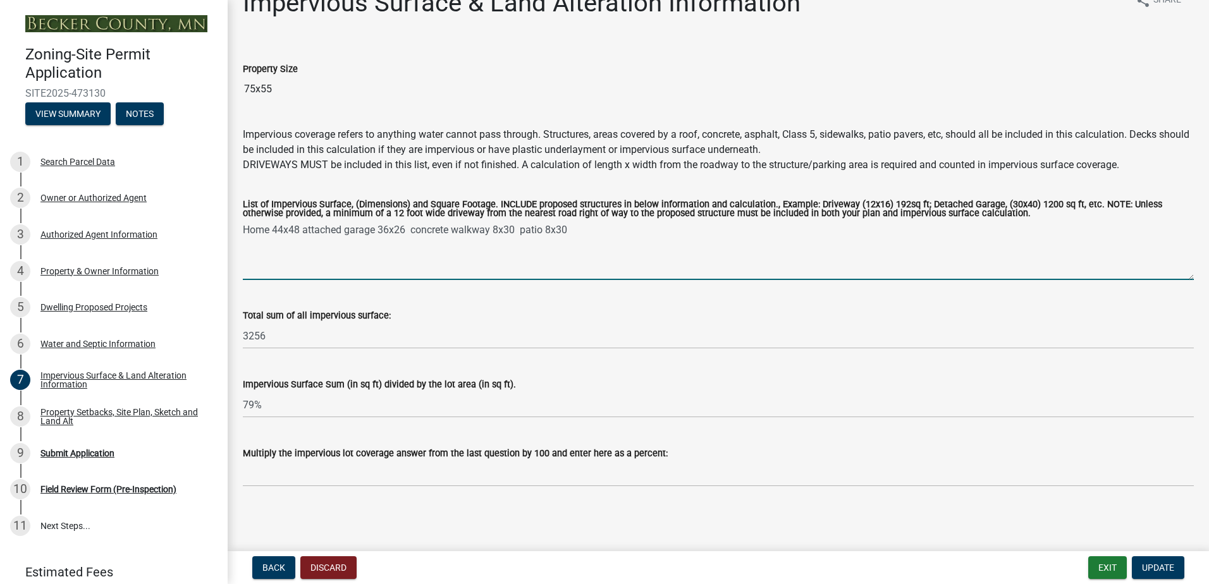
click at [632, 231] on textarea "Home 44x48 attached garage 36x26 concrete walkway 8x30 patio 8x30" at bounding box center [718, 250] width 951 height 59
type textarea "Home 44x48 attached garage 36x26 concrete walkway 8x30 patio 8x30 drive 1x12"
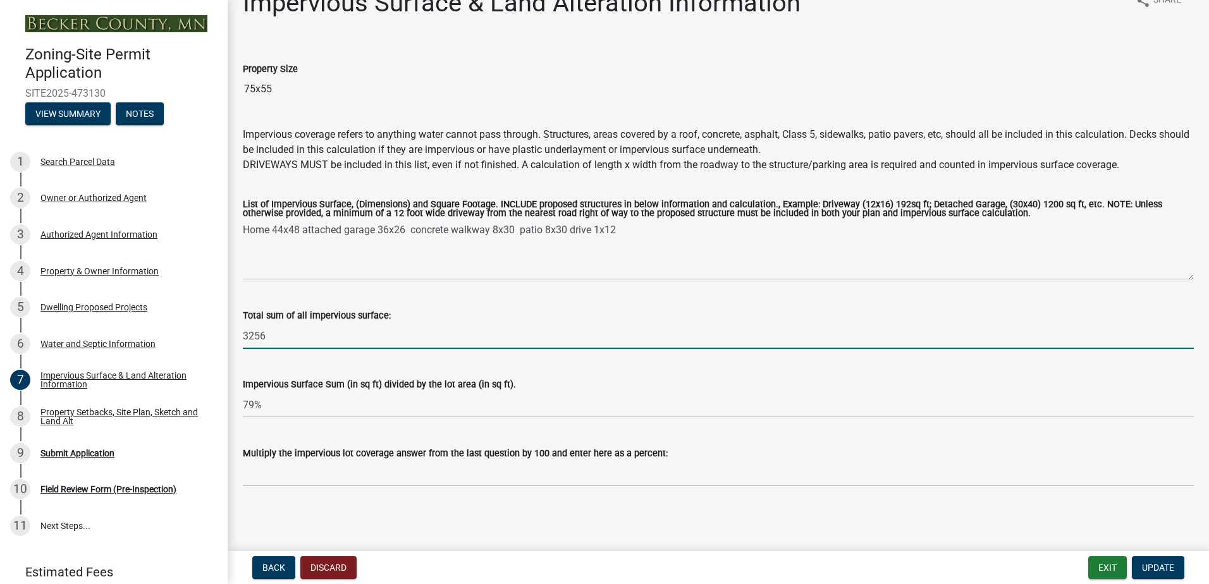
click at [339, 335] on input "3256" at bounding box center [718, 336] width 951 height 26
type input "3"
type input "3756"
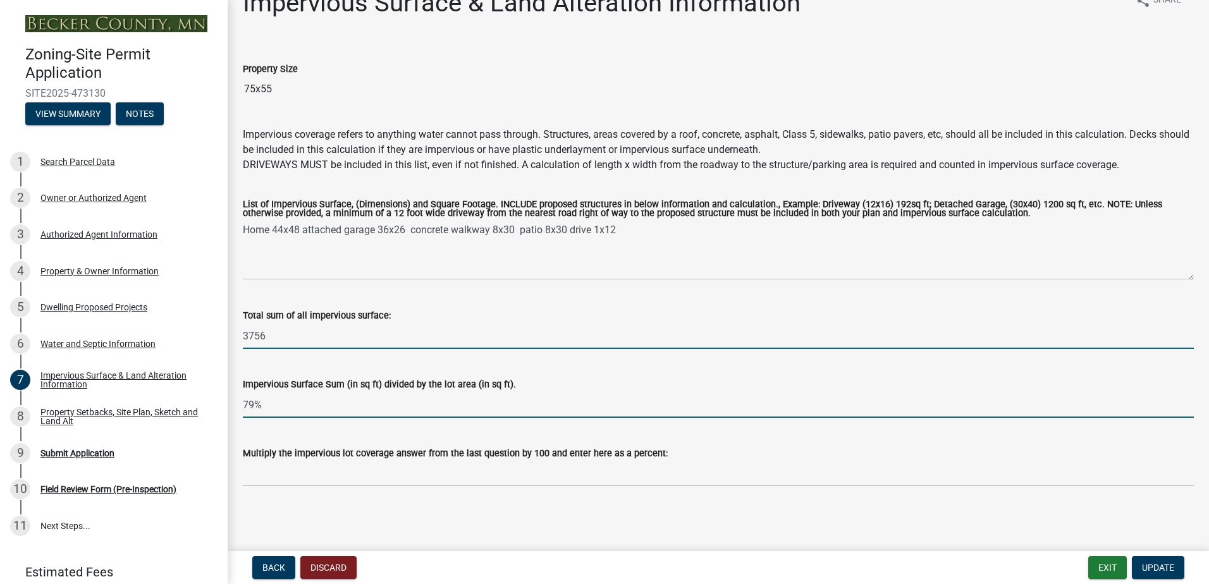
click at [254, 402] on input "79%" at bounding box center [718, 405] width 951 height 26
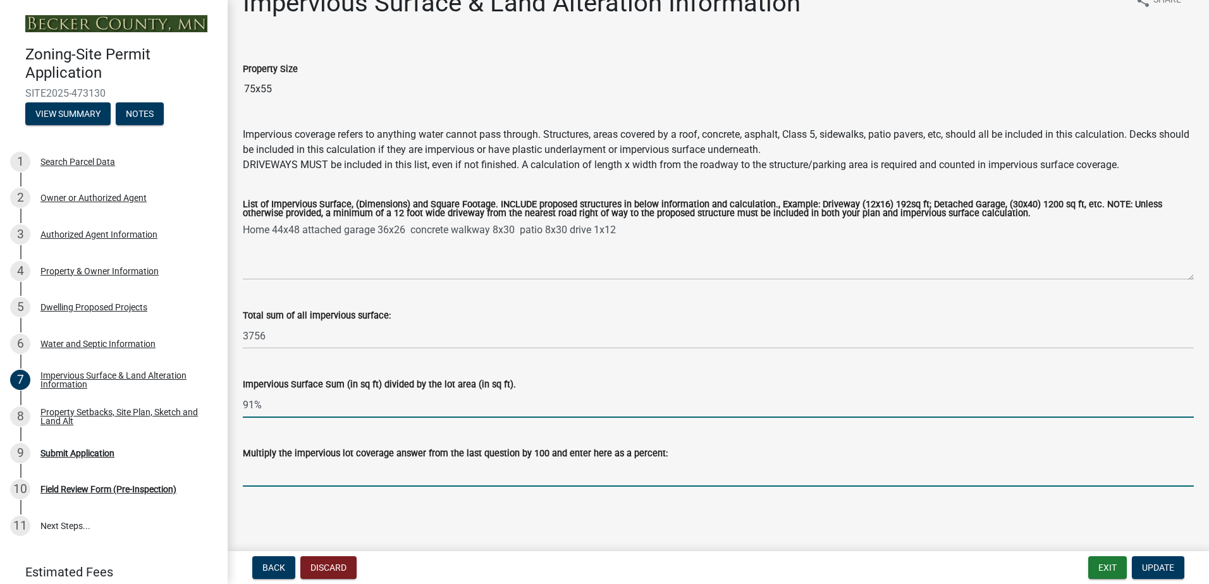
click at [369, 481] on input "Multiply the impervious lot coverage answer from the last question by 100 and e…" at bounding box center [718, 474] width 951 height 26
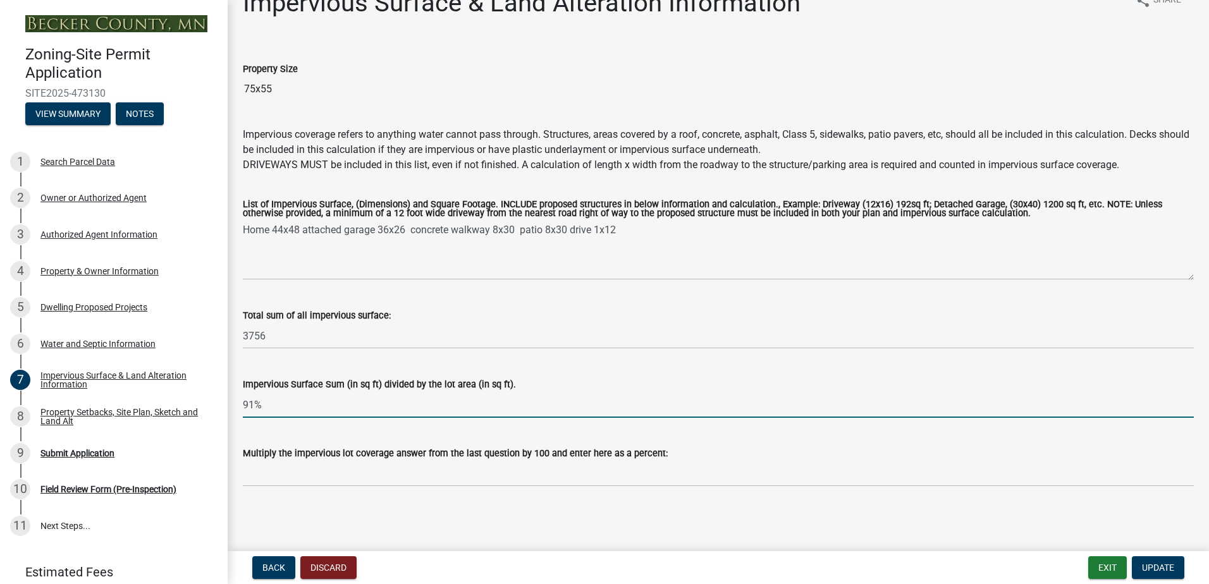
click at [269, 402] on input "91%" at bounding box center [718, 405] width 951 height 26
type input "9"
type input ".91"
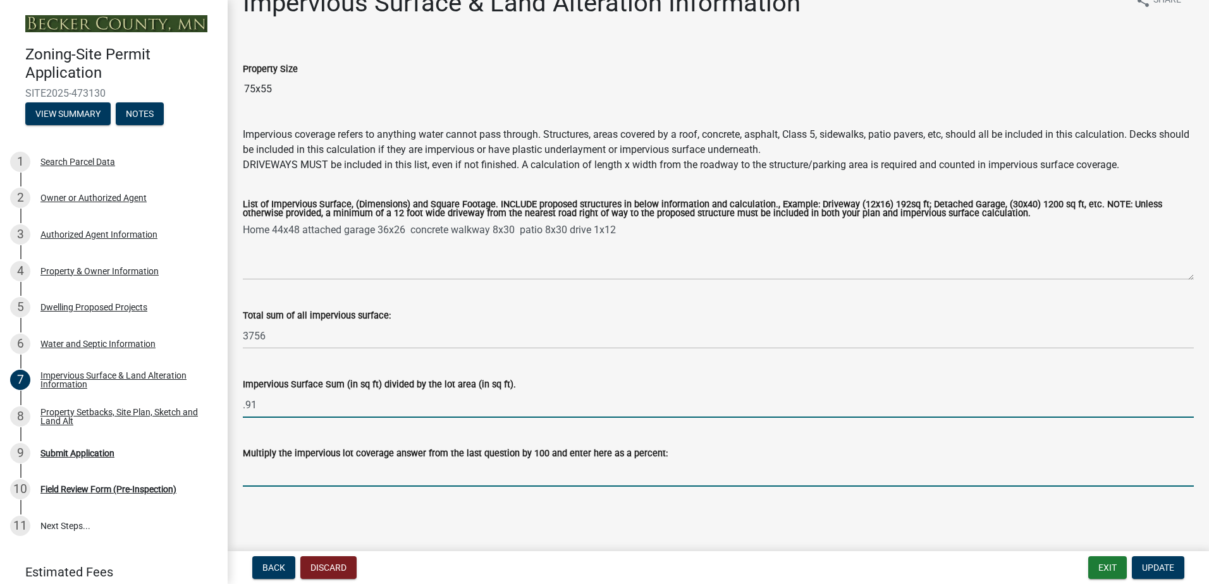
click at [284, 467] on input "Multiply the impervious lot coverage answer from the last question by 100 and e…" at bounding box center [718, 474] width 951 height 26
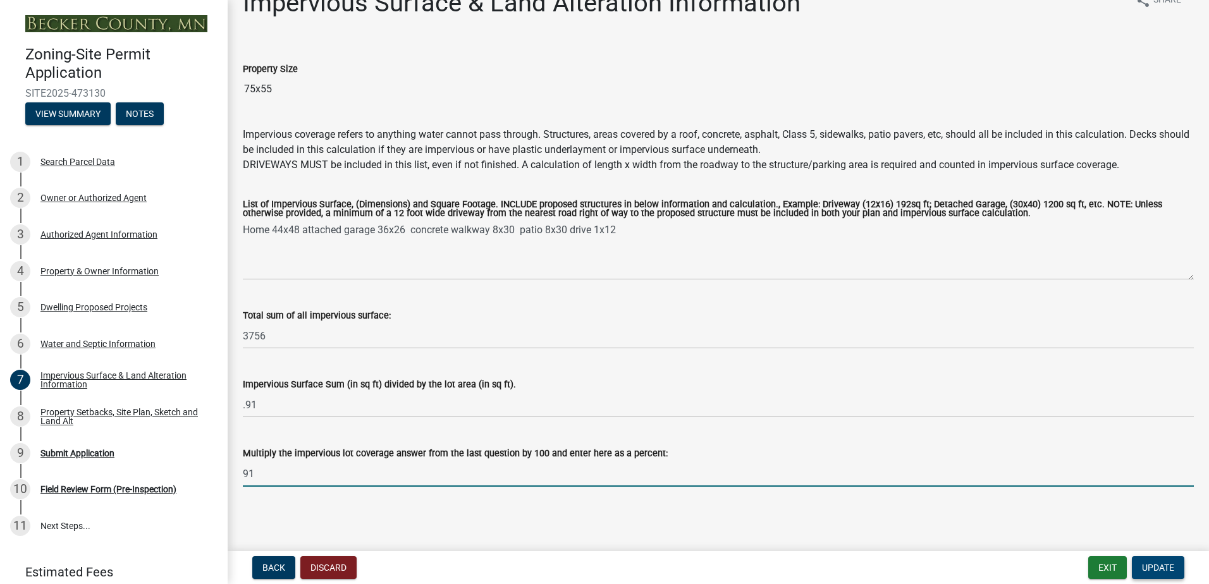
type input "91"
click at [1146, 567] on span "Update" at bounding box center [1158, 568] width 32 height 10
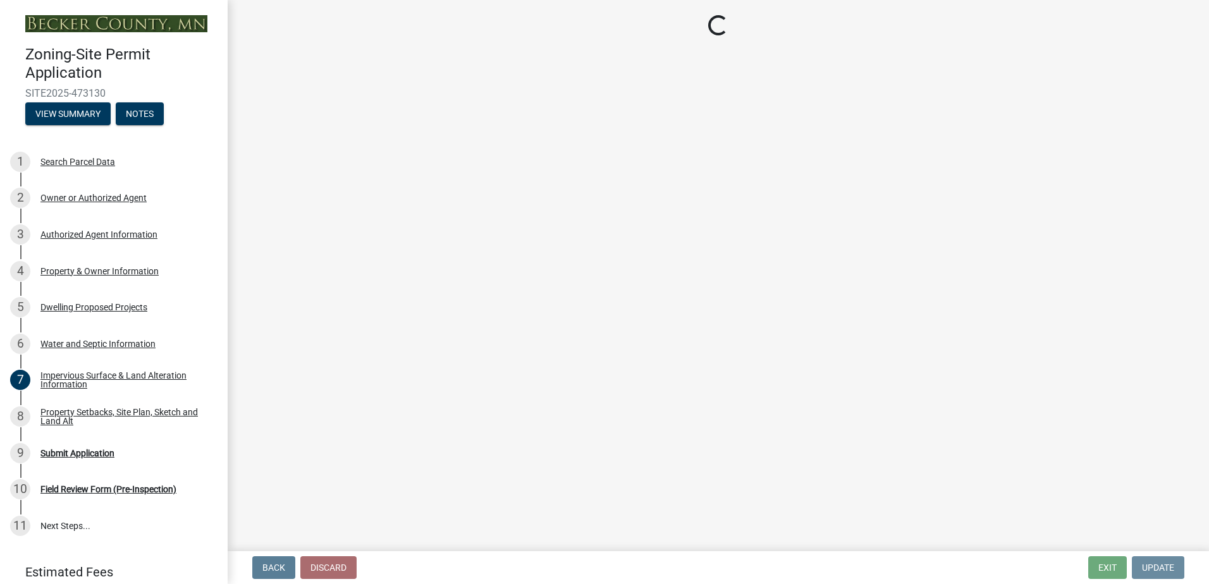
scroll to position [0, 0]
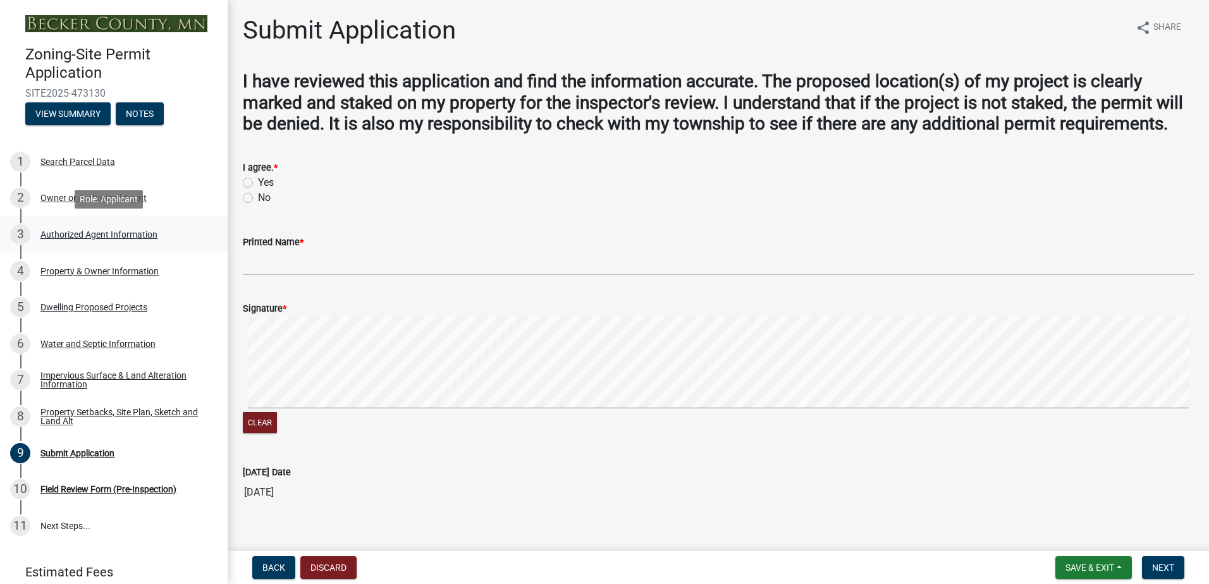
click at [85, 231] on div "Authorized Agent Information" at bounding box center [98, 234] width 117 height 9
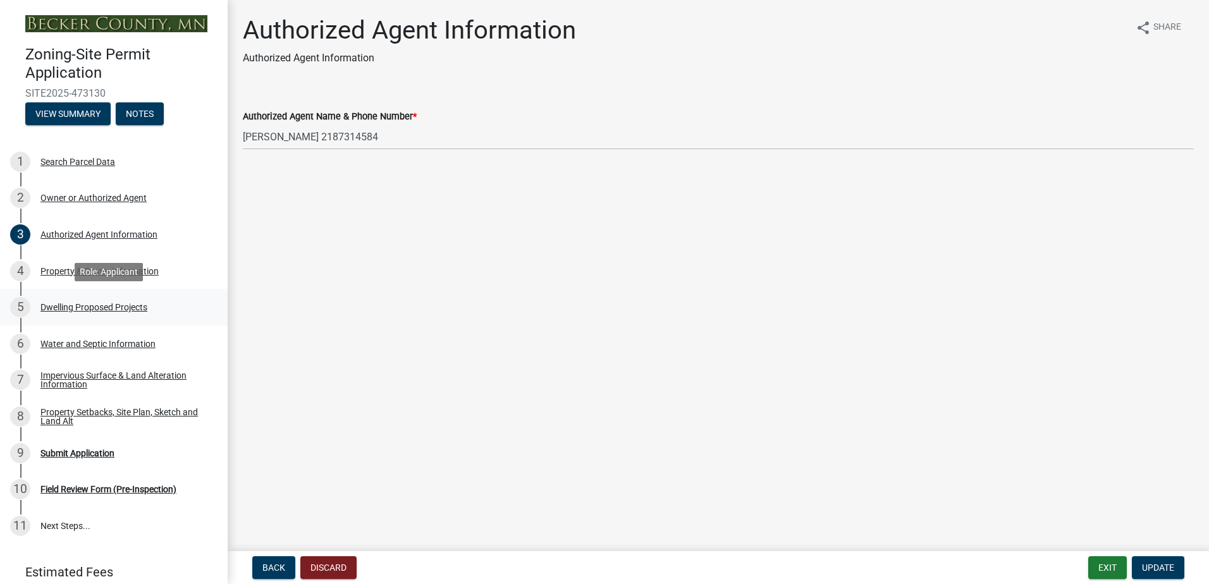
click at [97, 310] on div "Dwelling Proposed Projects" at bounding box center [93, 307] width 107 height 9
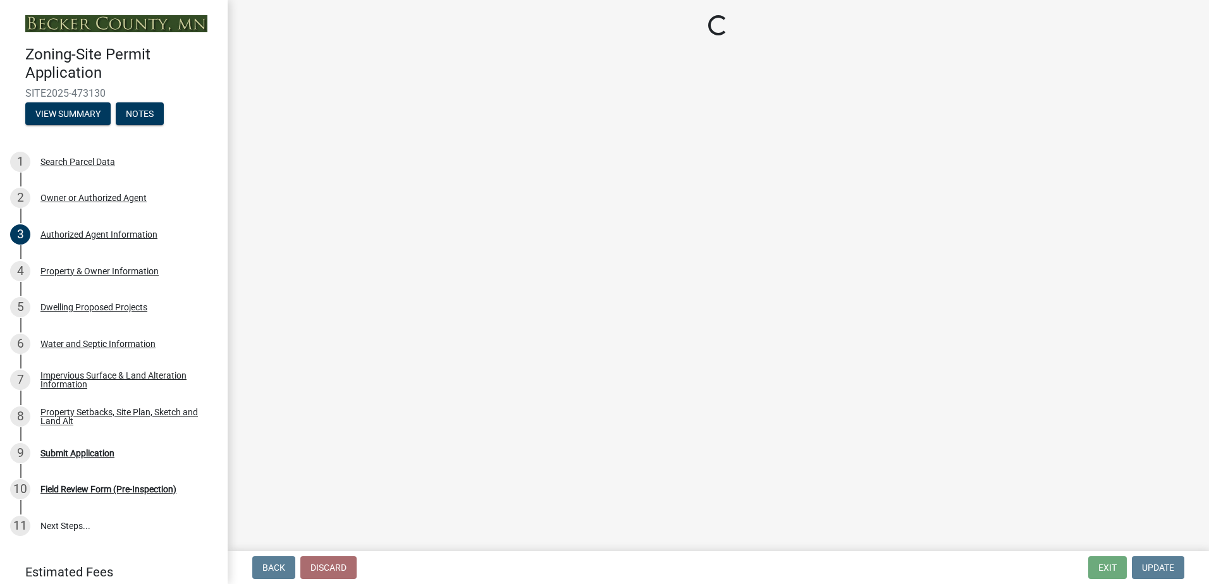
select select "5b8abcc6-67f7-49fb-8f25-c295ccc2b339"
select select "566f81cc-4b3f-4ecb-9f16-a2b313352c61"
select select "f4ae0446-41fa-4afd-99aa-409617c58827"
select select "e13aacd2-5b16-46a8-9c16-26b3d7b1c810"
select select "744d8552-d7ef-4cf1-b465-42901748f06c"
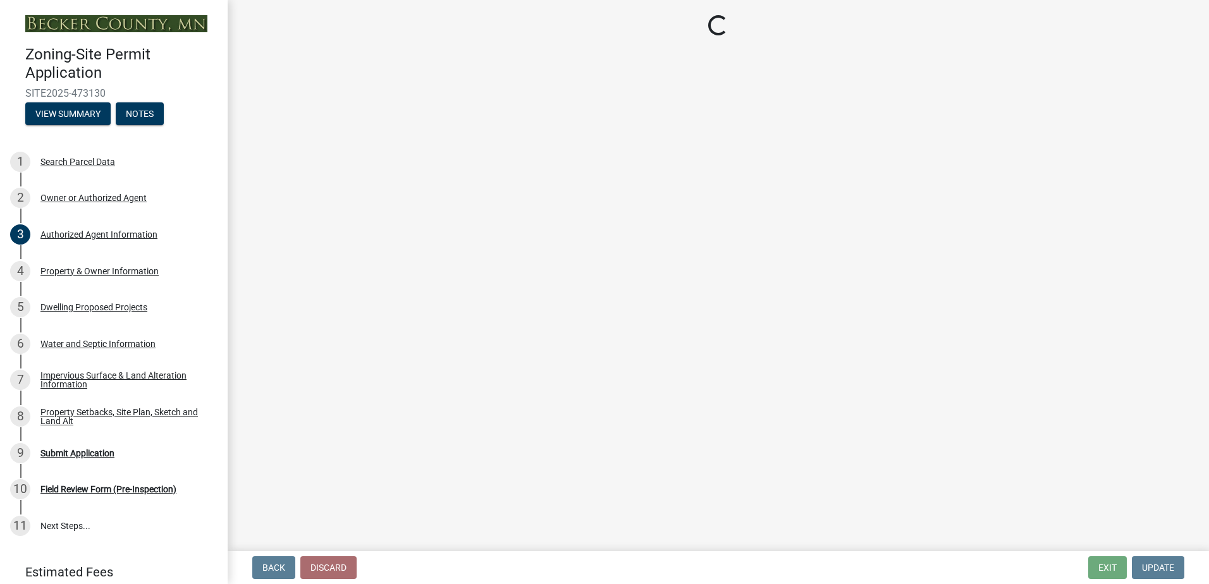
select select "638dddef-31f4-4d73-b0b5-0ffc7b344434"
select select "256d326d-7a65-4b43-bb27-2952fbe4c534"
select select "cbc699c5-a6de-4f3d-a533-ae678b946106"
select select "f1d8ab9f-3049-45ab-b225-68f6b4f5b1c8"
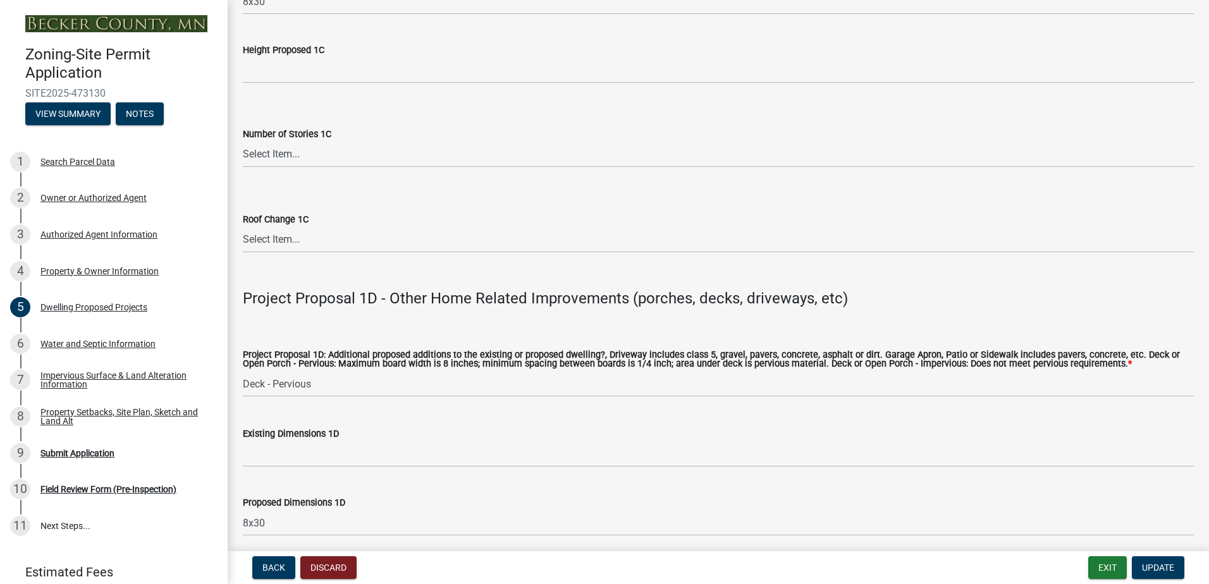
scroll to position [3024, 0]
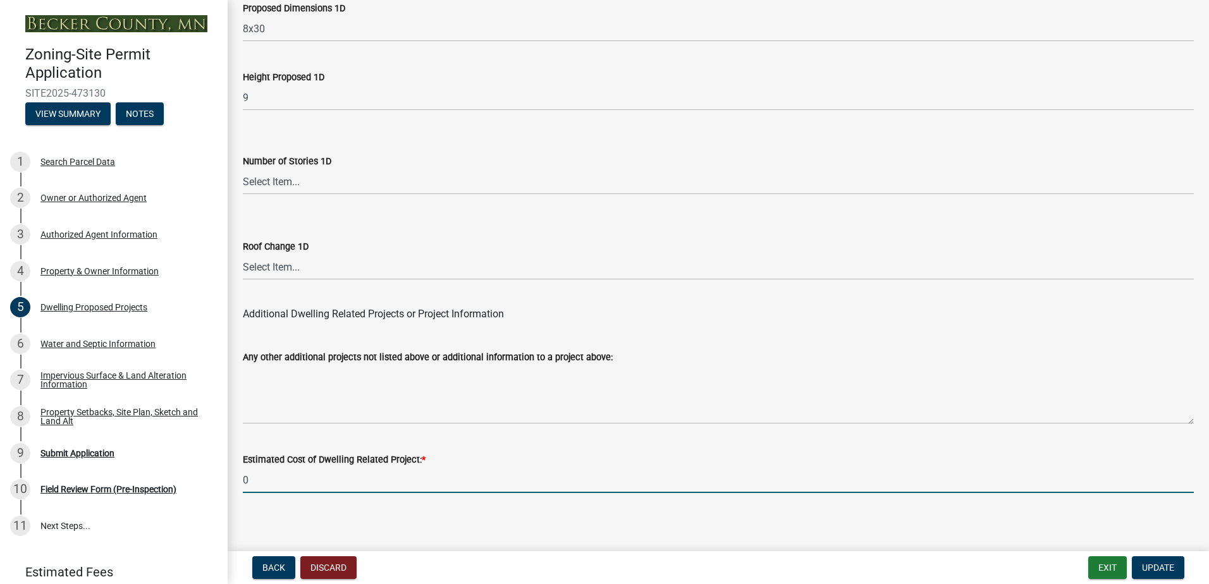
click at [279, 472] on input "0" at bounding box center [718, 480] width 951 height 26
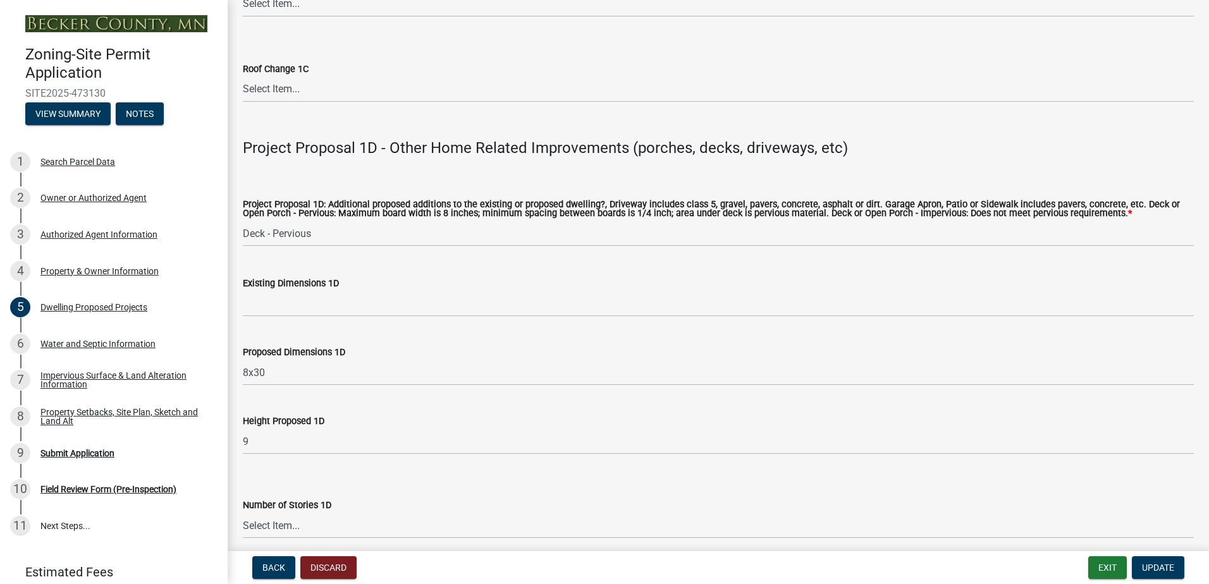
scroll to position [2687, 0]
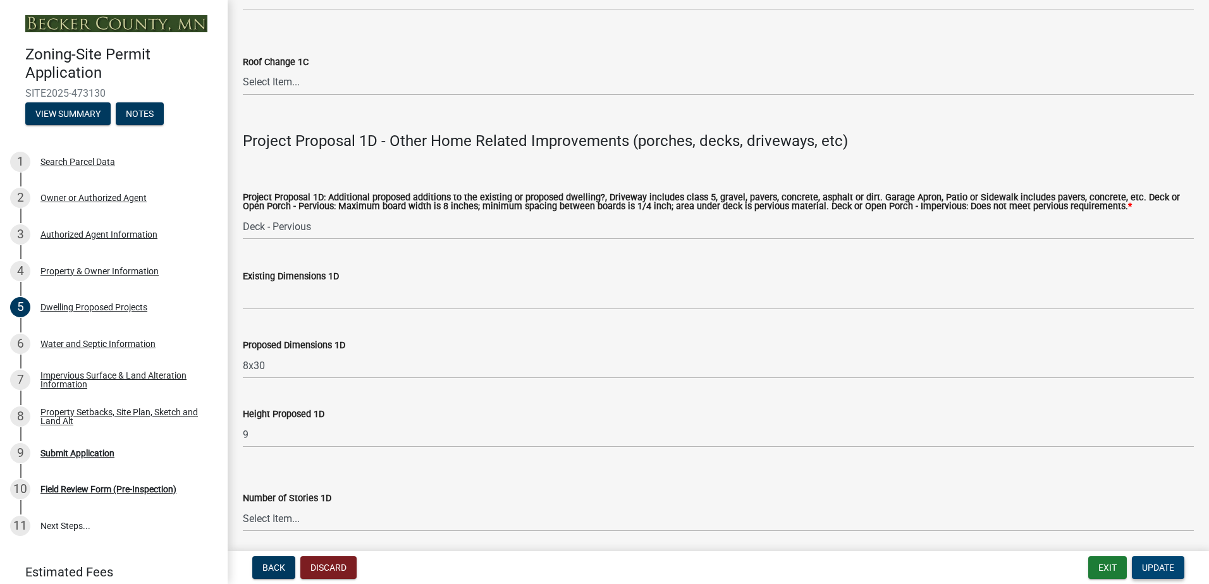
type input "275000"
click at [1159, 562] on button "Update" at bounding box center [1158, 567] width 52 height 23
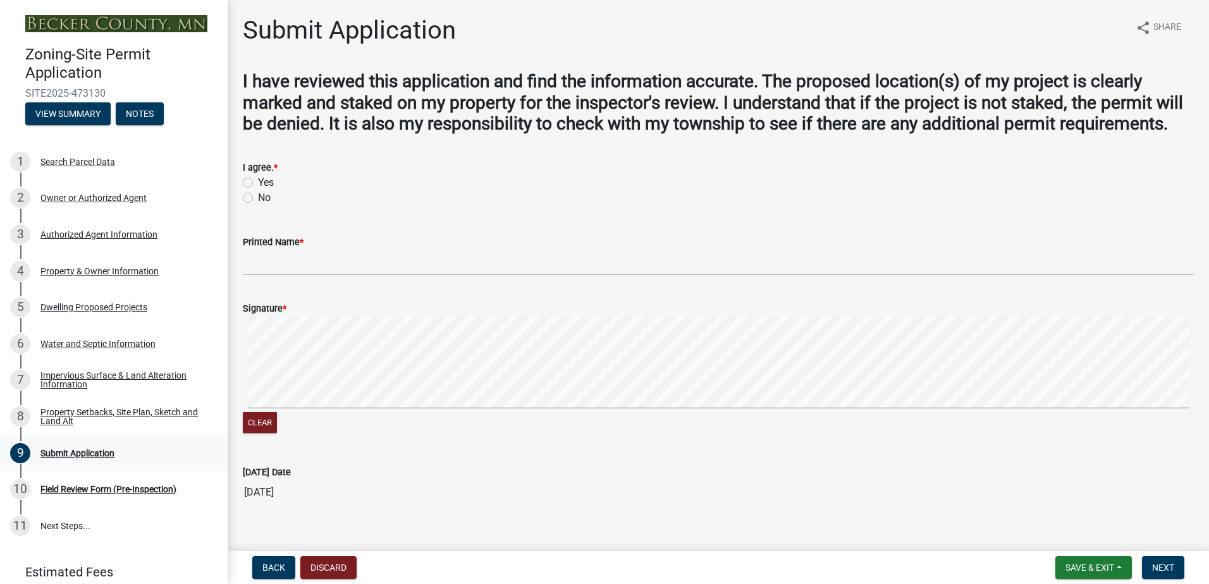
click at [82, 451] on div "Submit Application" at bounding box center [77, 453] width 74 height 9
click at [86, 308] on div "Dwelling Proposed Projects" at bounding box center [93, 307] width 107 height 9
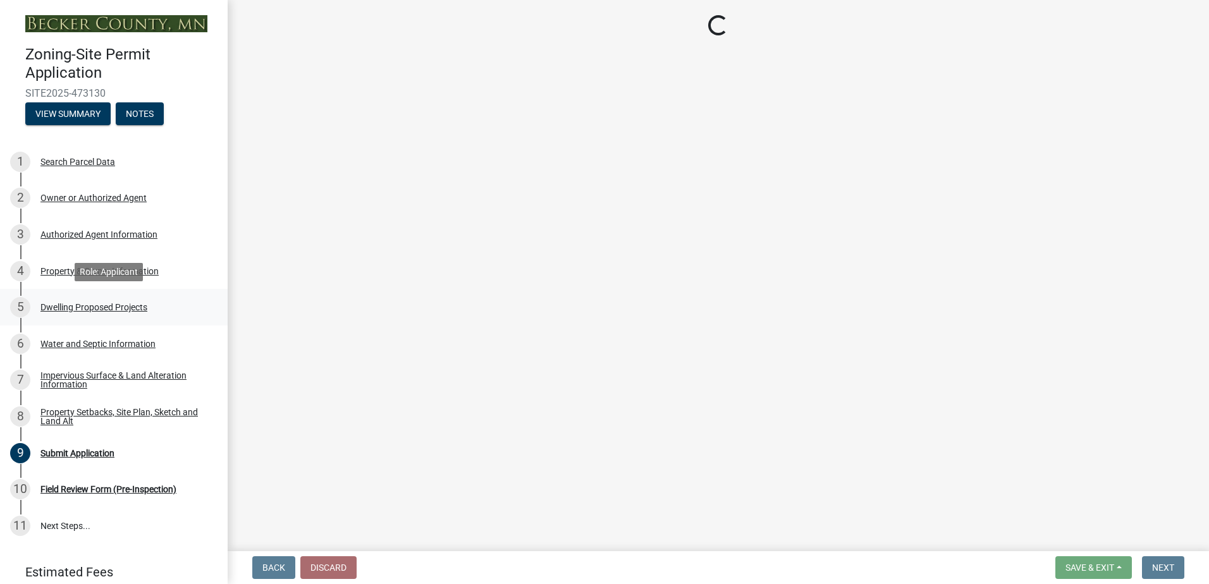
select select "5b8abcc6-67f7-49fb-8f25-c295ccc2b339"
select select "566f81cc-4b3f-4ecb-9f16-a2b313352c61"
select select "f4ae0446-41fa-4afd-99aa-409617c58827"
select select "e13aacd2-5b16-46a8-9c16-26b3d7b1c810"
select select "744d8552-d7ef-4cf1-b465-42901748f06c"
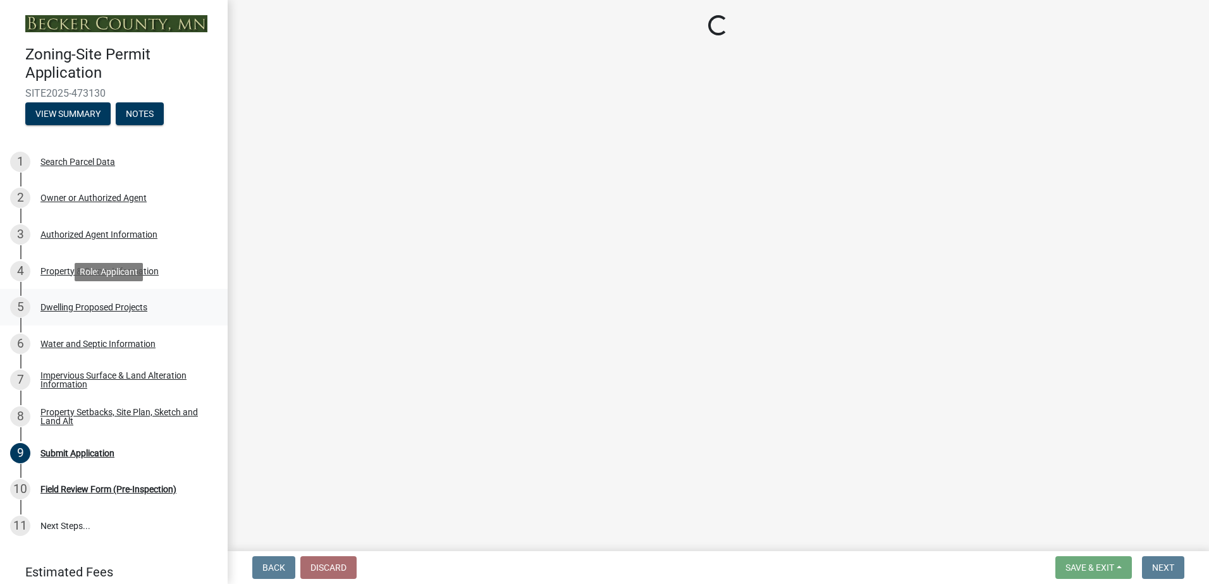
select select "638dddef-31f4-4d73-b0b5-0ffc7b344434"
select select "256d326d-7a65-4b43-bb27-2952fbe4c534"
select select "cbc699c5-a6de-4f3d-a533-ae678b946106"
select select "f1d8ab9f-3049-45ab-b225-68f6b4f5b1c8"
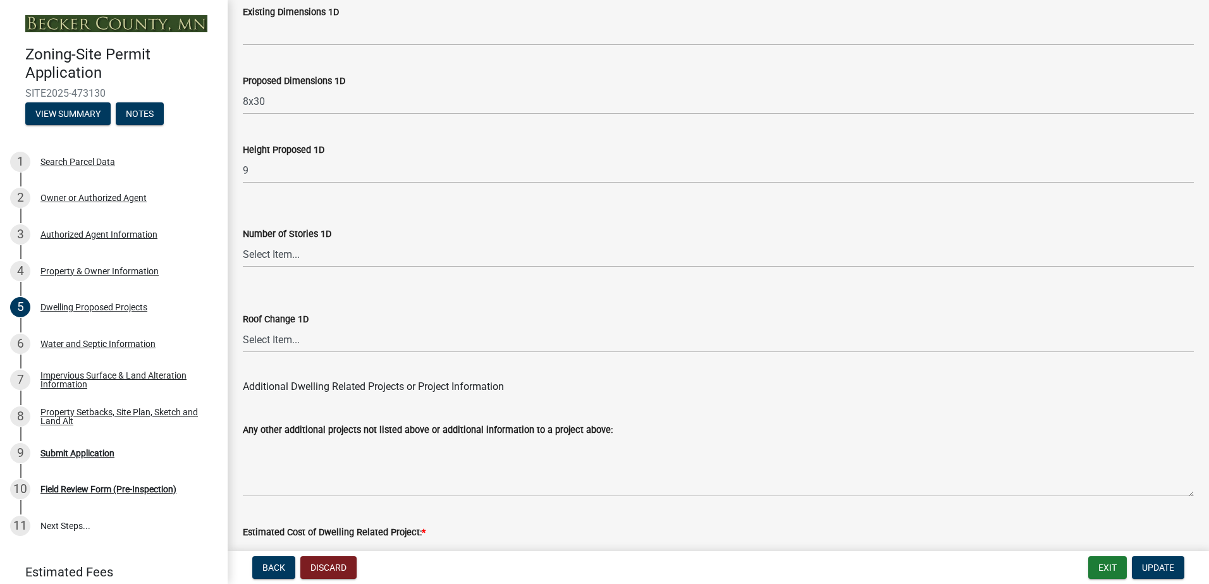
scroll to position [3024, 0]
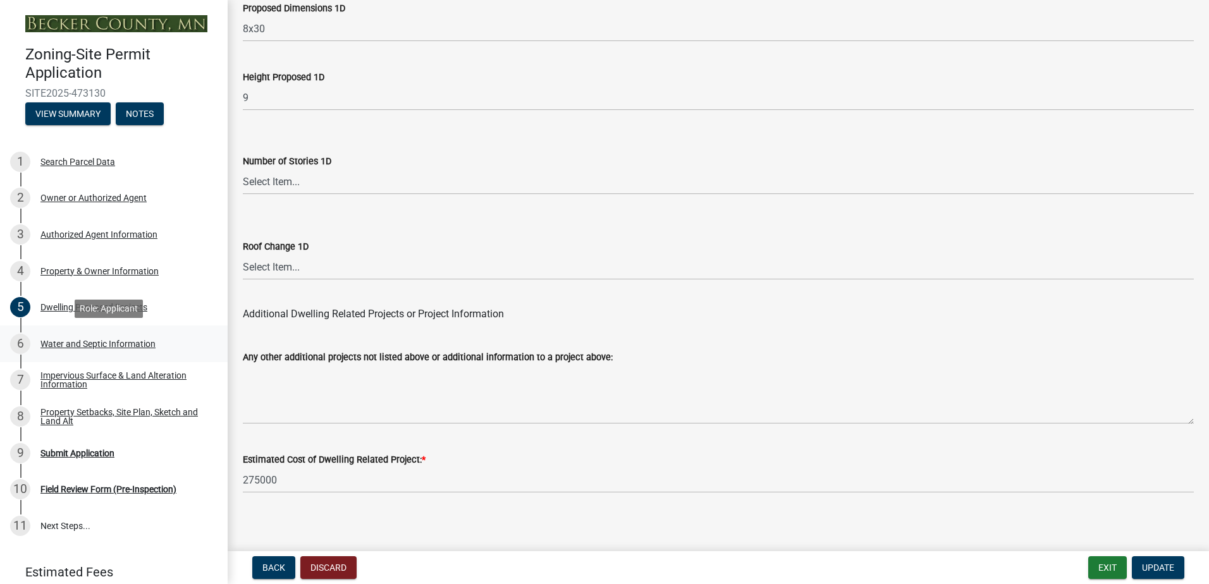
click at [85, 345] on div "Water and Septic Information" at bounding box center [97, 344] width 115 height 9
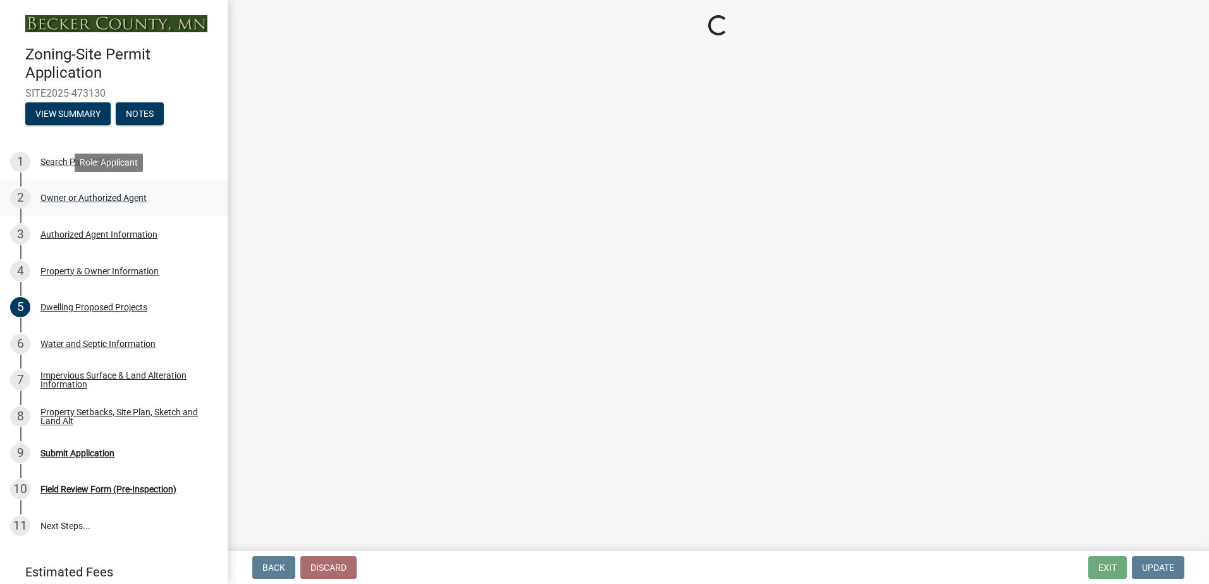
click at [70, 191] on div "2 Owner or Authorized Agent" at bounding box center [108, 198] width 197 height 20
select select "059d621c-7166-4fbc-97da-2eca626821a9"
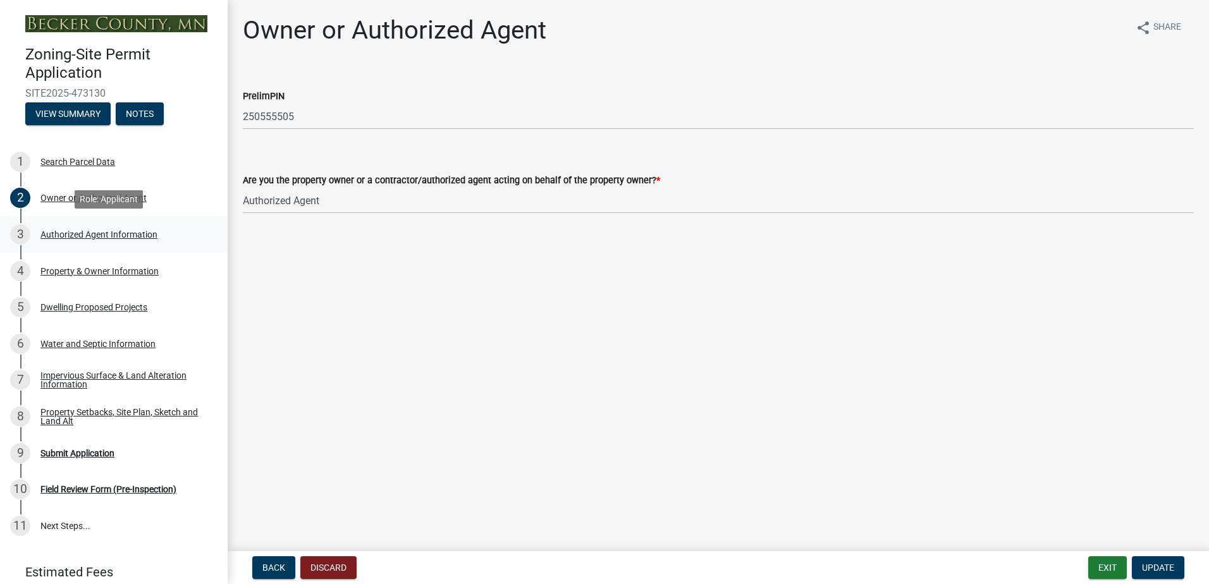
select select "9c51a48b-0bee-4836-8d5c-beab6e77ad2a"
select select "25b8aef2-9eed-4c0f-8836-08d4b8d082b1"
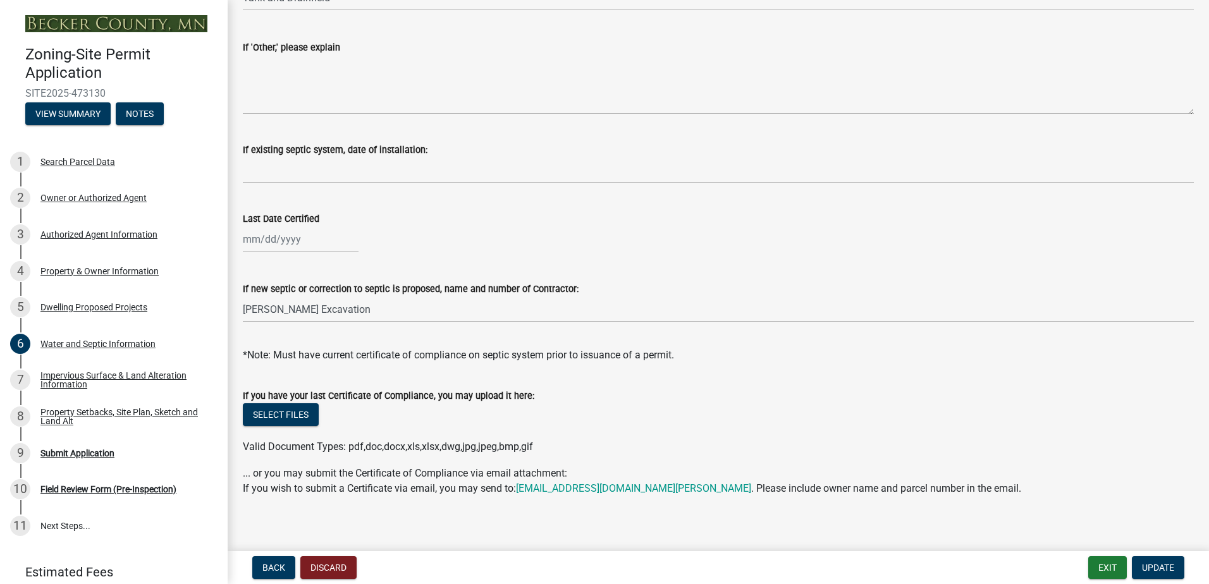
scroll to position [359, 0]
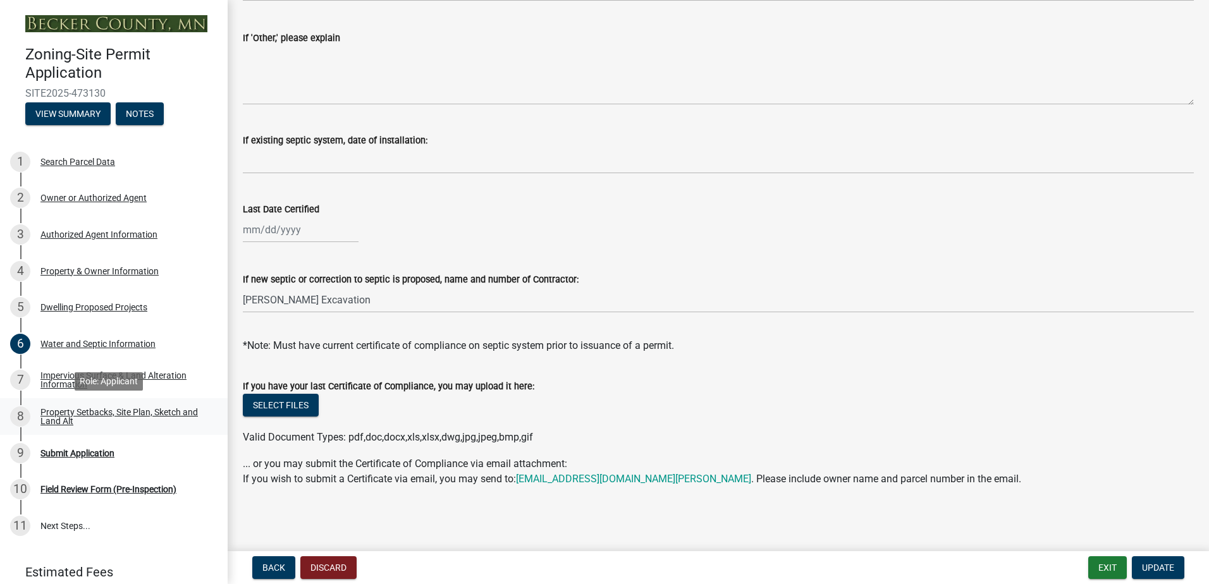
click at [44, 413] on div "Property Setbacks, Site Plan, Sketch and Land Alt" at bounding box center [123, 417] width 167 height 18
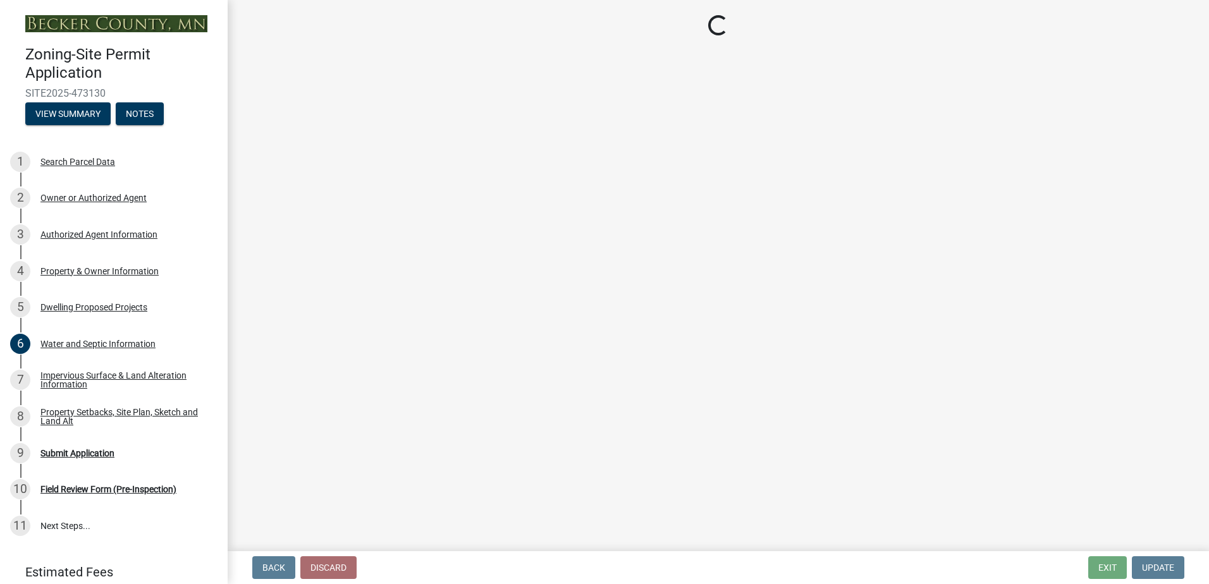
select select "bc359128-44fe-43a6-b559-d4174f4d38cf"
select select "f07d6a8d-5435-45ea-b141-0d7641a978e8"
select select "b56a4575-9846-47cf-8067-c59a4853da22"
select select "12f785fb-c378-4b18-841c-21c73dc99083"
select select "e8ab2dc3-aa3f-46f3-9b4a-37eb25ad84af"
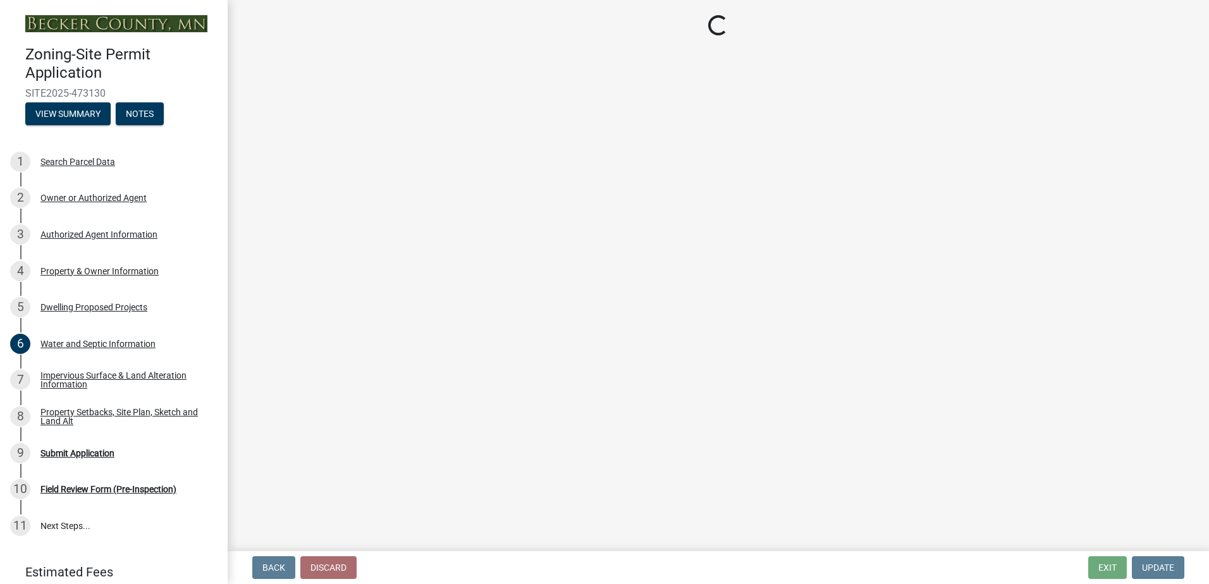
select select "27b2a8b4-abf6-463e-8c0c-7c5d2b4fe26f"
select select "b98836ba-4715-455d-97ab-be9a9df498a8"
select select "d61e3758-d187-40af-a435-5e09c3f3d509"
select select "c8b8ea71-7088-4e87-a493-7bc88cc2835b"
select select "ff457040-d2bf-49fa-a716-aef4a9c76f60"
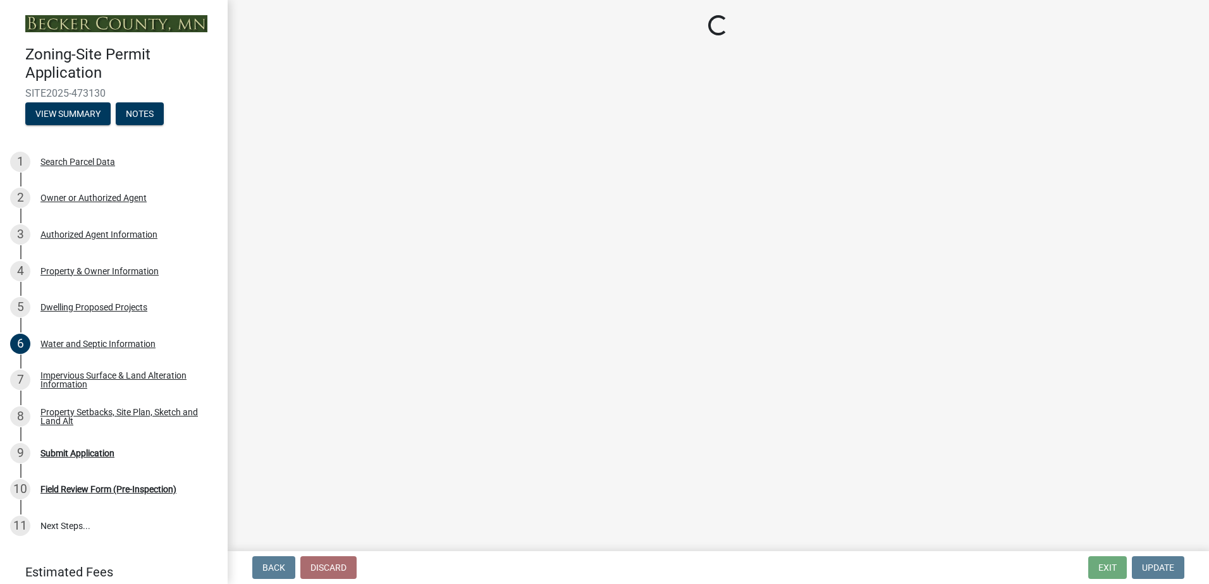
select select "19d13e65-c93d-443e-910a-7a17299544cc"
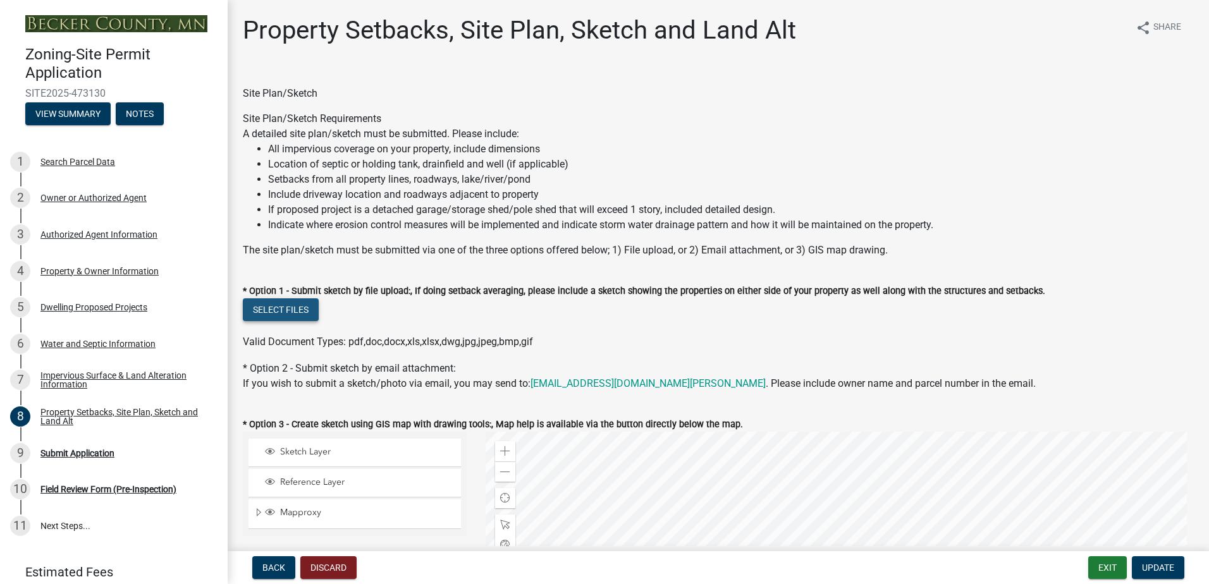
click at [289, 315] on button "Select files" at bounding box center [281, 309] width 76 height 23
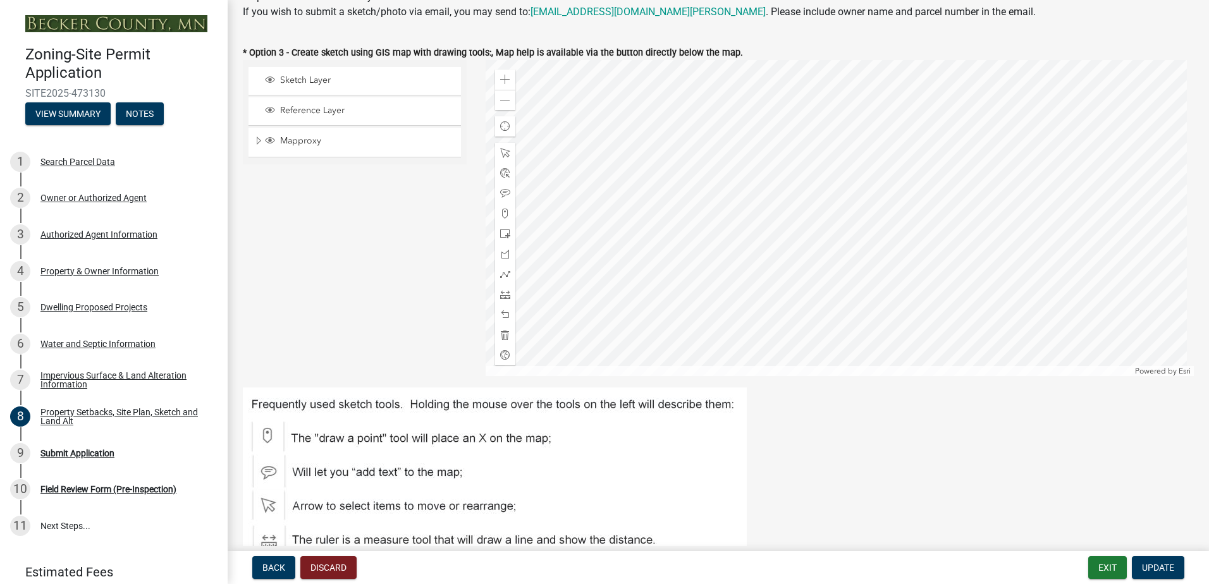
scroll to position [506, 0]
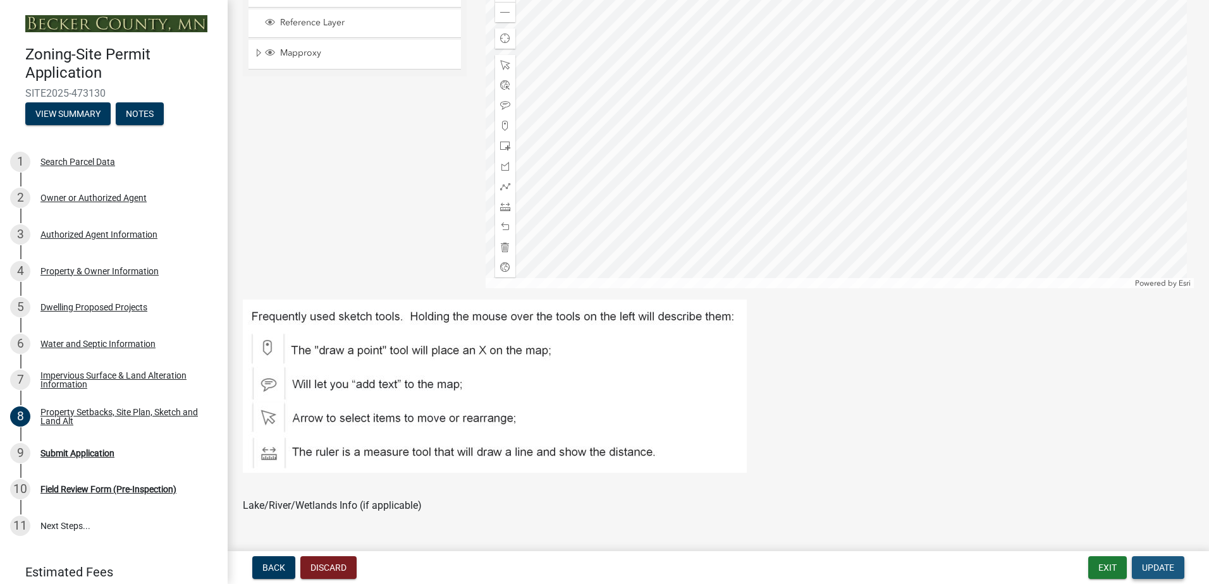
click at [1163, 568] on span "Update" at bounding box center [1158, 568] width 32 height 10
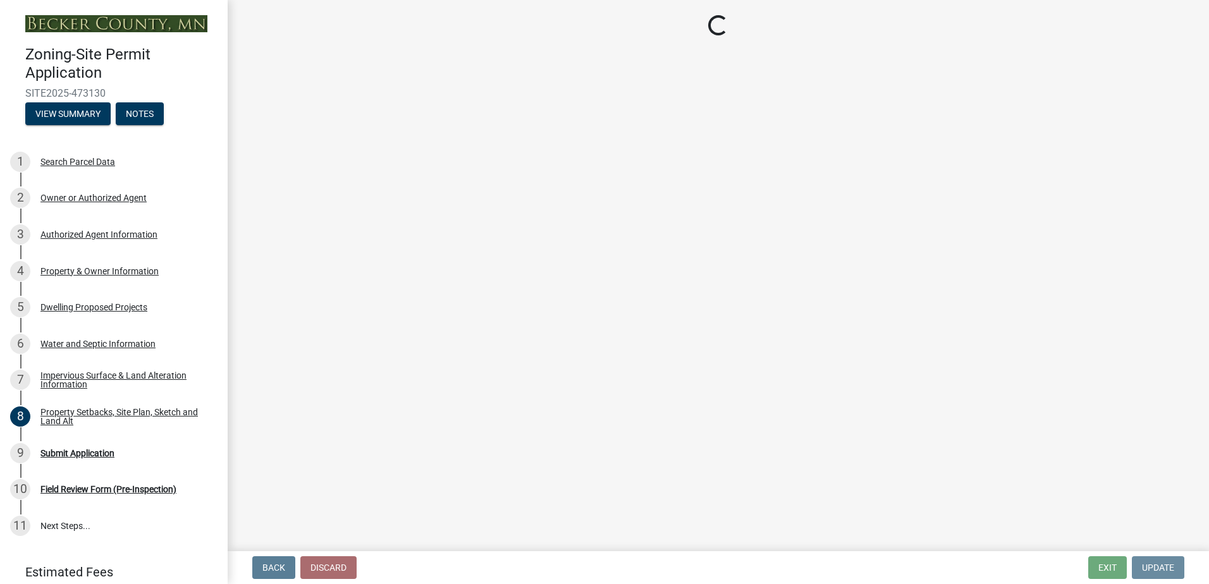
scroll to position [0, 0]
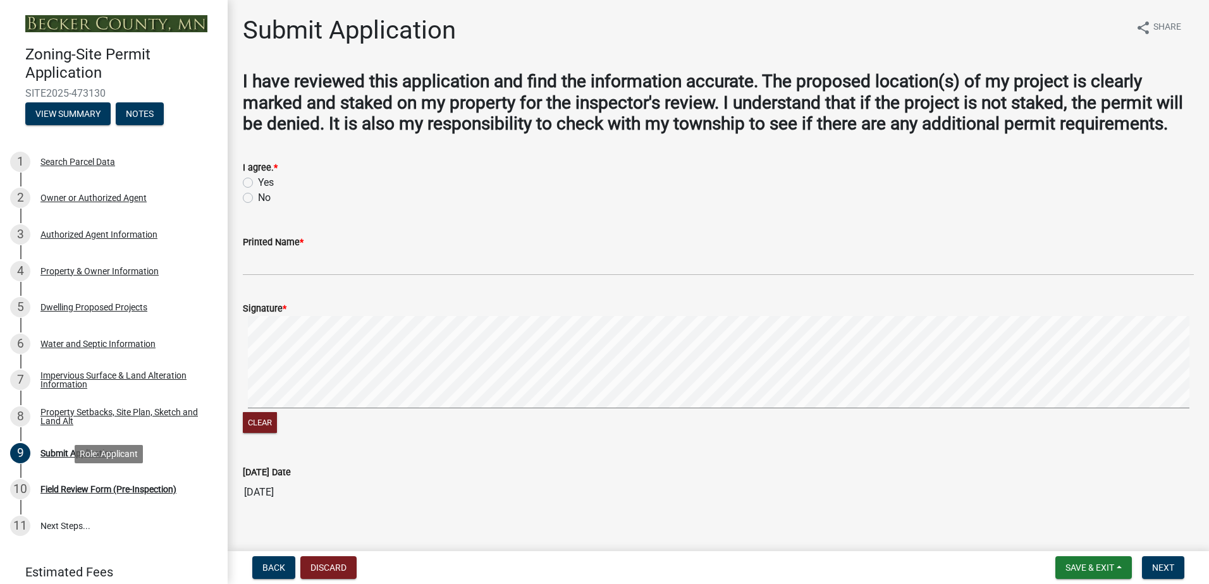
click at [93, 485] on div "Field Review Form (Pre-Inspection)" at bounding box center [108, 489] width 136 height 9
click at [71, 485] on div "Field Review Form (Pre-Inspection)" at bounding box center [108, 489] width 136 height 9
click at [54, 449] on div "Submit Application" at bounding box center [77, 453] width 74 height 9
click at [258, 190] on label "Yes" at bounding box center [266, 182] width 16 height 15
click at [258, 183] on input "Yes" at bounding box center [262, 179] width 8 height 8
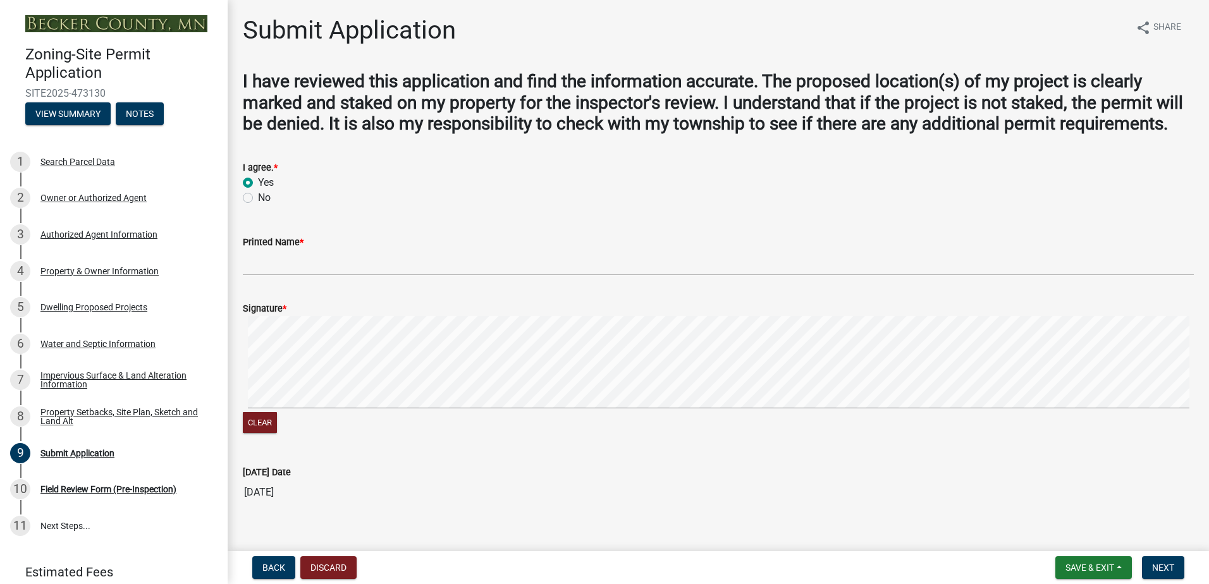
radio input "true"
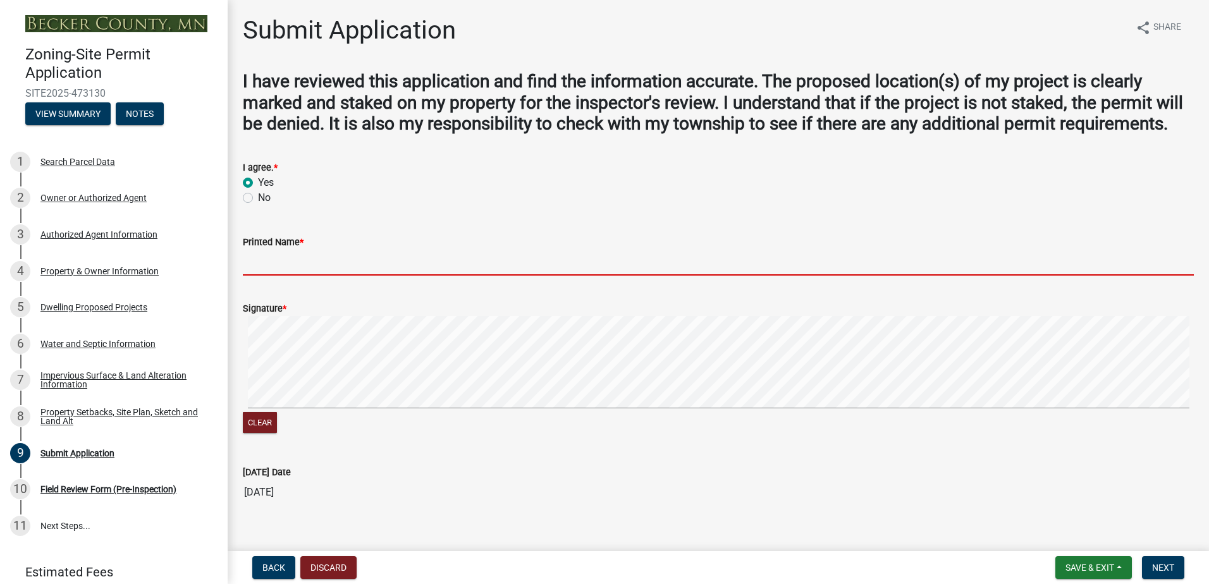
click at [269, 275] on input "Printed Name *" at bounding box center [718, 263] width 951 height 26
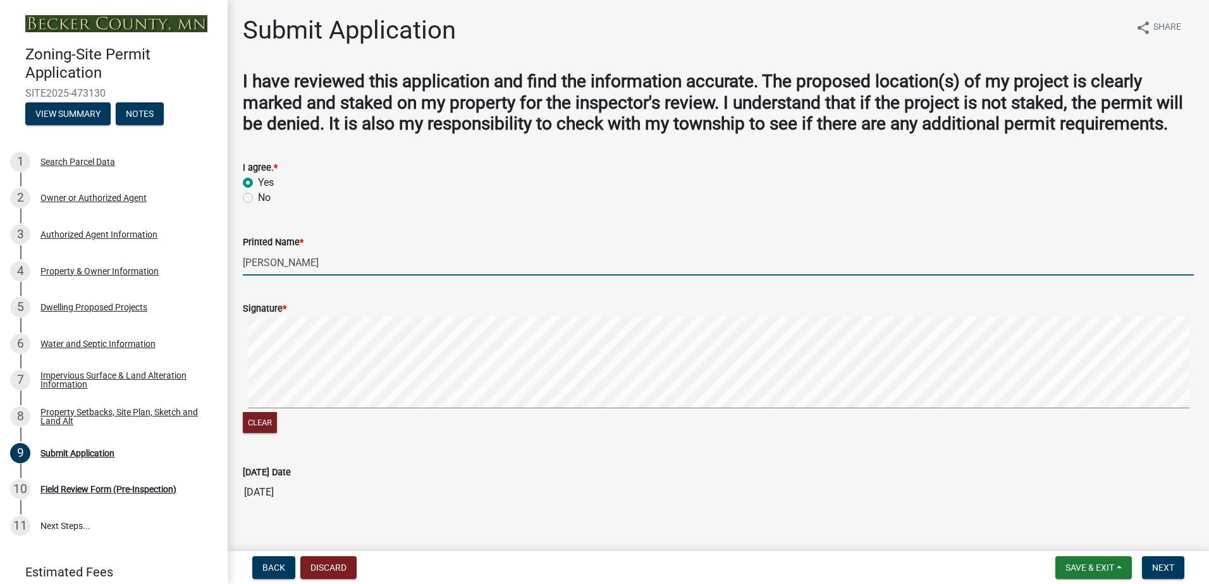
type input "[PERSON_NAME]"
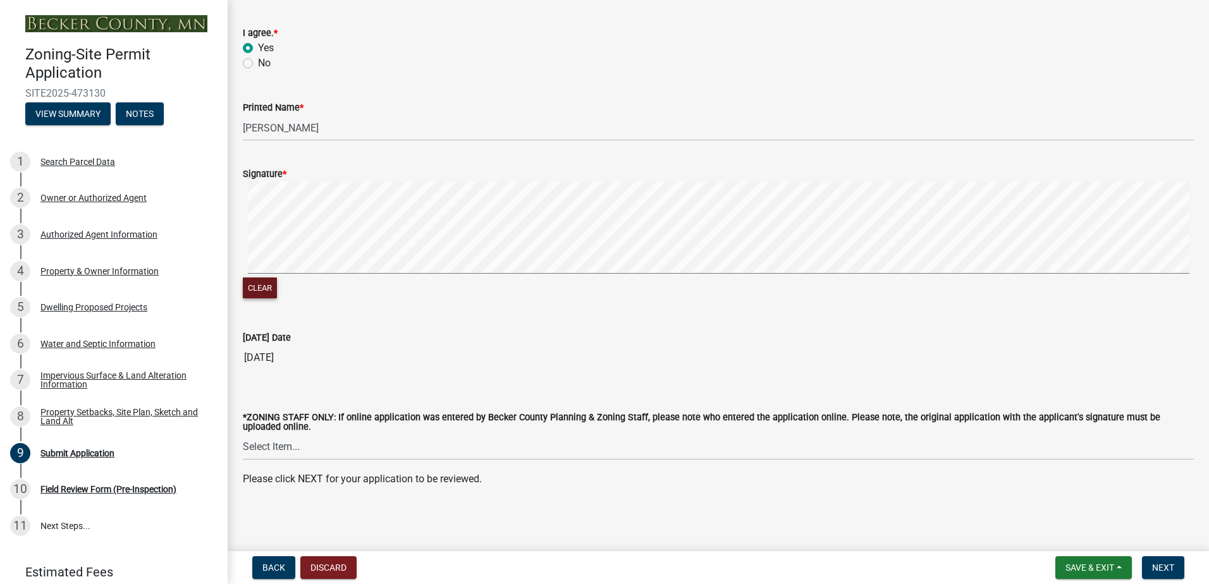
scroll to position [156, 0]
click at [1177, 567] on button "Next" at bounding box center [1163, 567] width 42 height 23
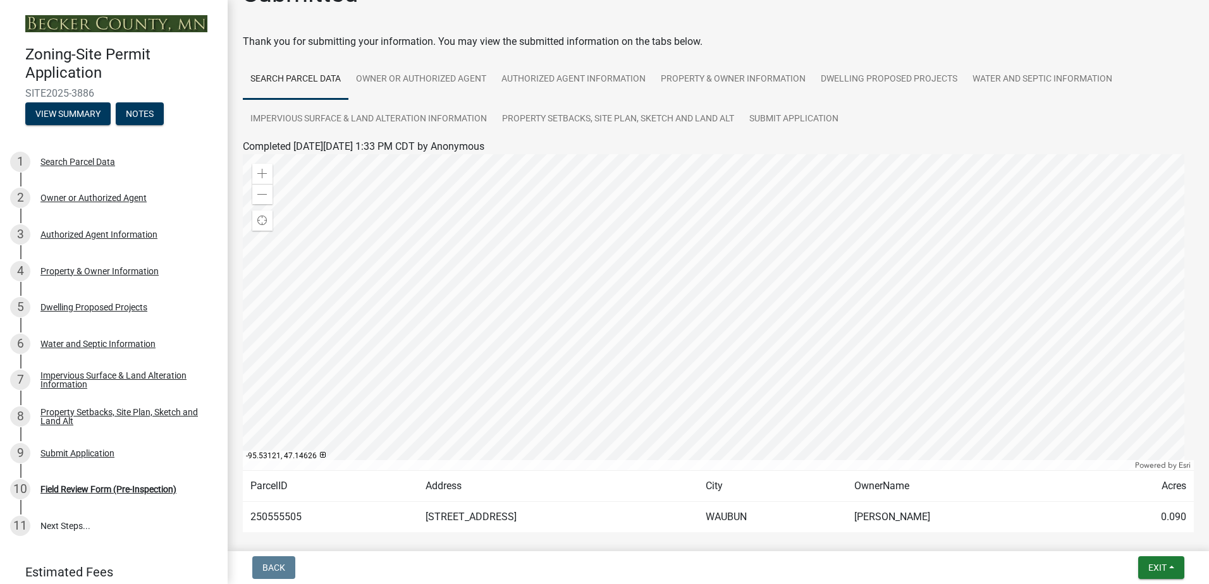
scroll to position [0, 0]
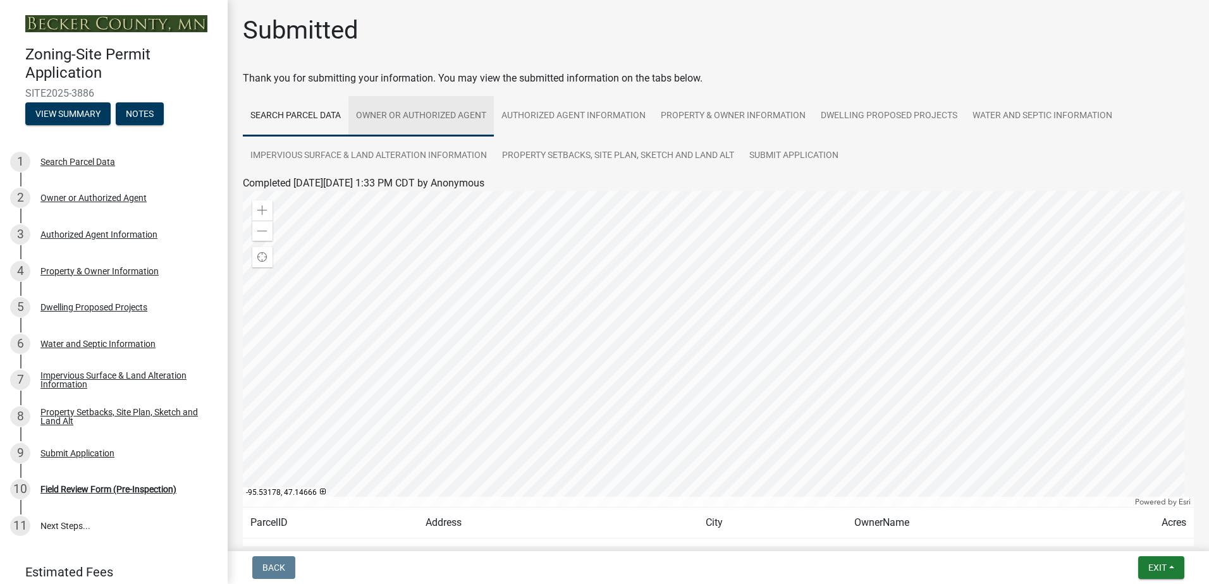
click at [433, 113] on link "Owner or Authorized Agent" at bounding box center [420, 116] width 145 height 40
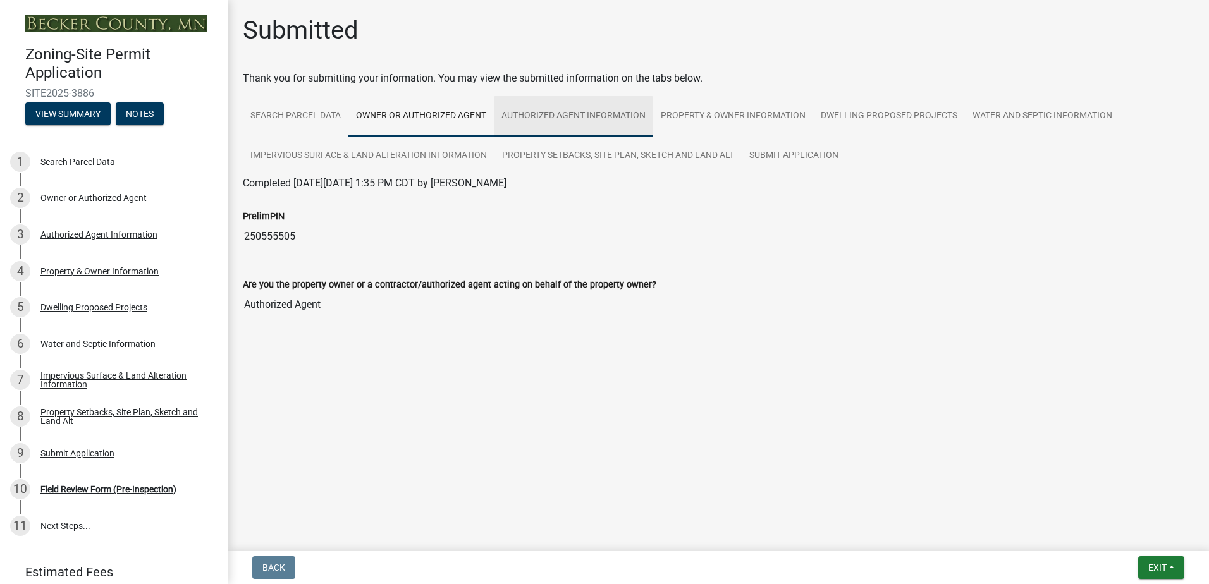
click at [545, 111] on link "Authorized Agent Information" at bounding box center [573, 116] width 159 height 40
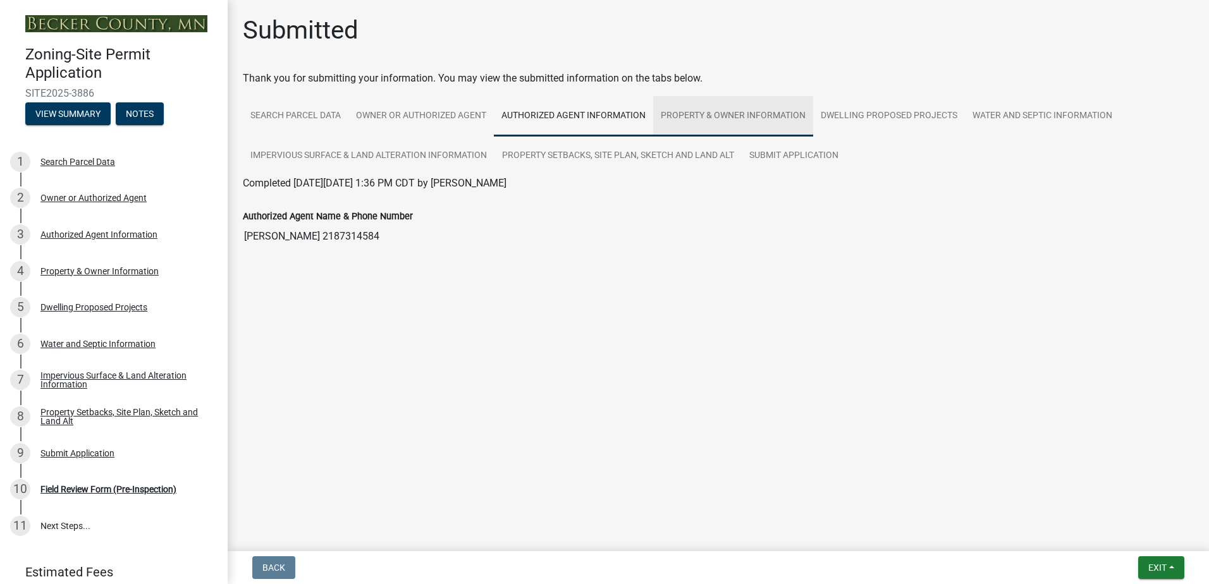
click at [712, 111] on link "Property & Owner Information" at bounding box center [733, 116] width 160 height 40
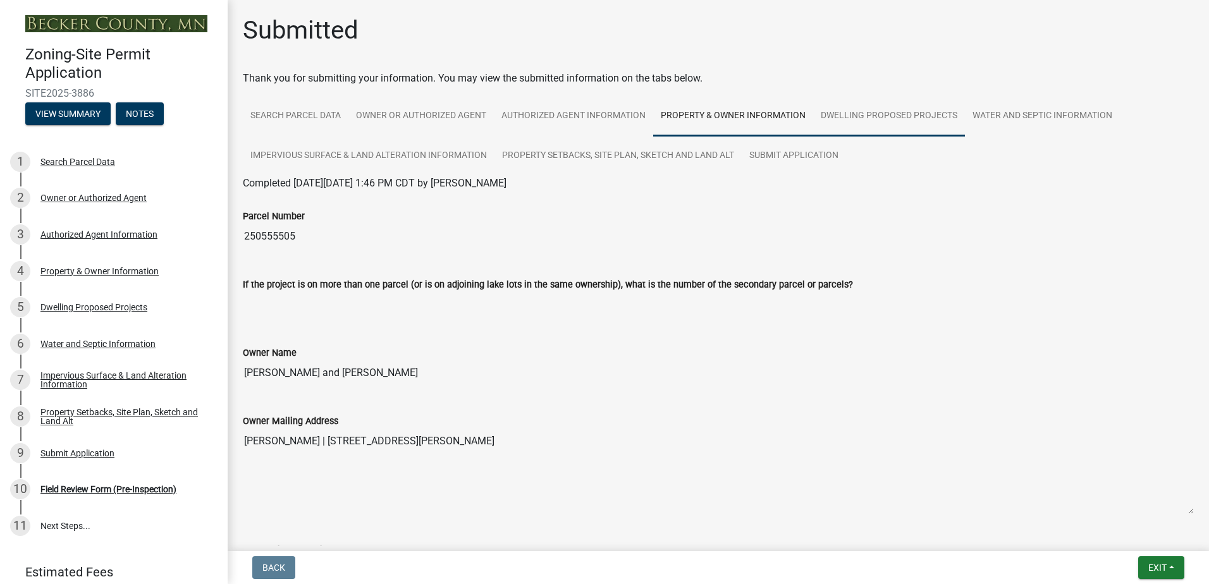
click at [884, 124] on link "Dwelling Proposed Projects" at bounding box center [889, 116] width 152 height 40
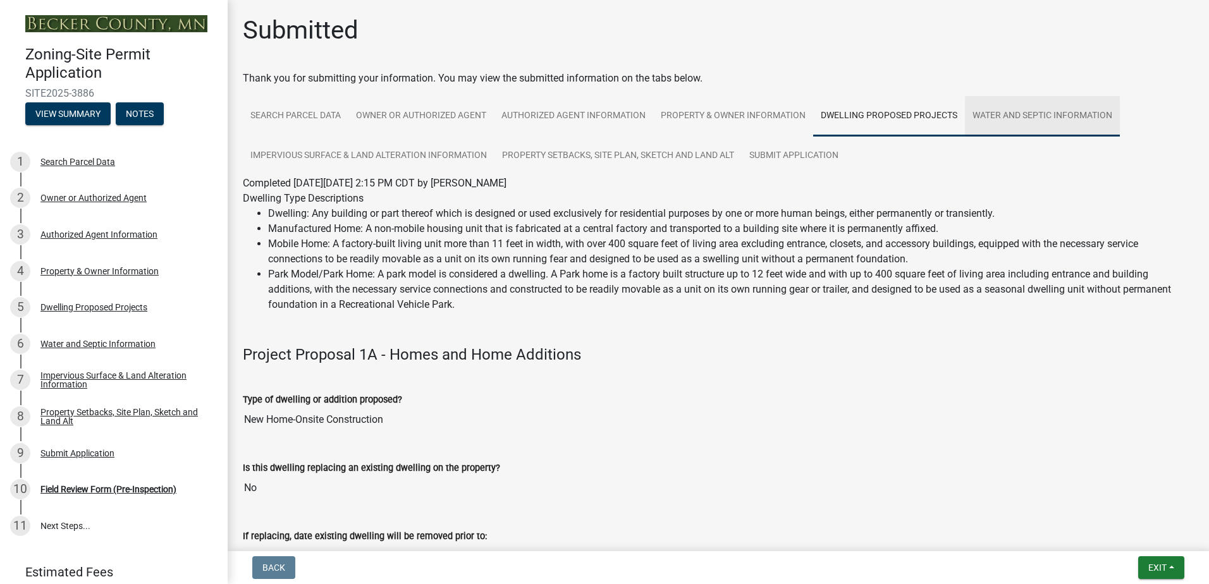
click at [1066, 107] on link "Water and Septic Information" at bounding box center [1042, 116] width 155 height 40
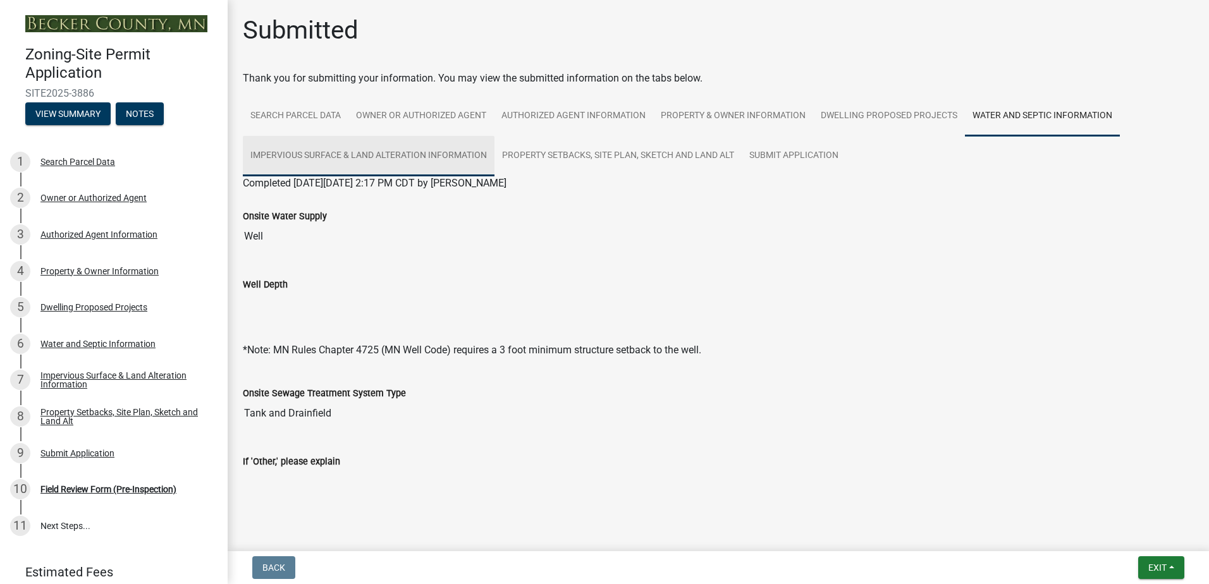
click at [343, 154] on link "Impervious Surface & Land Alteration Information" at bounding box center [369, 156] width 252 height 40
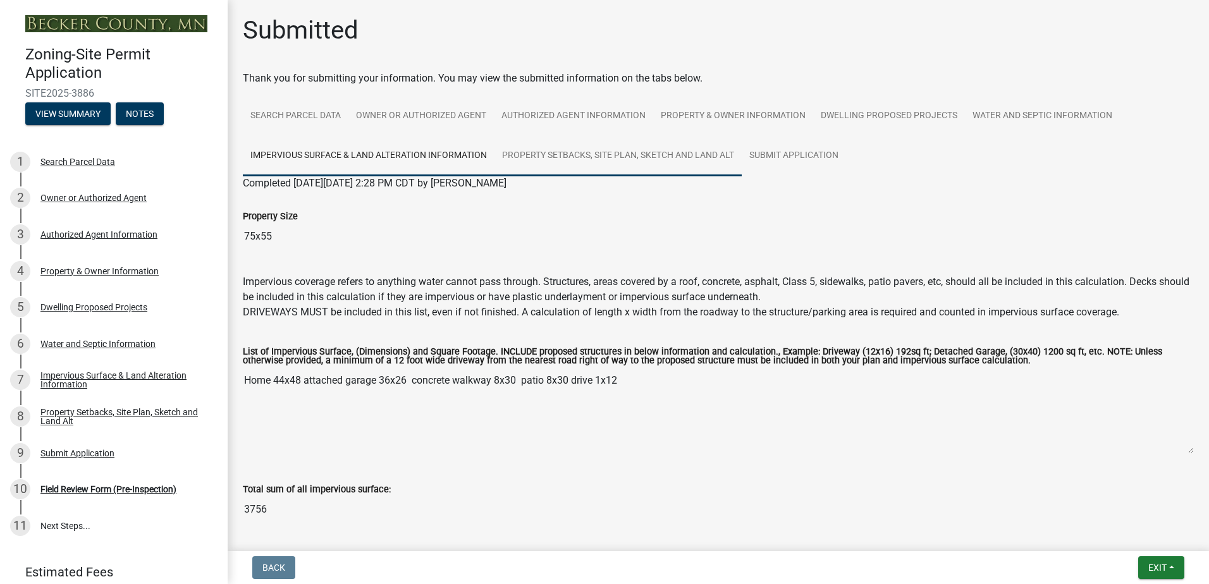
click at [570, 157] on link "Property Setbacks, Site Plan, Sketch and Land Alt" at bounding box center [617, 156] width 247 height 40
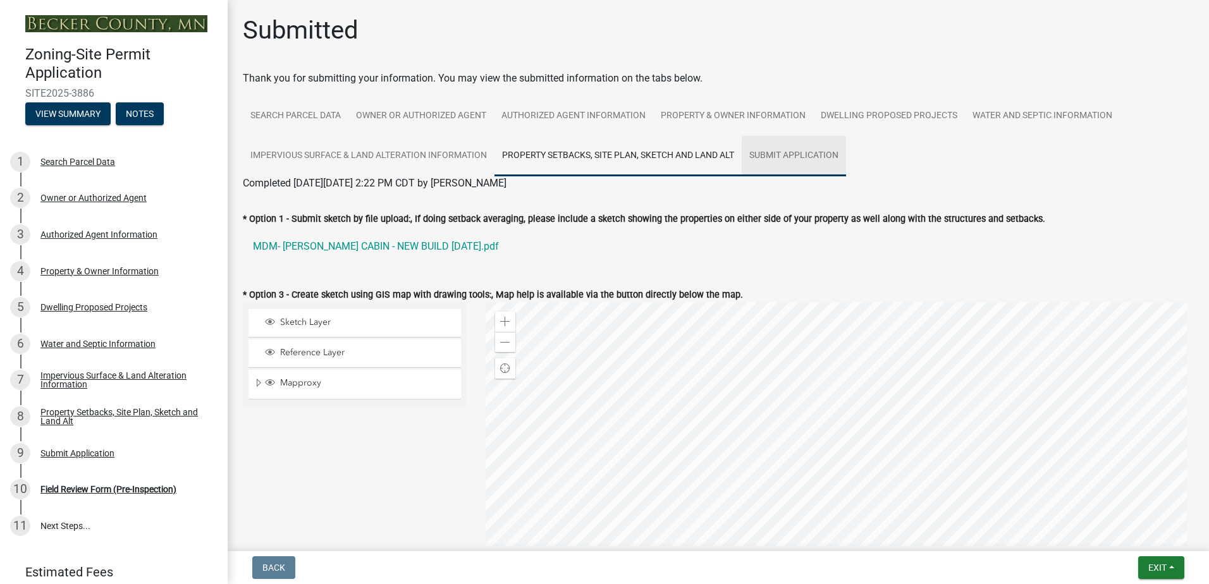
click at [781, 149] on link "Submit Application" at bounding box center [794, 156] width 104 height 40
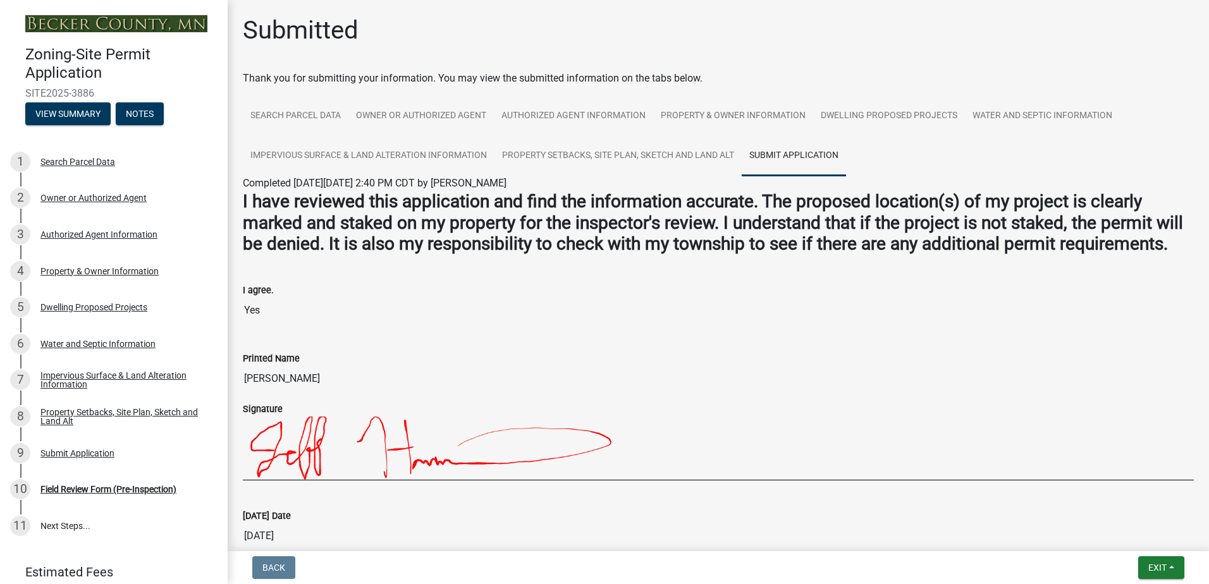
scroll to position [155, 0]
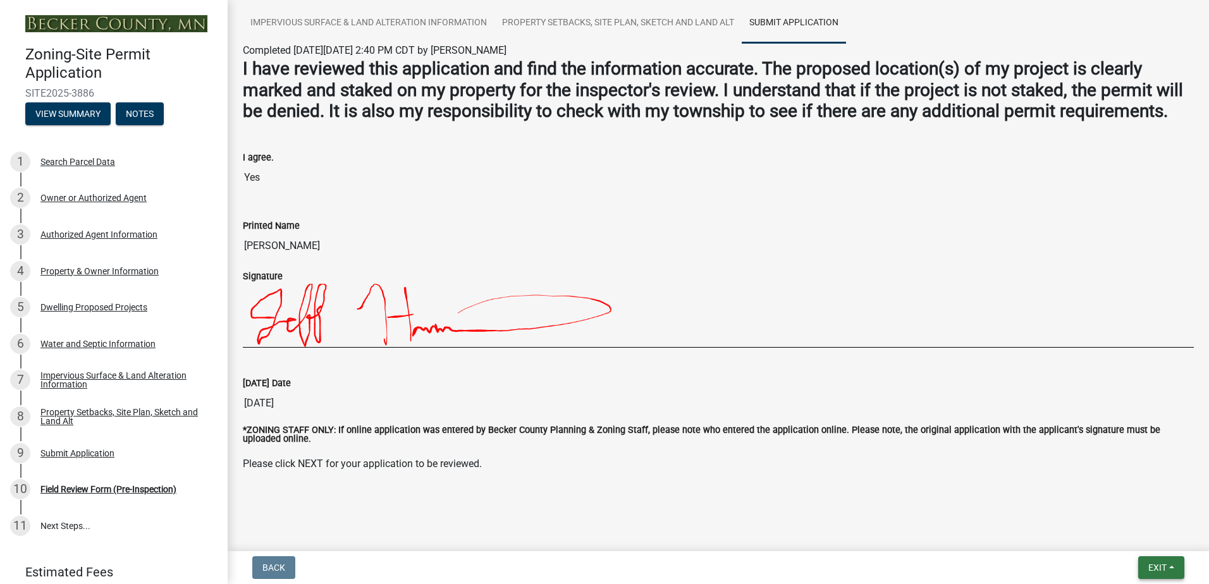
click at [1170, 567] on button "Exit" at bounding box center [1161, 567] width 46 height 23
click at [1128, 498] on button "Save" at bounding box center [1133, 504] width 101 height 30
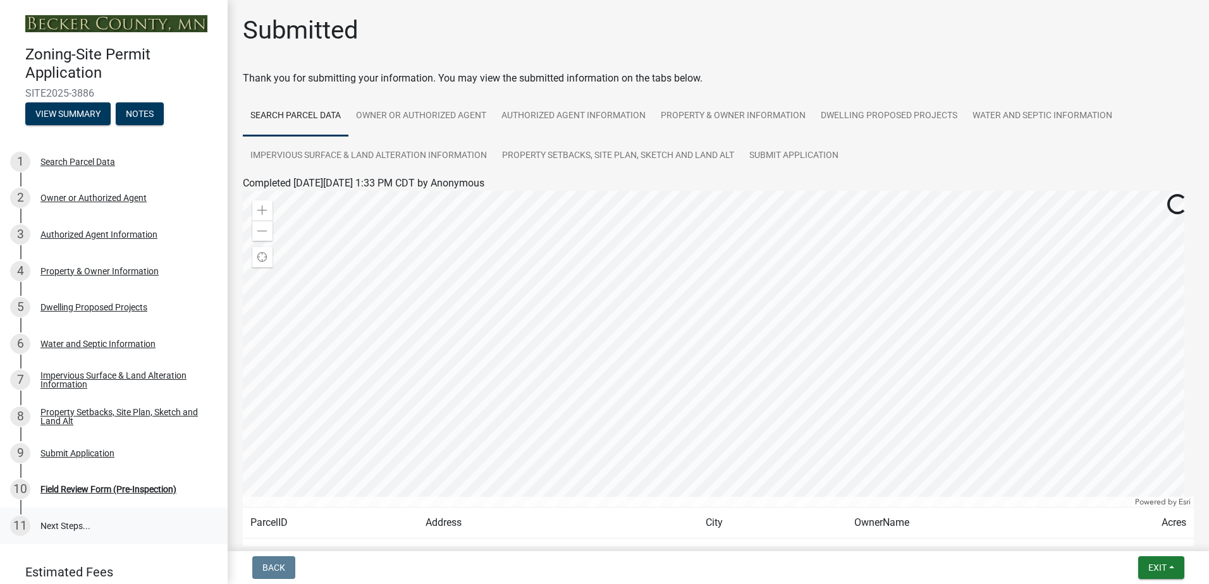
scroll to position [49, 0]
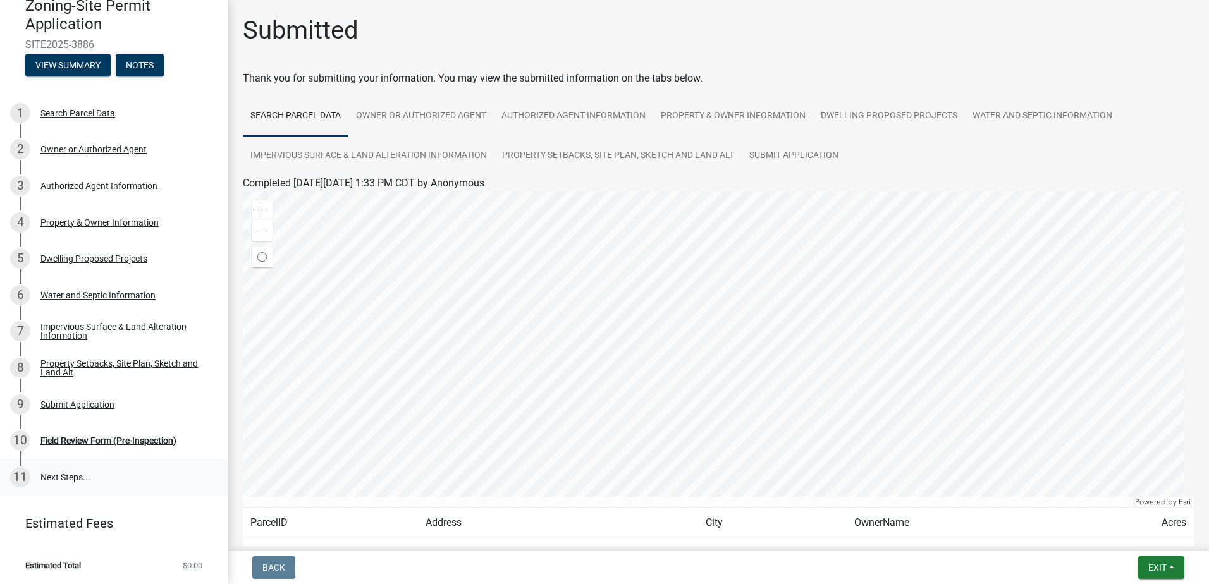
click at [89, 474] on link "11 Next Steps..." at bounding box center [114, 477] width 228 height 37
click at [78, 473] on link "11 Next Steps..." at bounding box center [114, 477] width 228 height 37
click at [40, 473] on link "11 Next Steps..." at bounding box center [114, 477] width 228 height 37
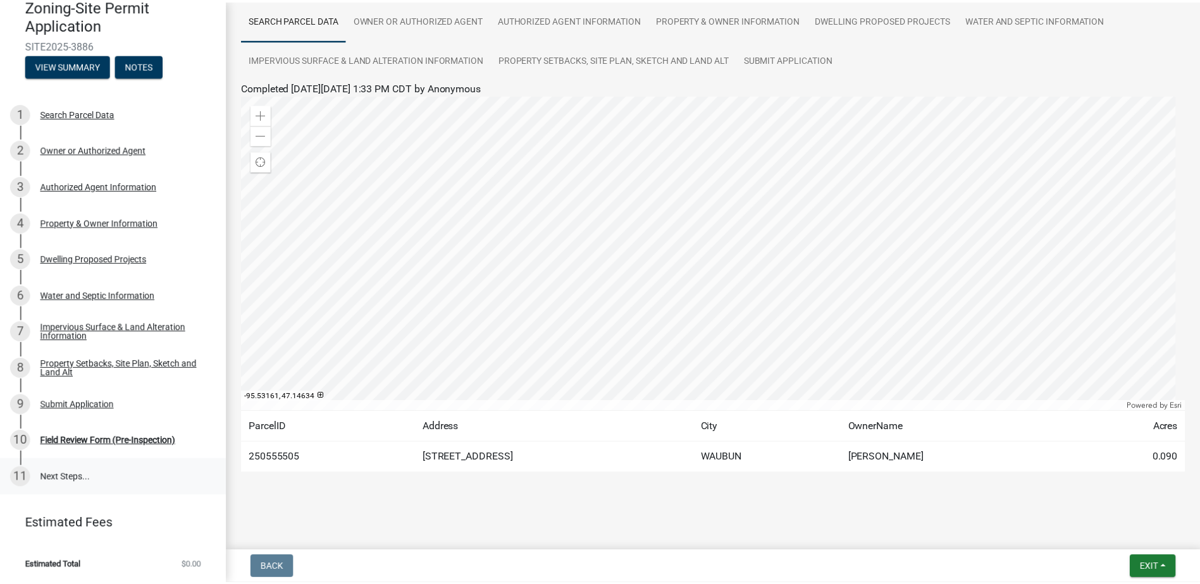
scroll to position [97, 0]
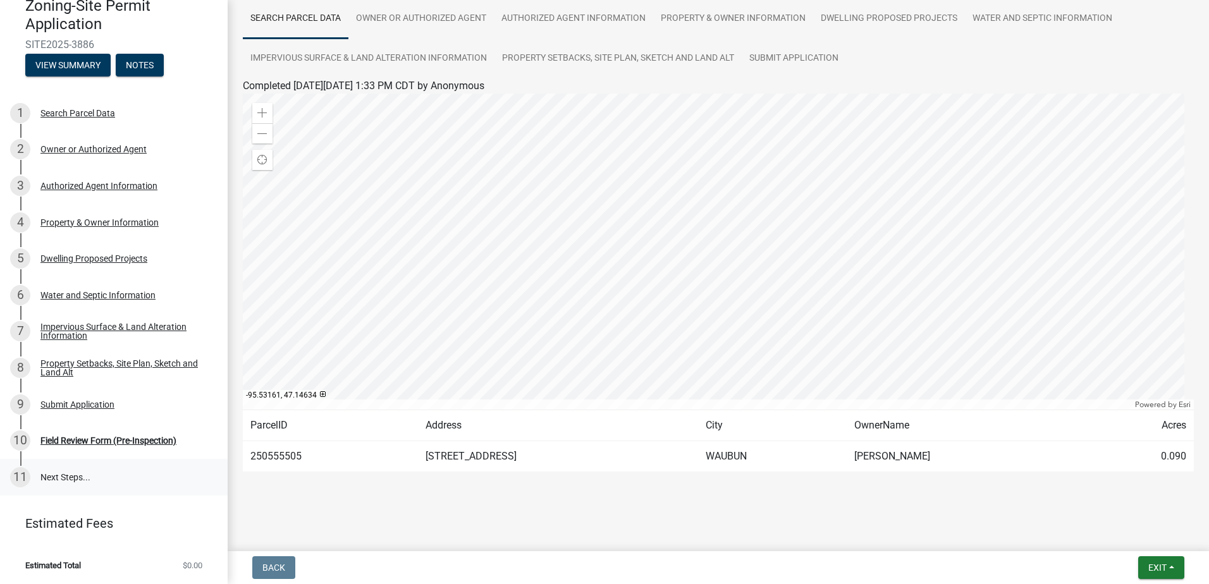
click at [43, 471] on link "11 Next Steps..." at bounding box center [114, 477] width 228 height 37
click at [84, 529] on link "Estimated Fees" at bounding box center [108, 523] width 197 height 25
click at [90, 481] on link "11 Next Steps..." at bounding box center [114, 477] width 228 height 37
click at [1171, 557] on button "Exit" at bounding box center [1161, 567] width 46 height 23
click at [1117, 542] on button "Save & Exit" at bounding box center [1133, 535] width 101 height 30
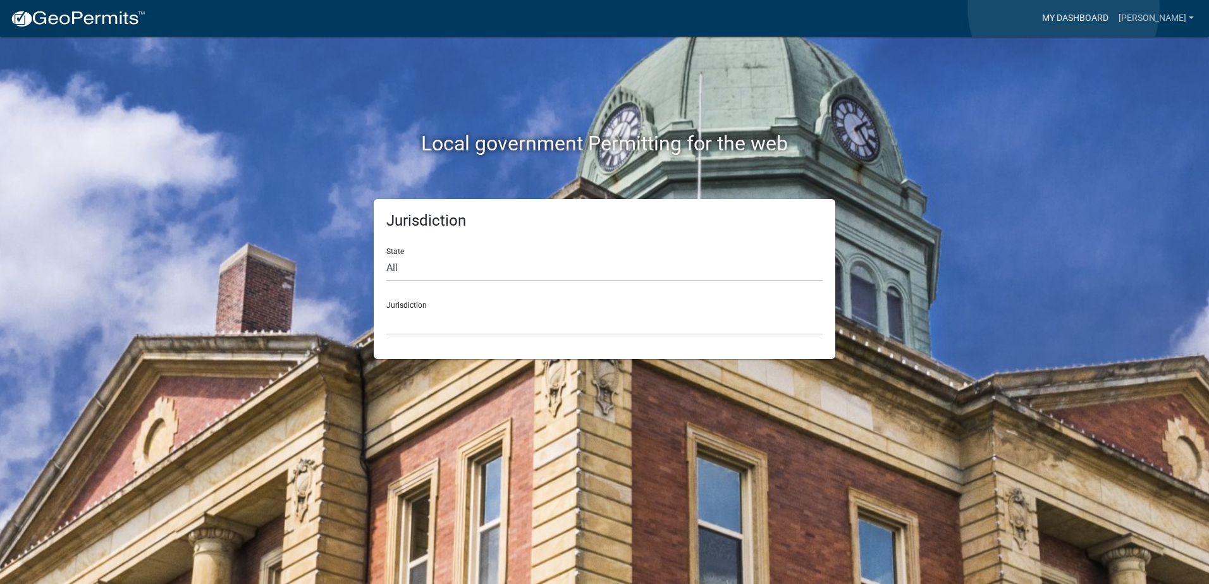
click at [1064, 8] on link "My Dashboard" at bounding box center [1075, 18] width 77 height 24
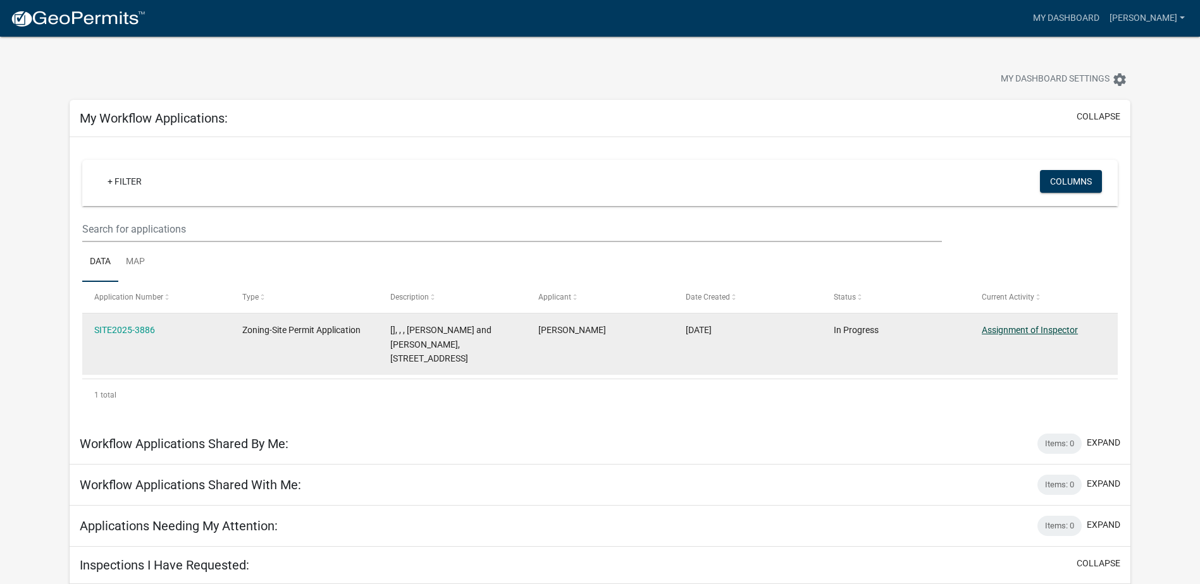
click at [1052, 330] on link "Assignment of Inspector" at bounding box center [1029, 330] width 96 height 10
